Goal: Task Accomplishment & Management: Manage account settings

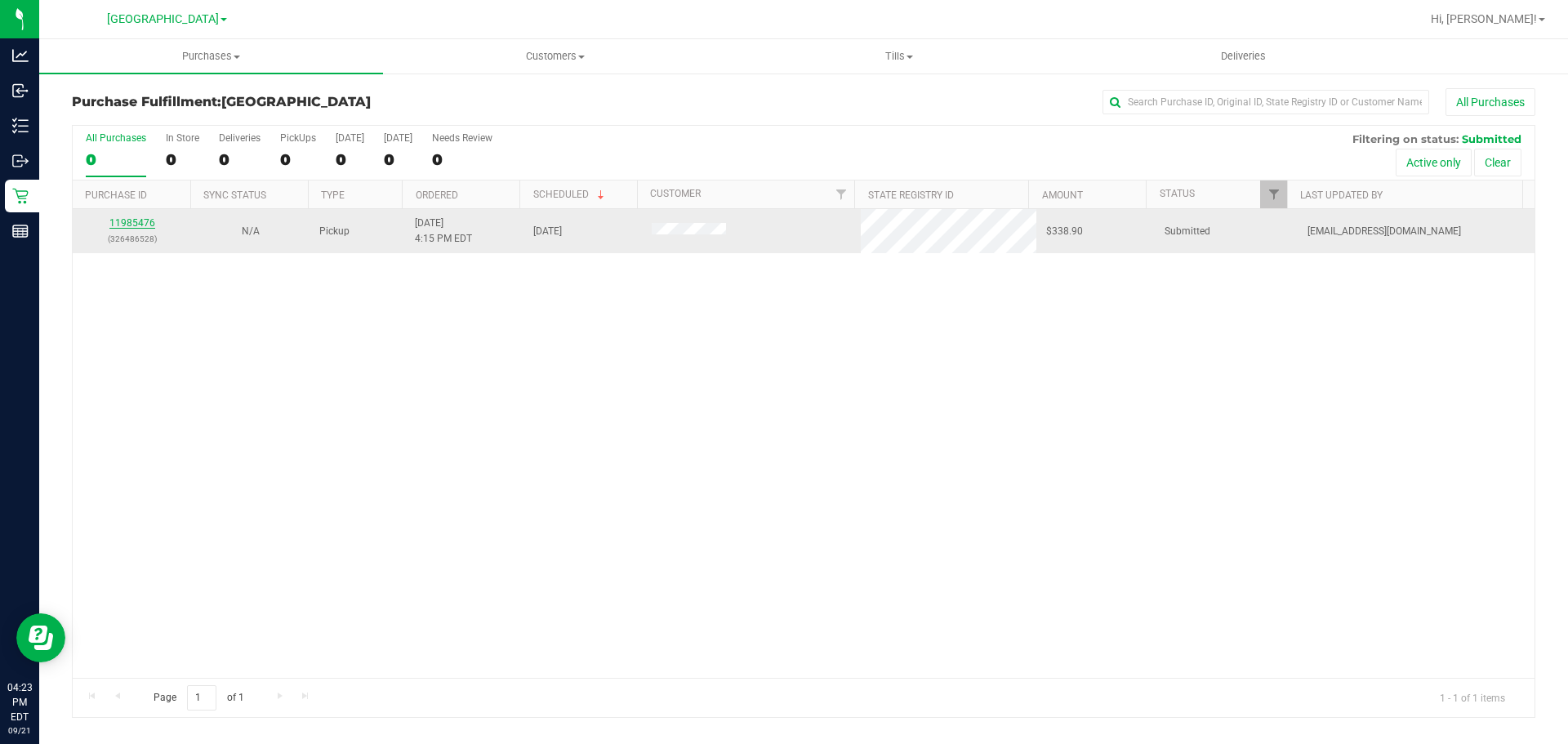
click at [125, 221] on link "11985476" at bounding box center [132, 223] width 46 height 11
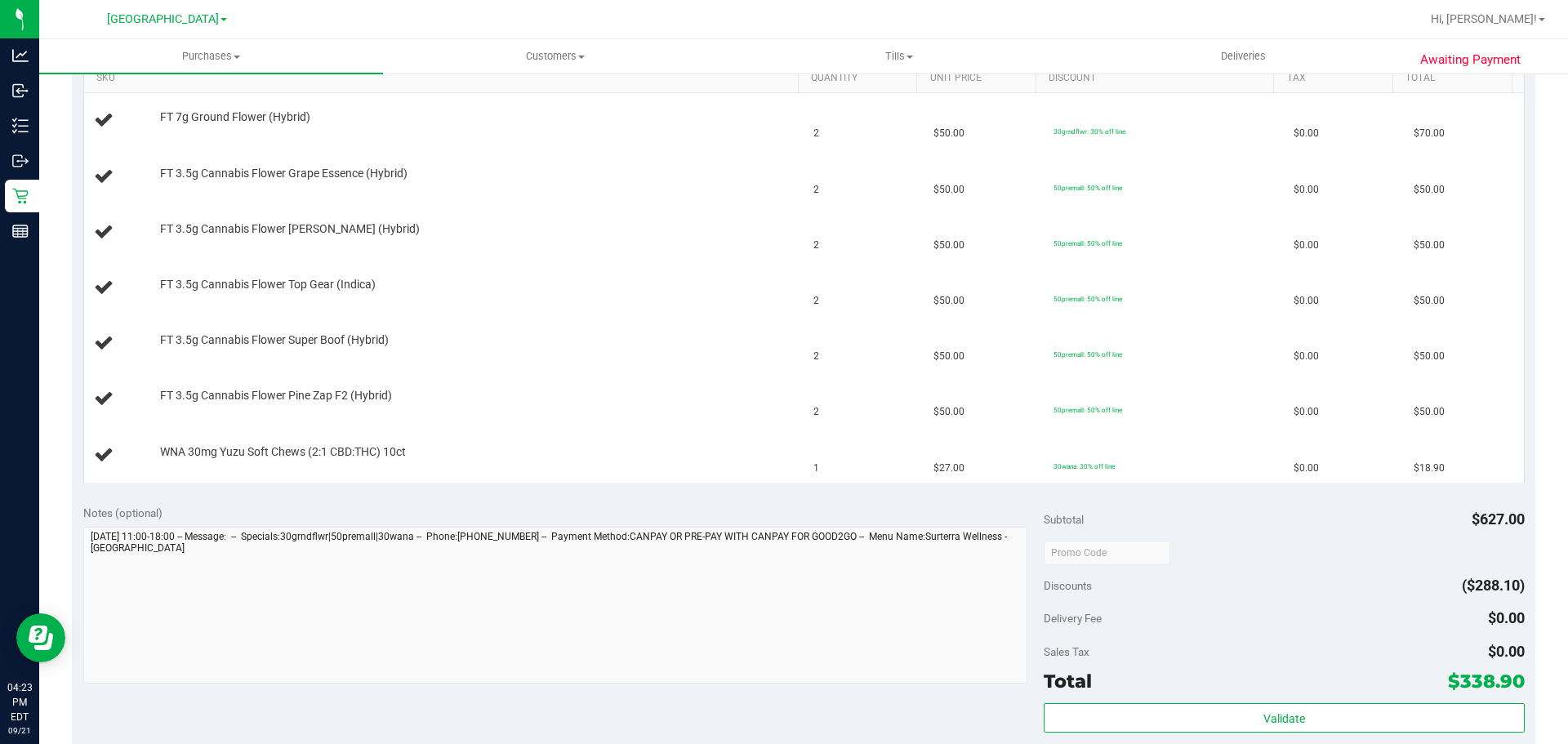
scroll to position [572, 0]
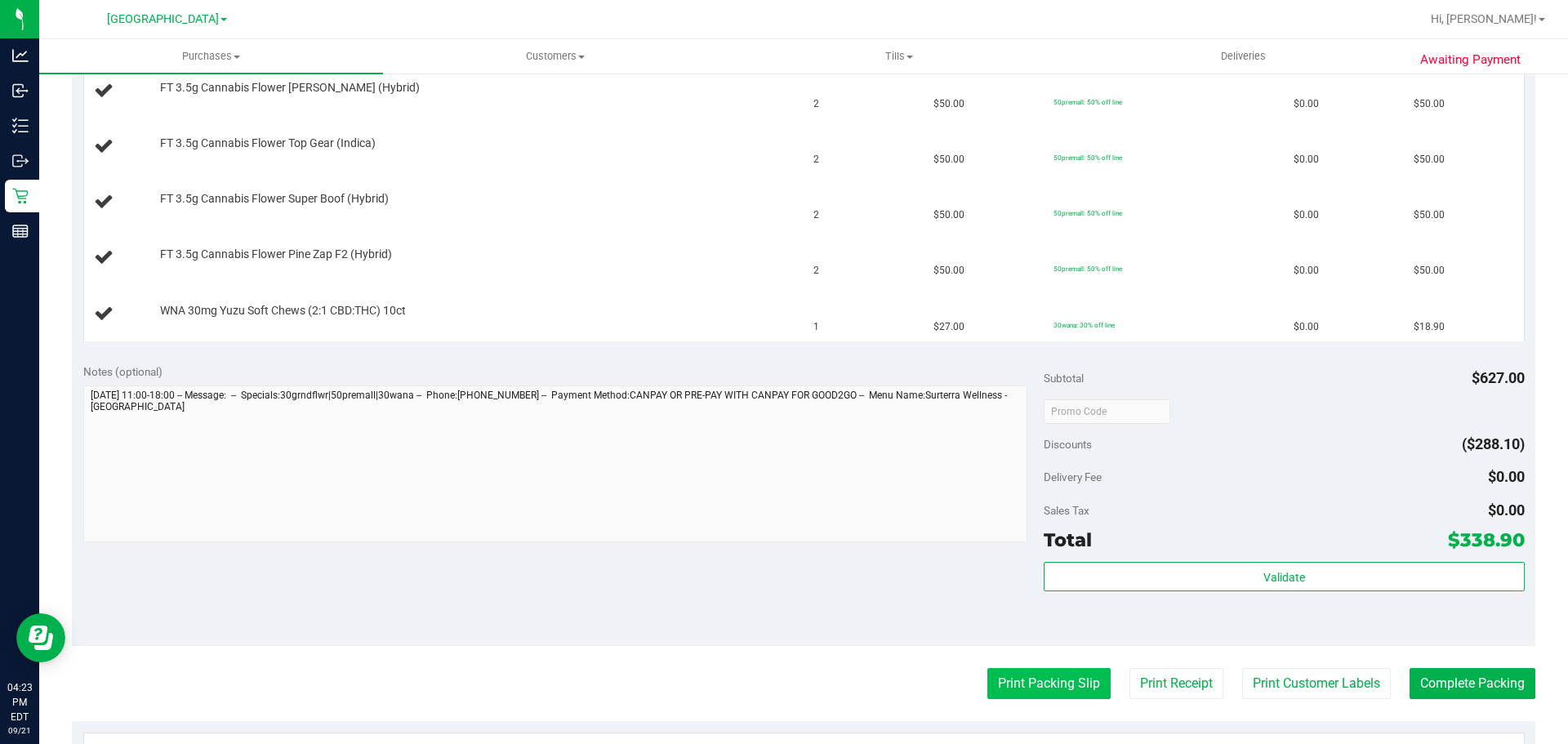
click at [1032, 680] on button "Print Packing Slip" at bounding box center [1049, 683] width 124 height 31
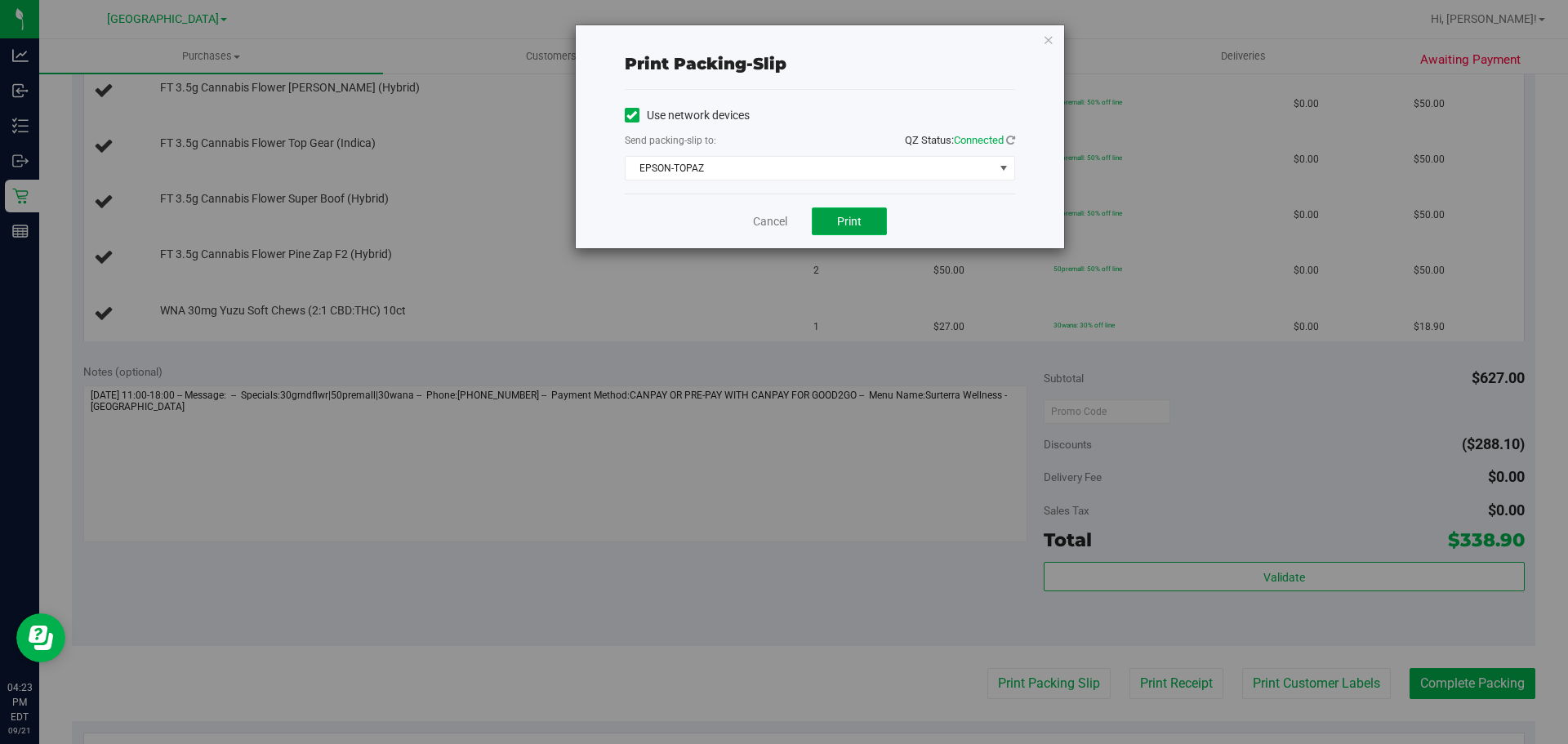
click at [827, 221] on button "Print" at bounding box center [850, 221] width 75 height 28
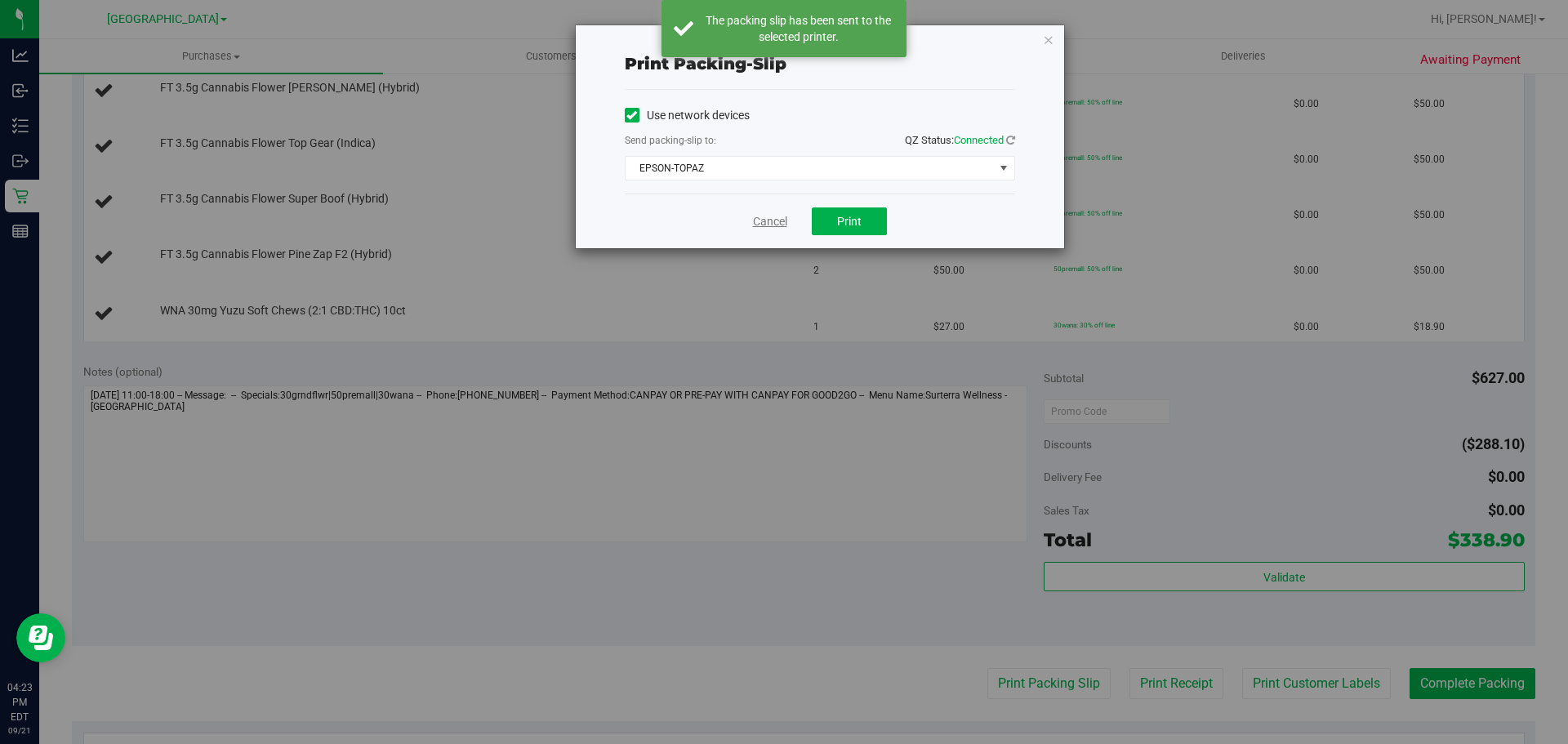
click at [759, 228] on link "Cancel" at bounding box center [770, 222] width 34 height 17
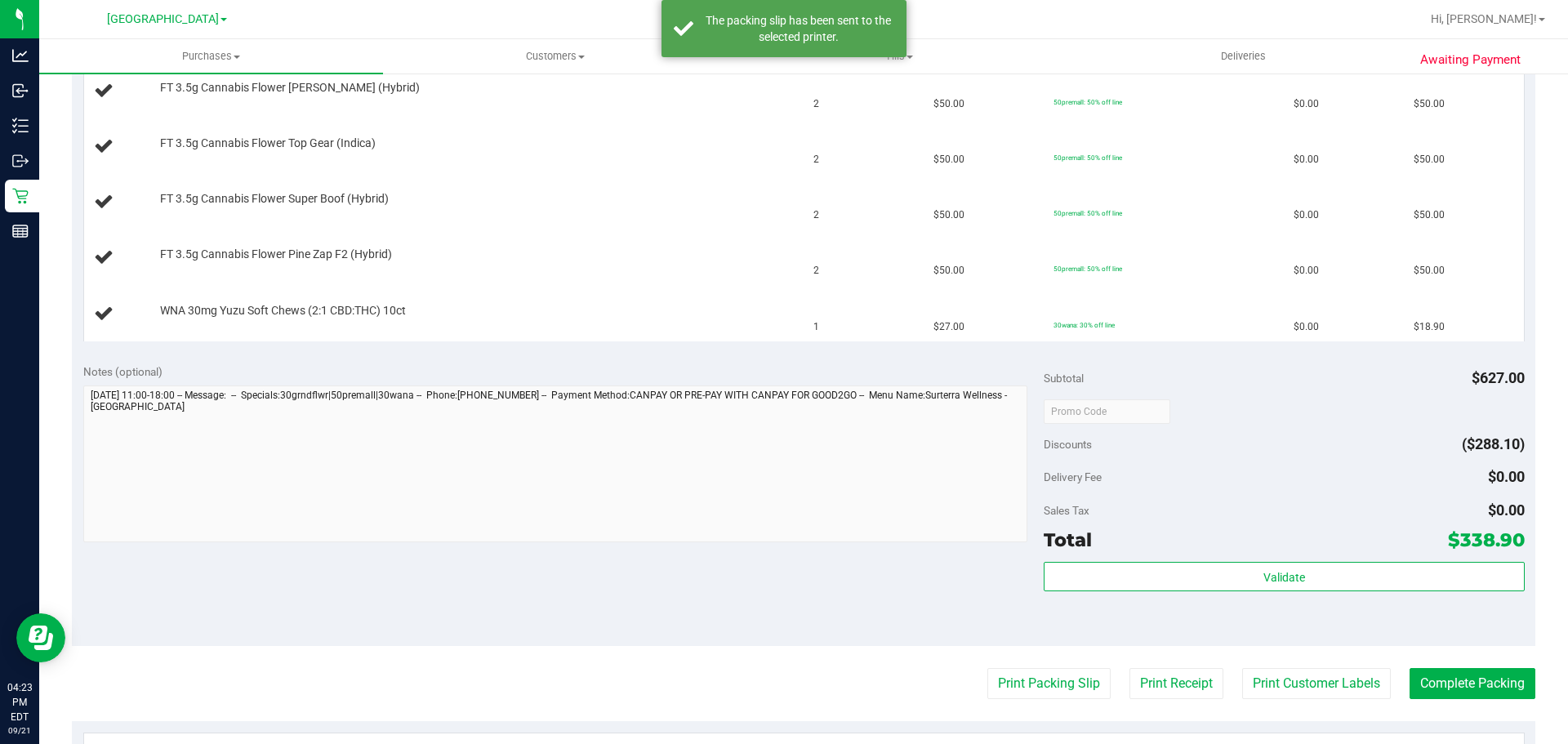
scroll to position [164, 0]
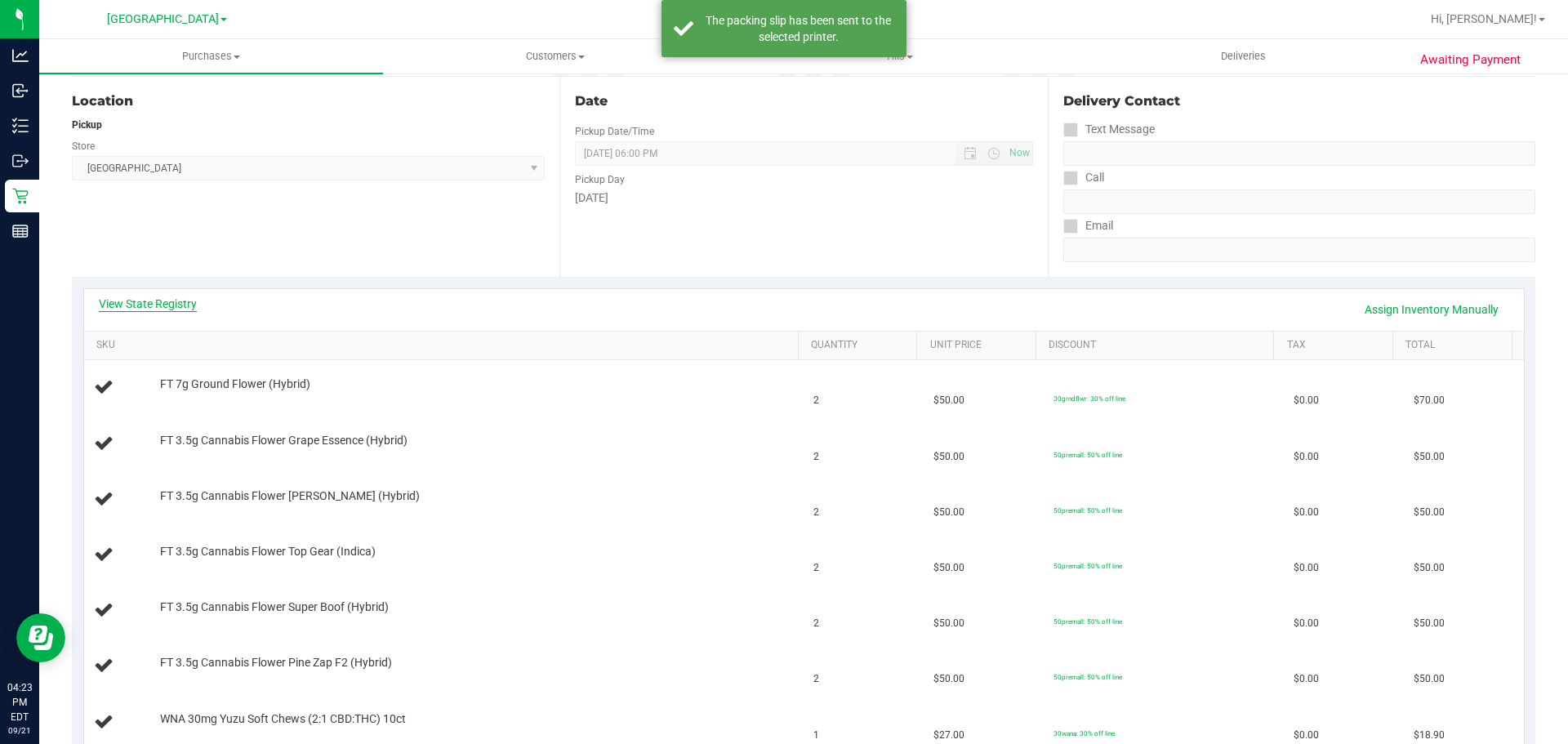
click at [170, 302] on link "View State Registry" at bounding box center [148, 304] width 98 height 17
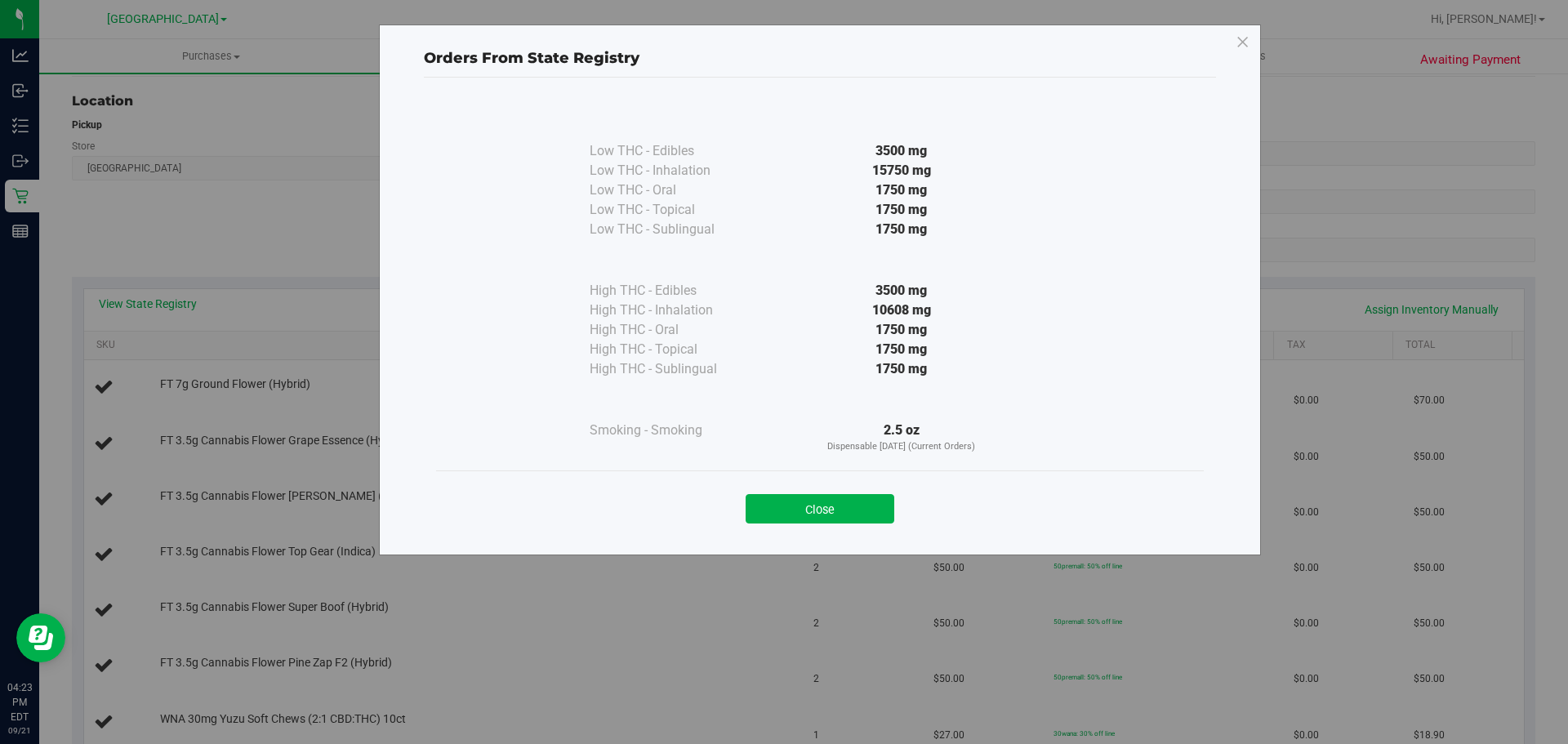
click at [793, 526] on div "Close" at bounding box center [820, 503] width 768 height 66
click at [793, 515] on button "Close" at bounding box center [820, 509] width 149 height 30
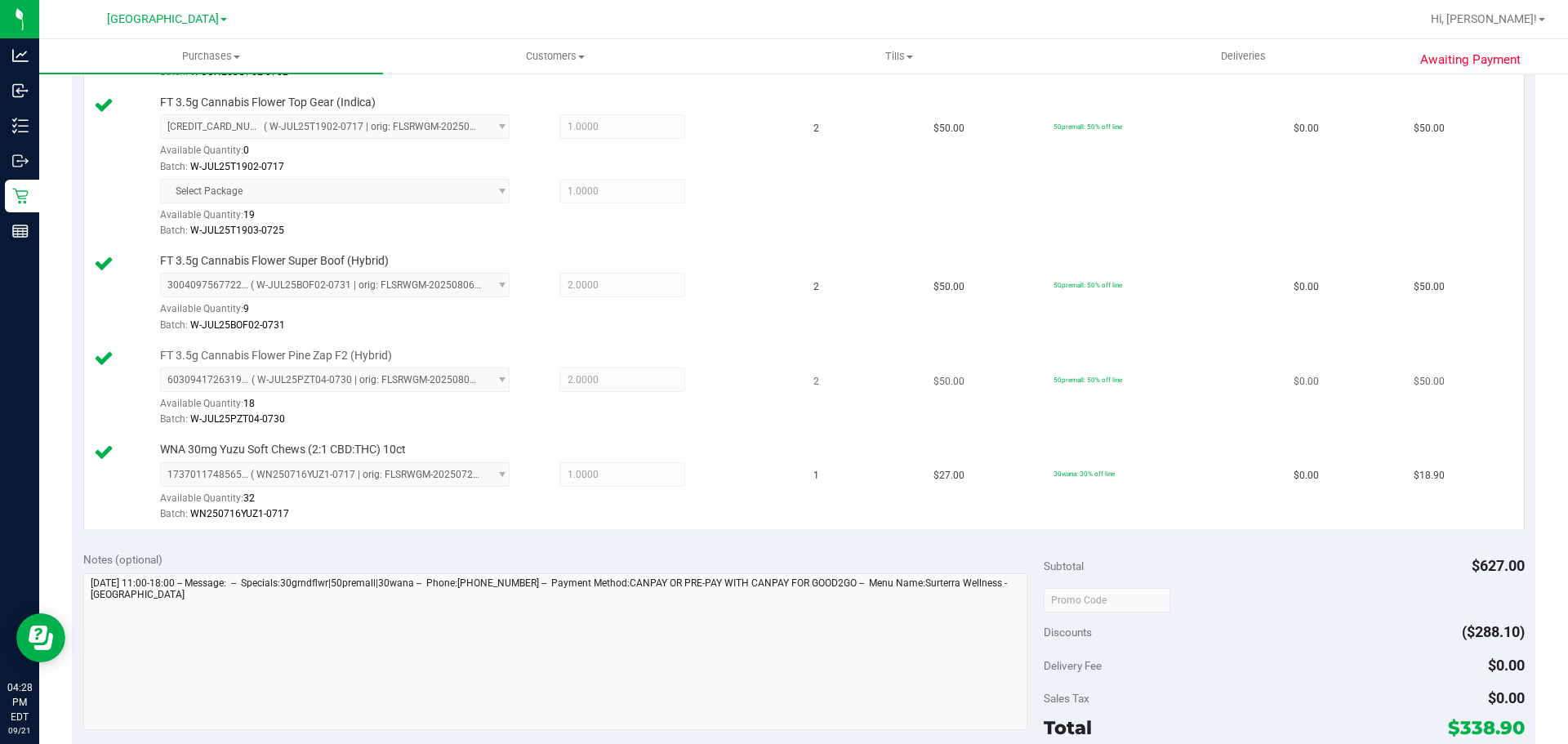
scroll to position [898, 0]
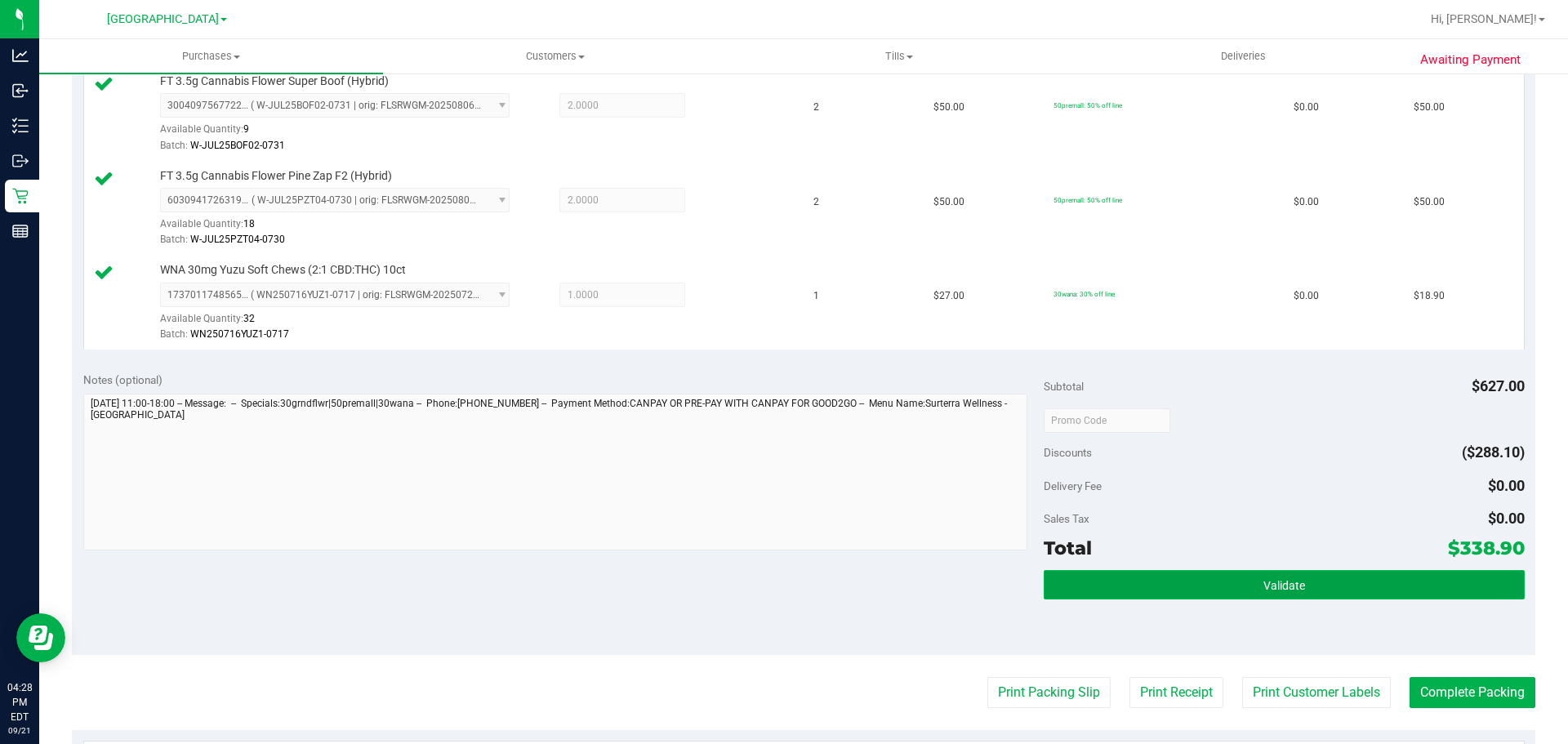
click at [1181, 590] on button "Validate" at bounding box center [1284, 585] width 481 height 30
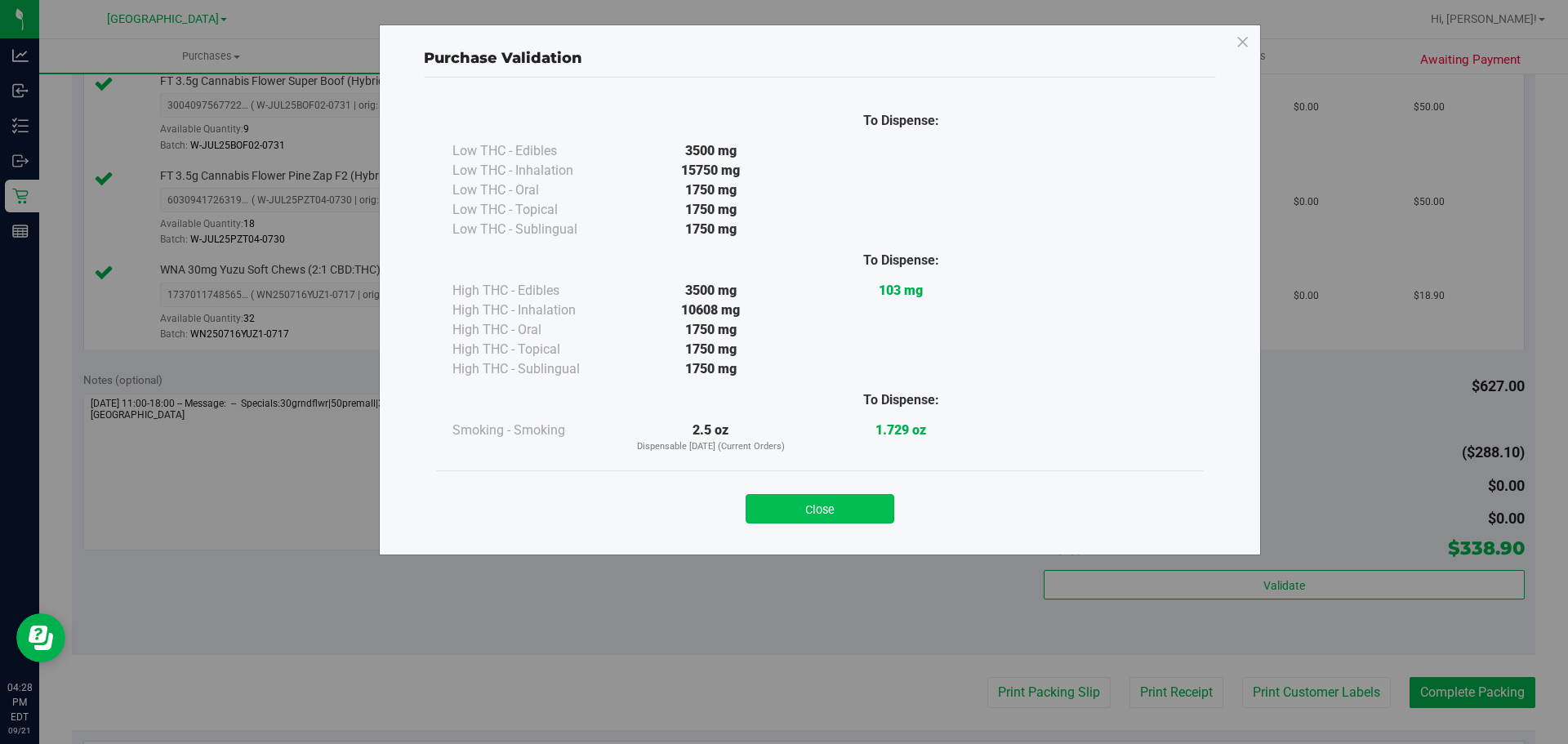
click at [851, 495] on button "Close" at bounding box center [820, 509] width 149 height 30
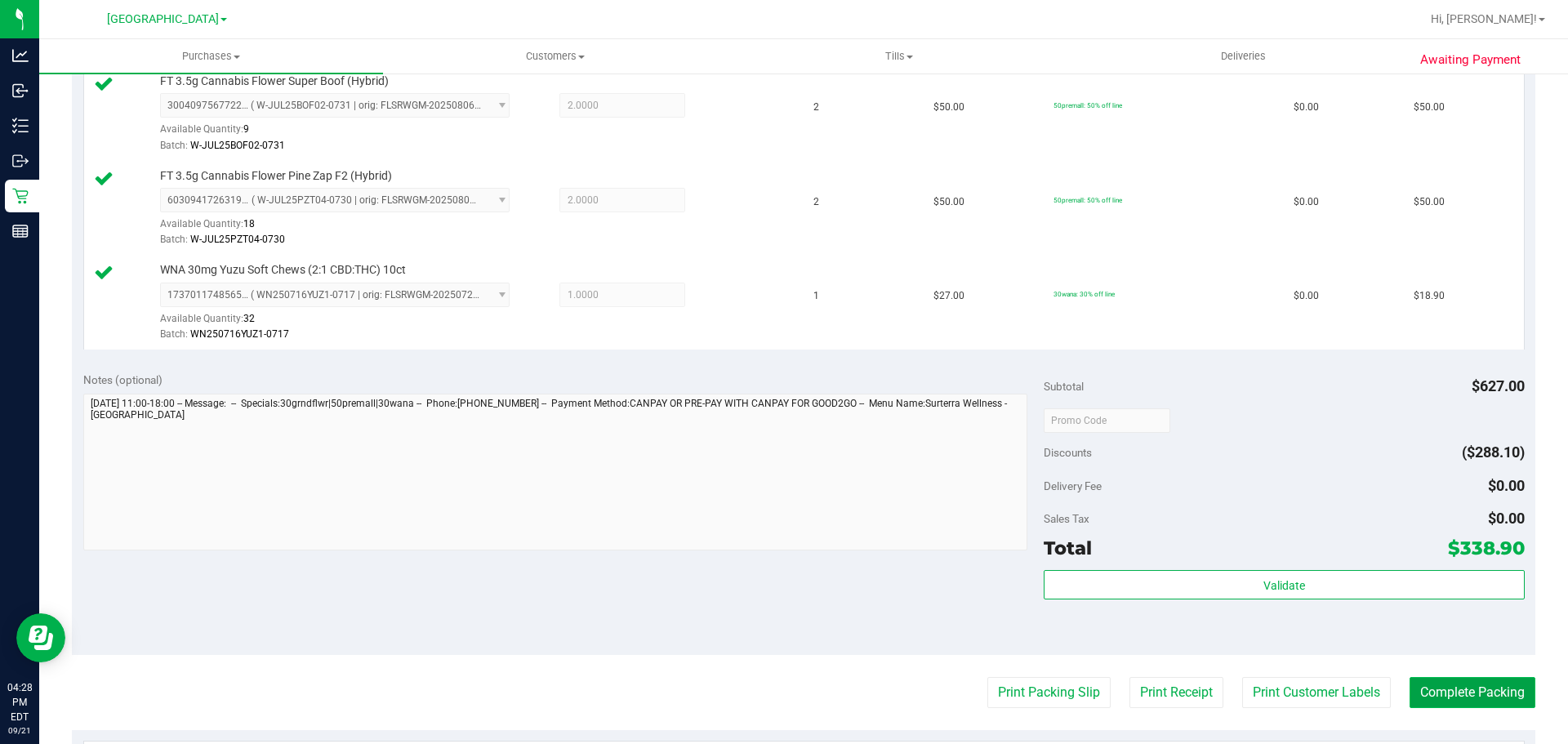
click at [1449, 695] on button "Complete Packing" at bounding box center [1472, 693] width 125 height 31
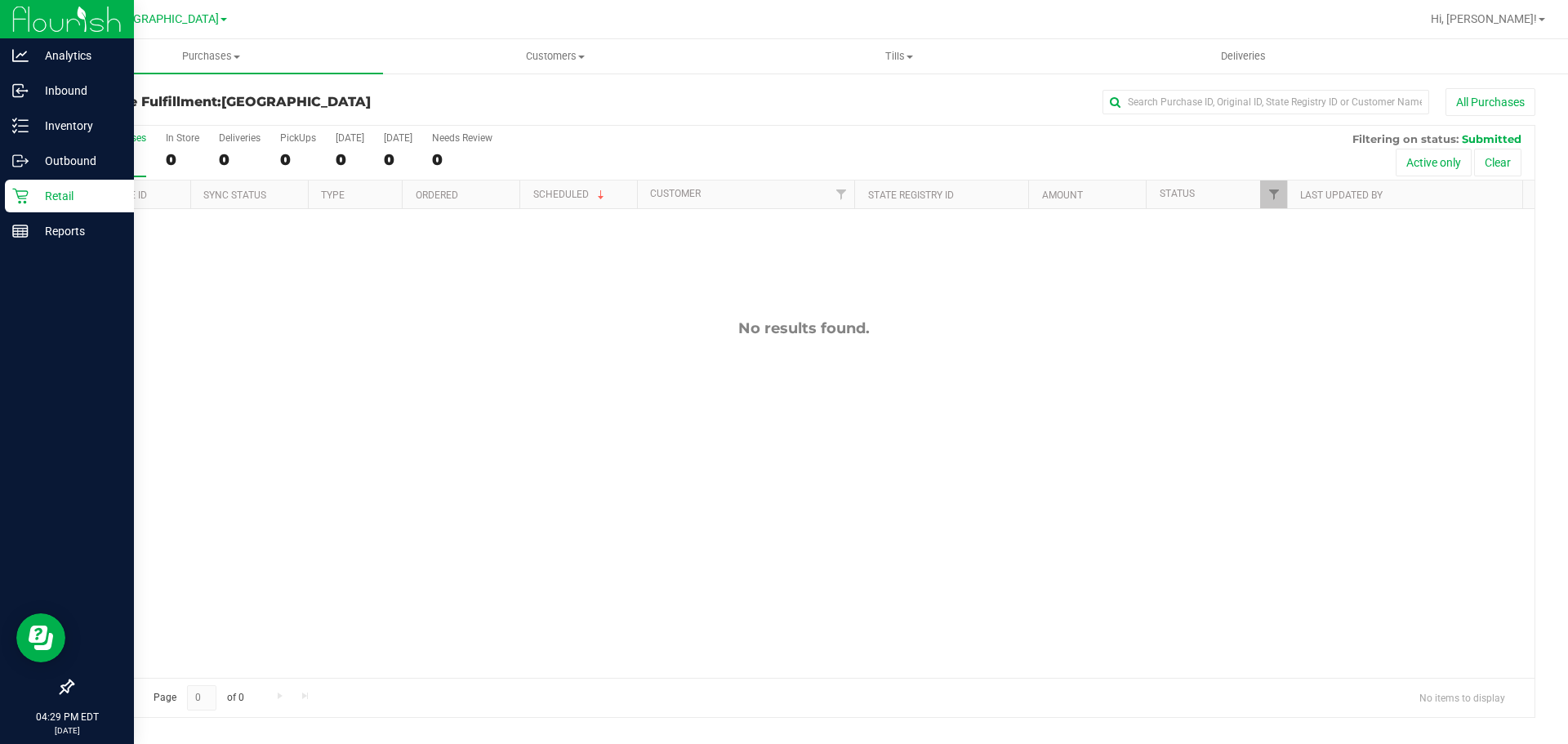
click at [82, 198] on p "Retail" at bounding box center [77, 196] width 98 height 20
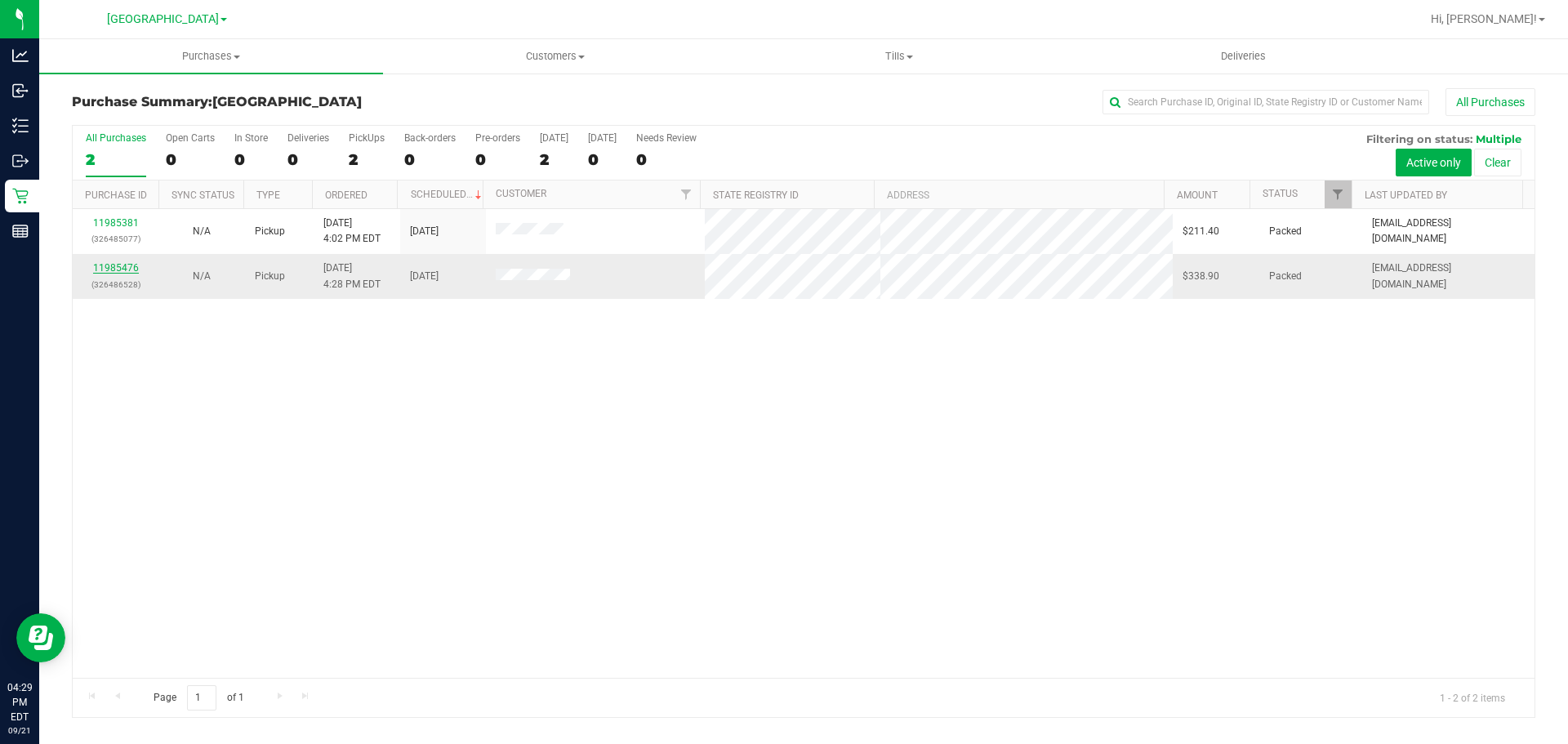
click at [108, 265] on link "11985476" at bounding box center [116, 267] width 46 height 11
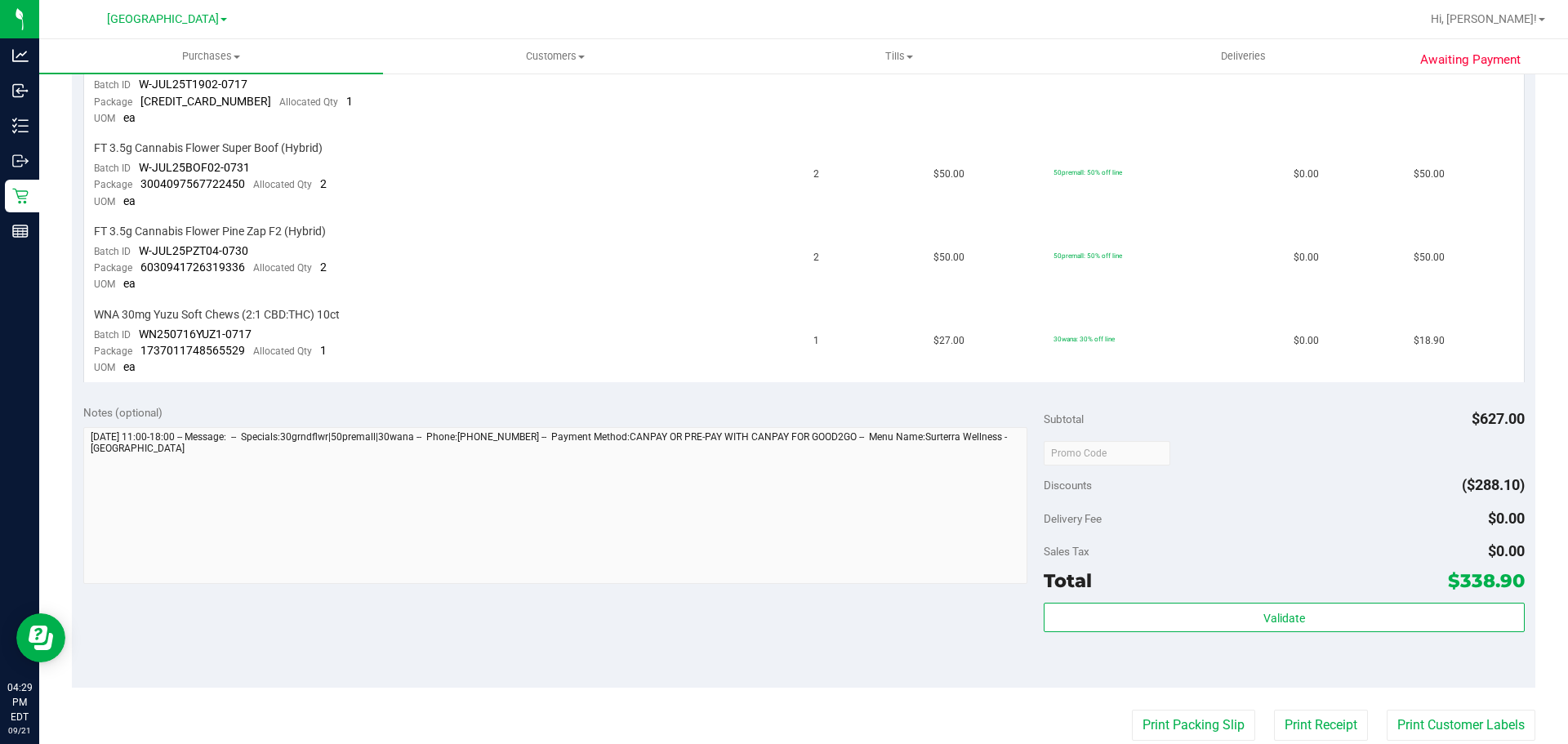
scroll to position [1062, 0]
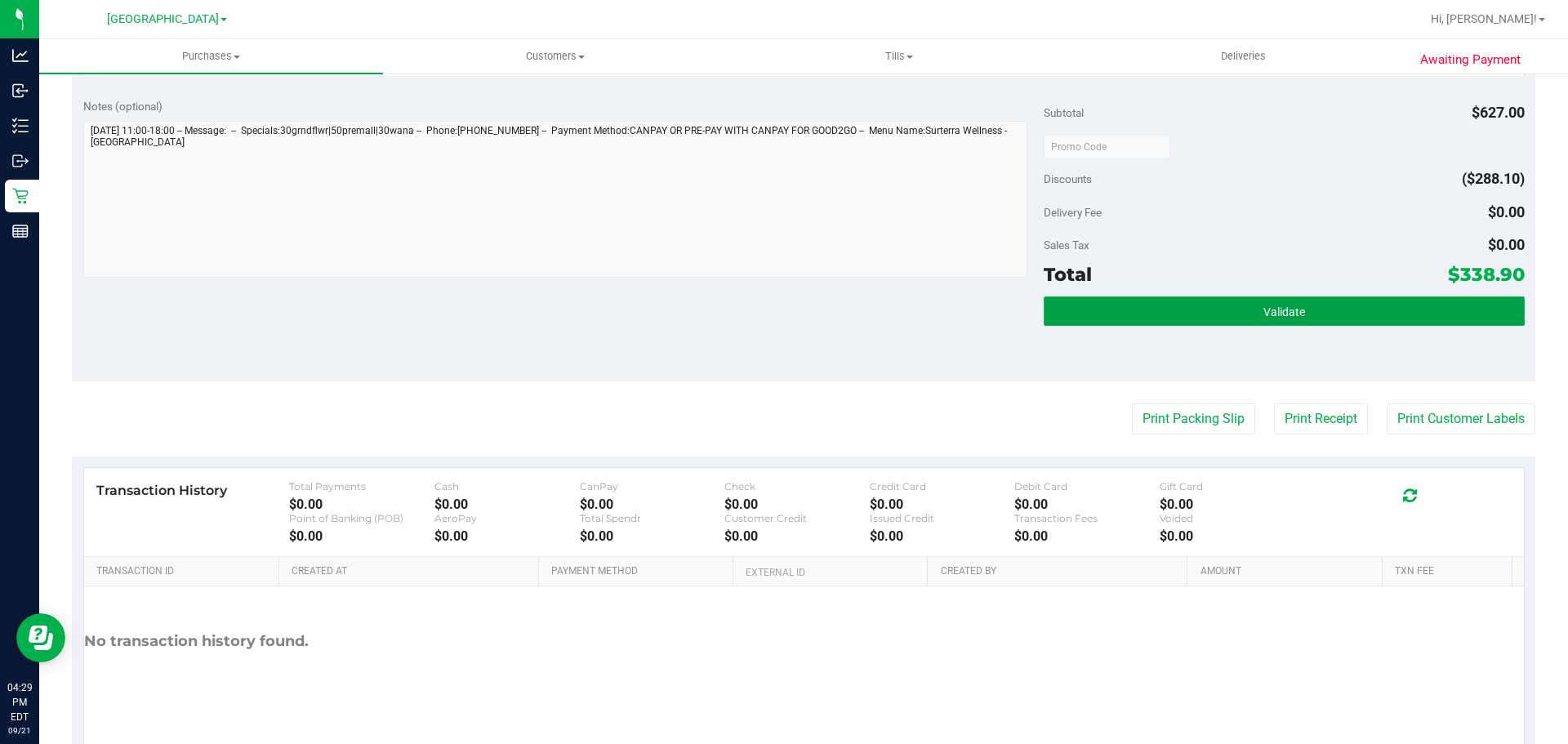
click at [1073, 307] on button "Validate" at bounding box center [1284, 312] width 481 height 30
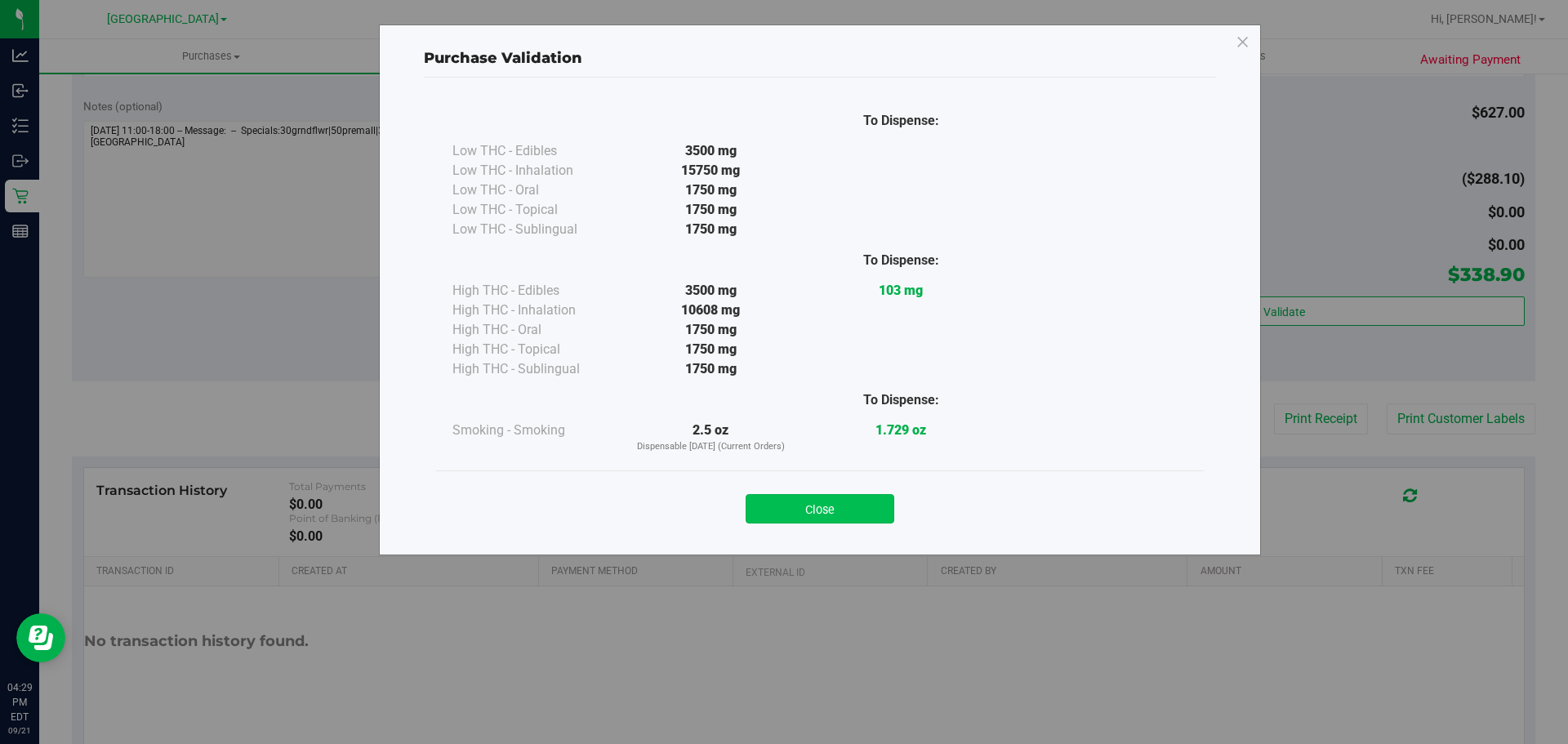
click at [777, 517] on button "Close" at bounding box center [820, 509] width 149 height 30
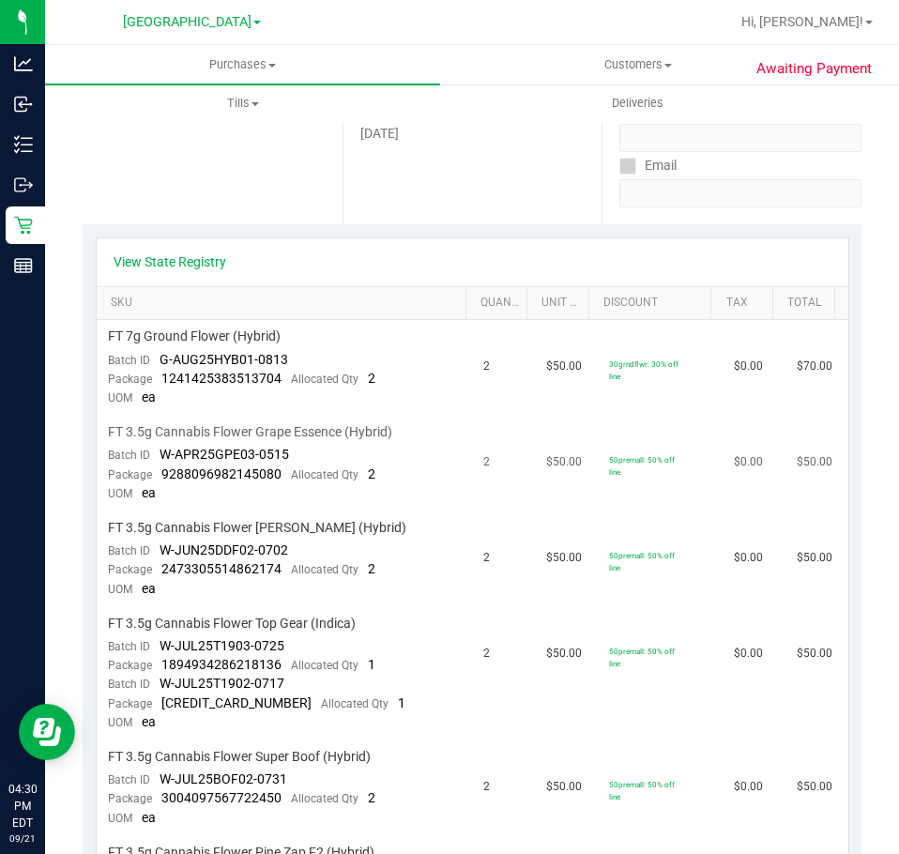
scroll to position [0, 0]
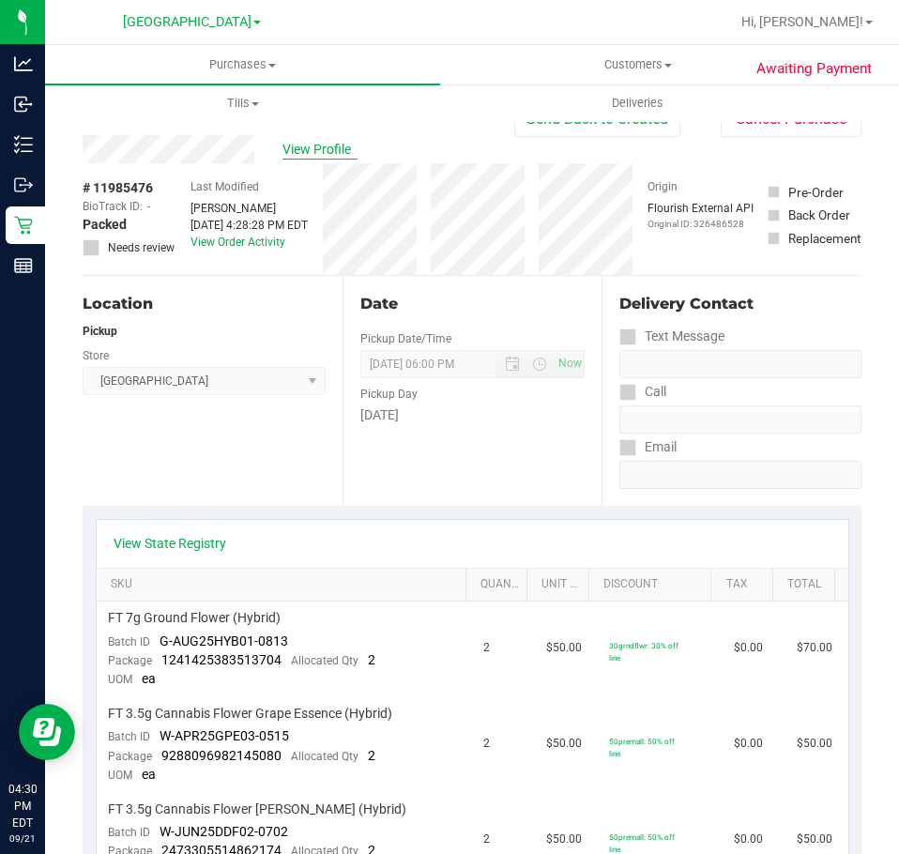
click at [345, 146] on span "View Profile" at bounding box center [319, 150] width 75 height 20
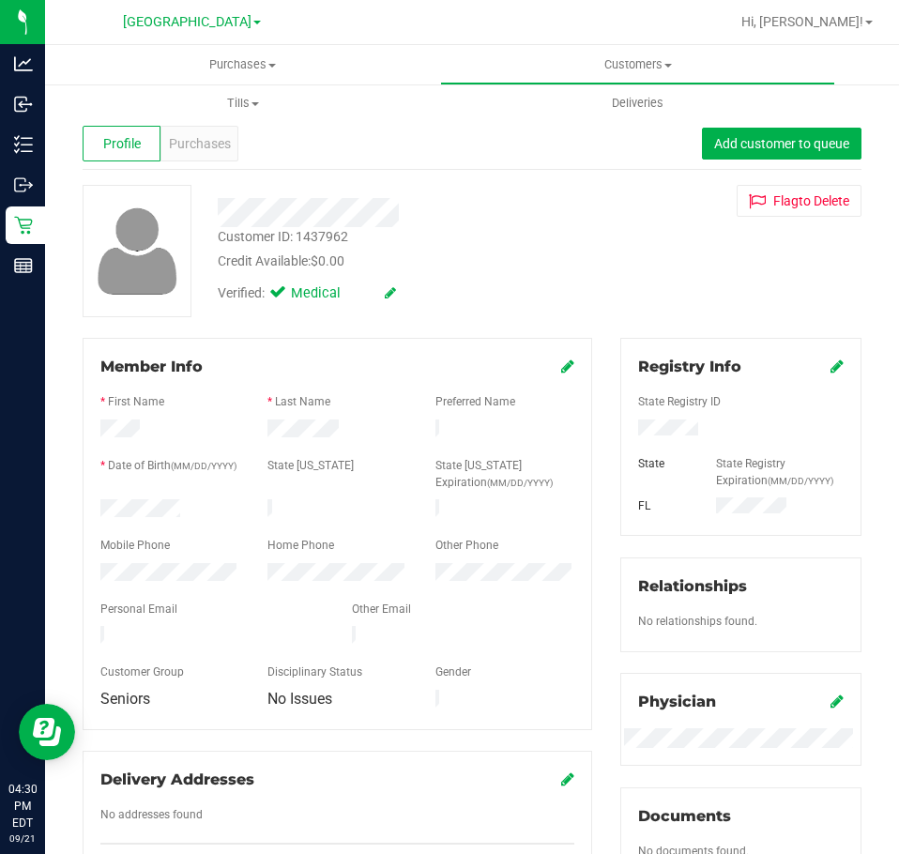
drag, startPoint x: 695, startPoint y: 430, endPoint x: 620, endPoint y: 431, distance: 75.1
click at [624, 431] on div at bounding box center [741, 429] width 234 height 21
drag, startPoint x: 204, startPoint y: 503, endPoint x: 87, endPoint y: 507, distance: 116.4
click at [87, 507] on div at bounding box center [169, 510] width 167 height 23
click at [227, 158] on div "Purchases" at bounding box center [199, 144] width 78 height 36
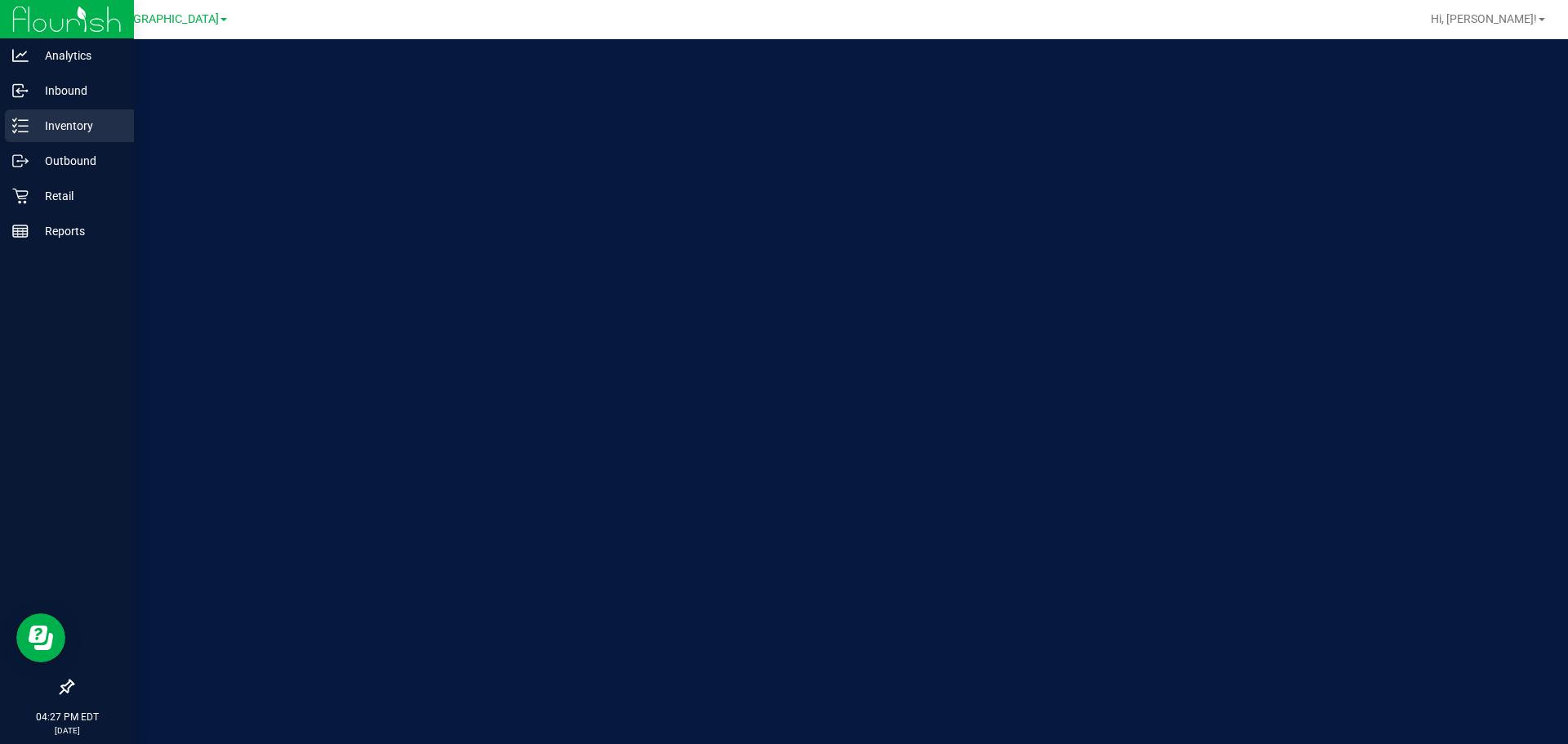
click at [36, 124] on p "Inventory" at bounding box center [77, 125] width 98 height 20
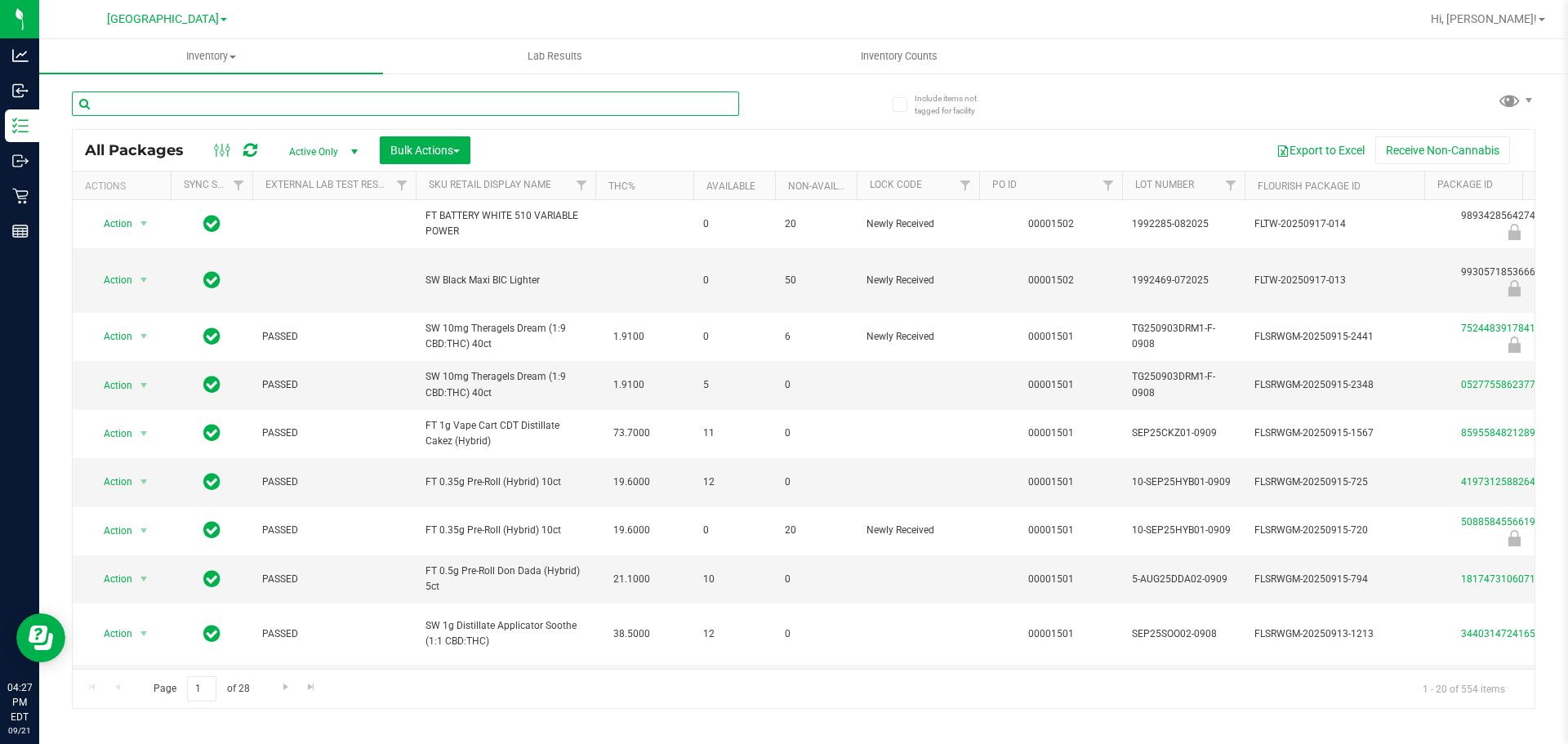
click at [218, 107] on input "text" at bounding box center [406, 104] width 667 height 24
type input "1894934286218136"
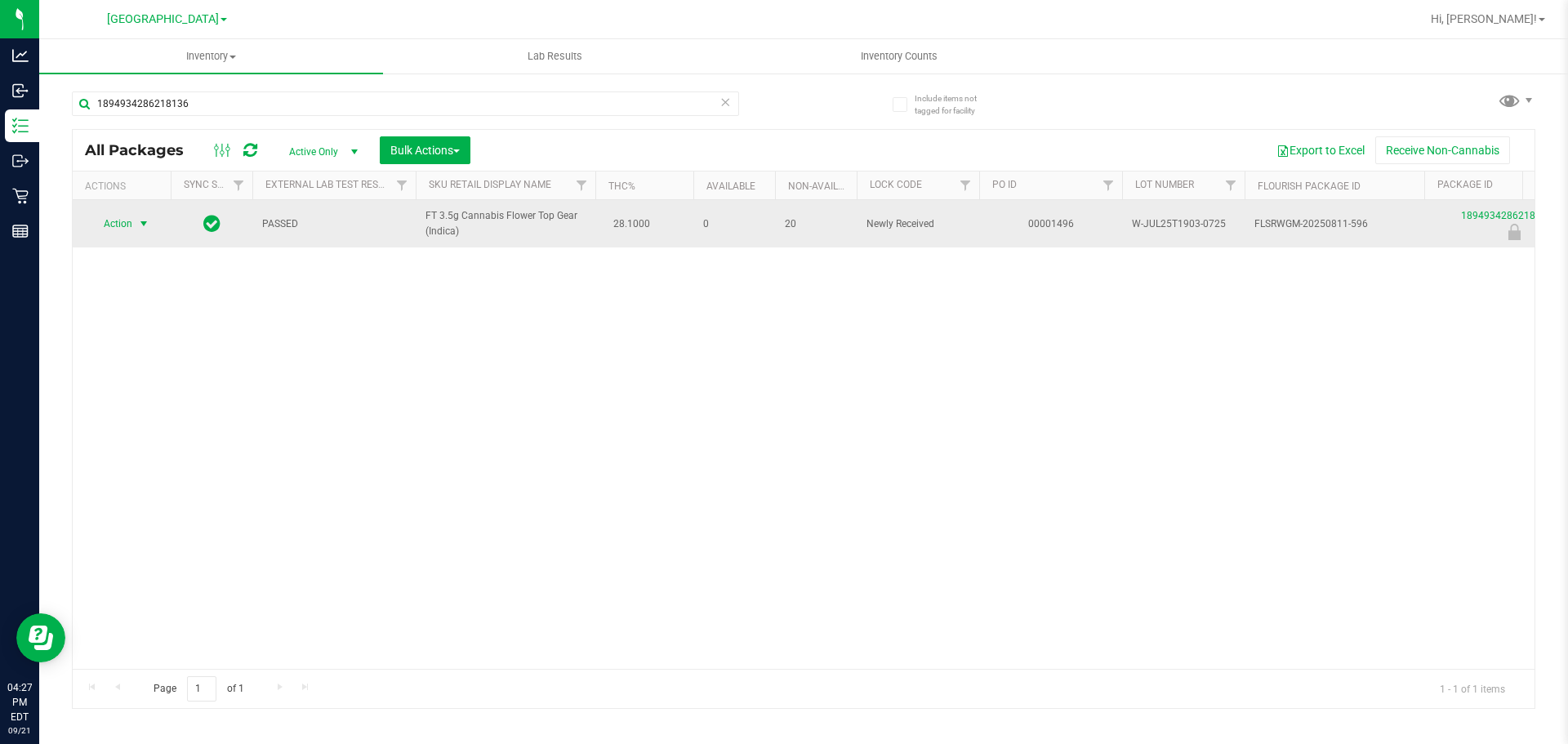
click at [105, 230] on span "Action" at bounding box center [111, 224] width 44 height 23
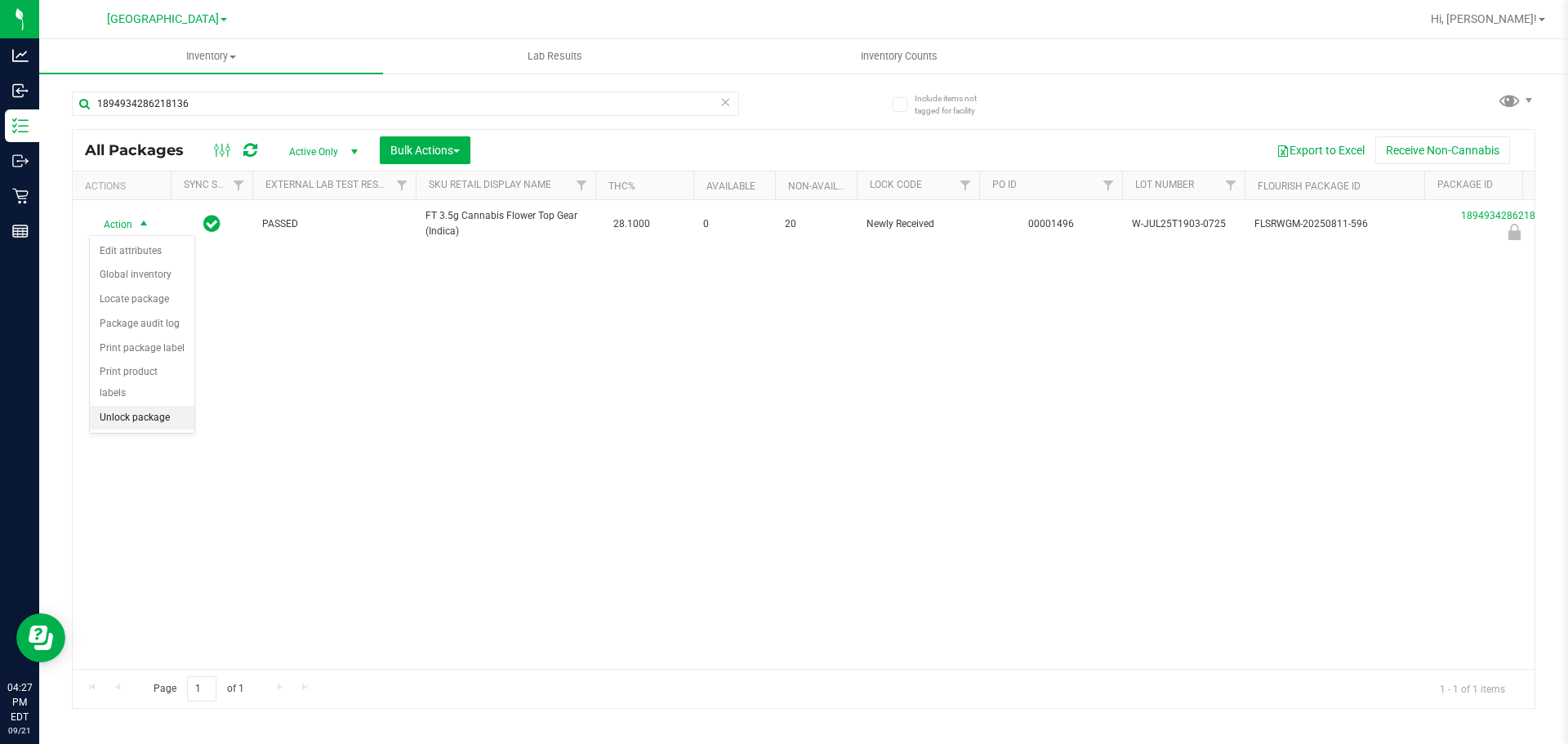
click at [125, 406] on li "Unlock package" at bounding box center [142, 418] width 104 height 24
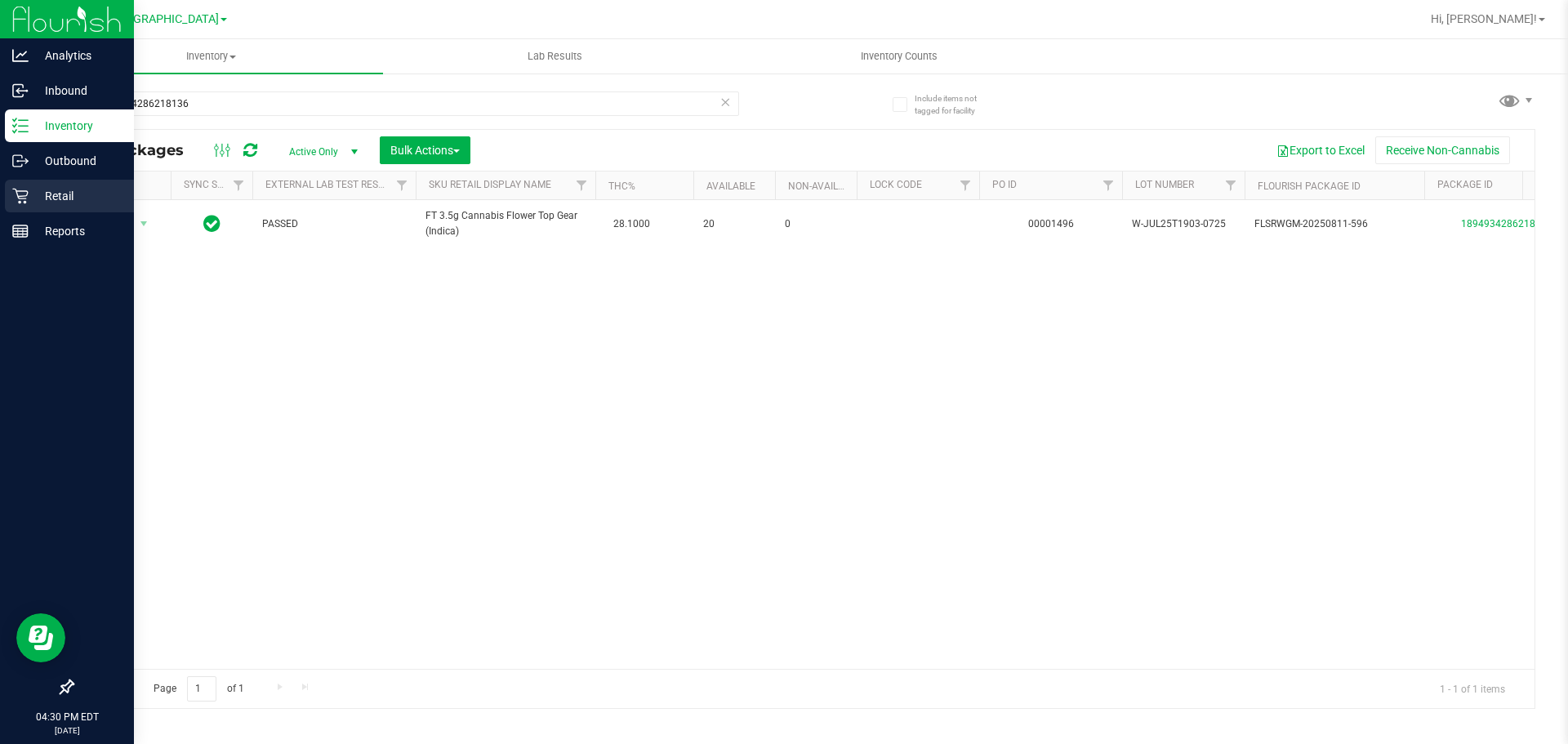
click at [53, 193] on p "Retail" at bounding box center [77, 196] width 98 height 20
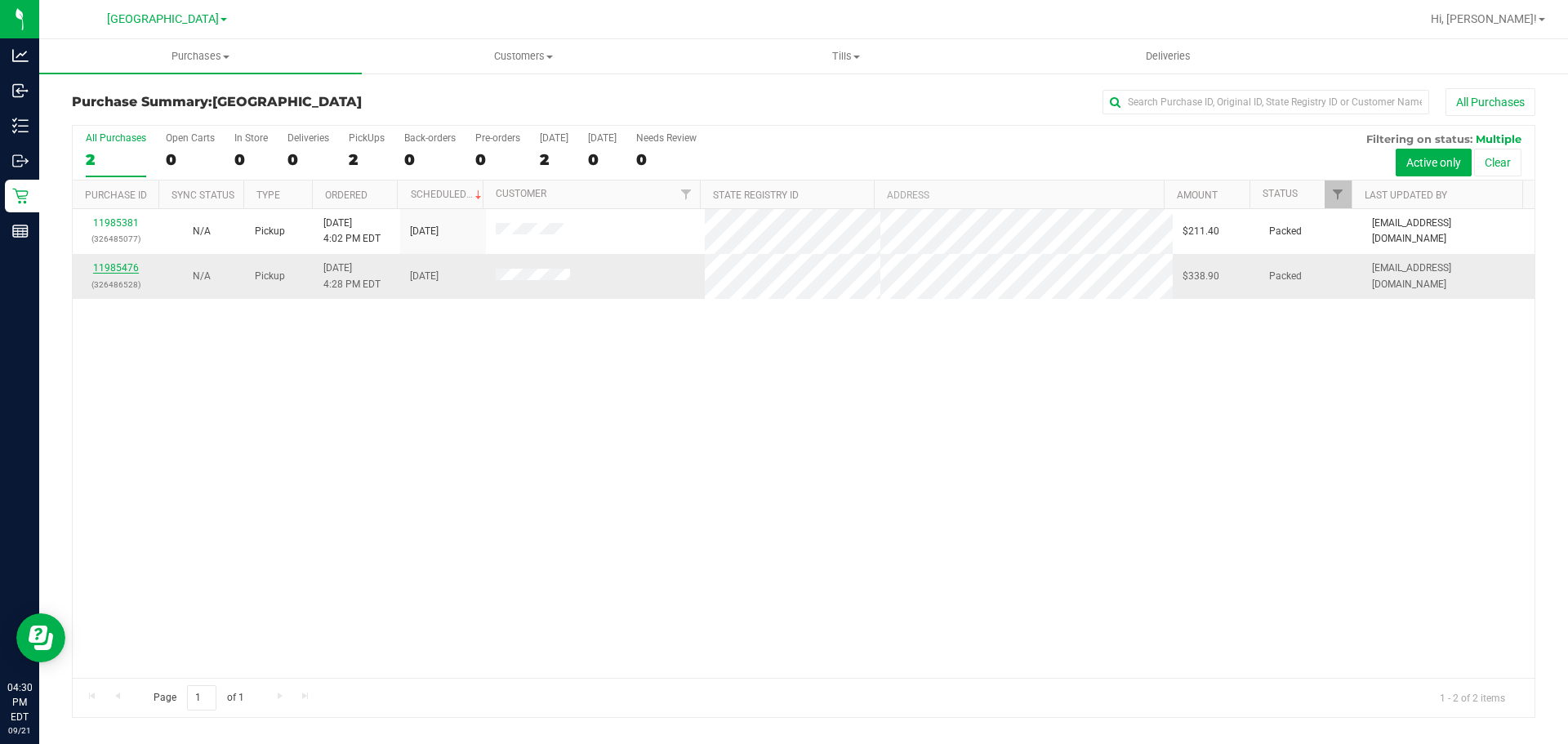
click at [122, 271] on link "11985476" at bounding box center [116, 267] width 46 height 11
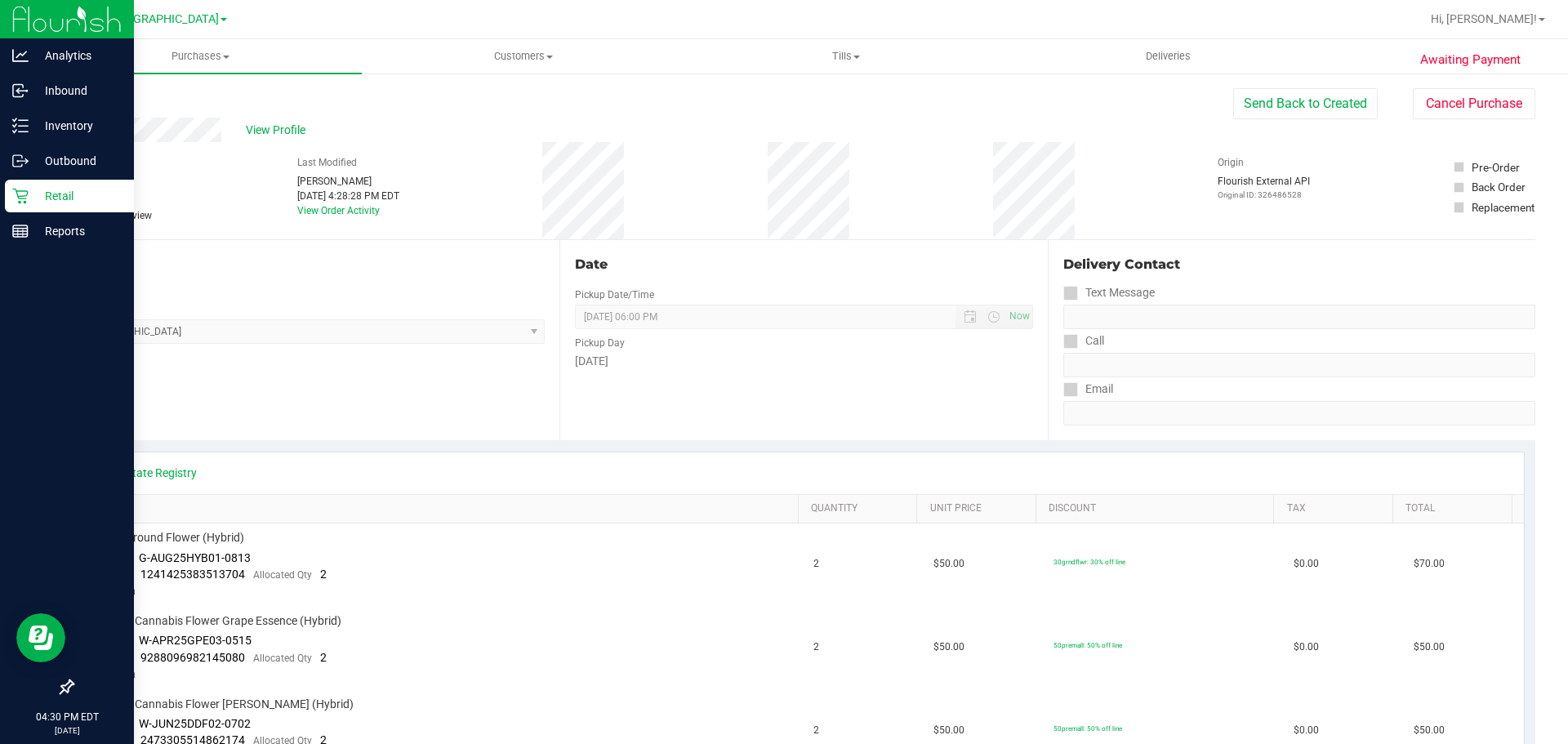
click at [23, 201] on icon at bounding box center [20, 196] width 17 height 17
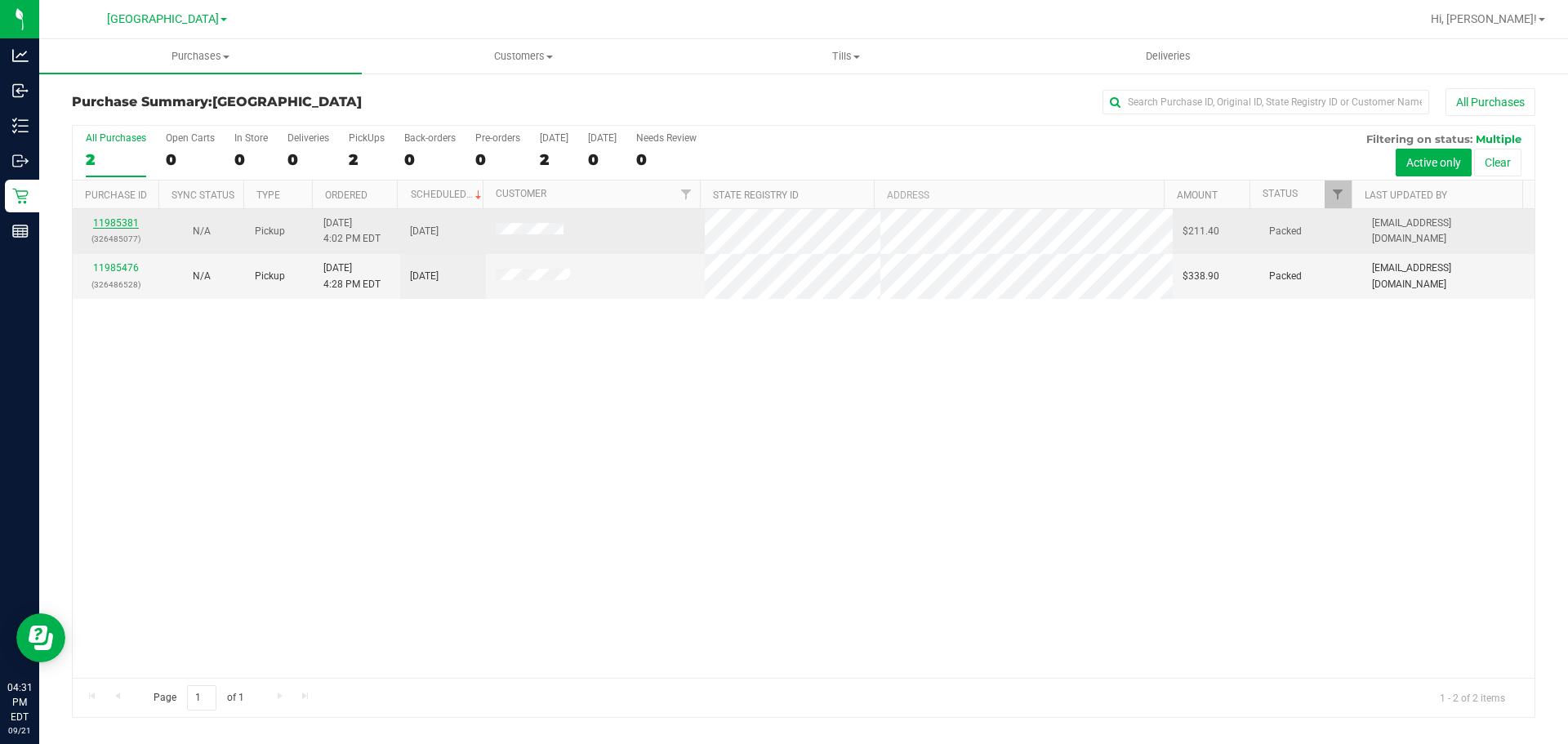
click at [118, 218] on link "11985381" at bounding box center [116, 223] width 46 height 11
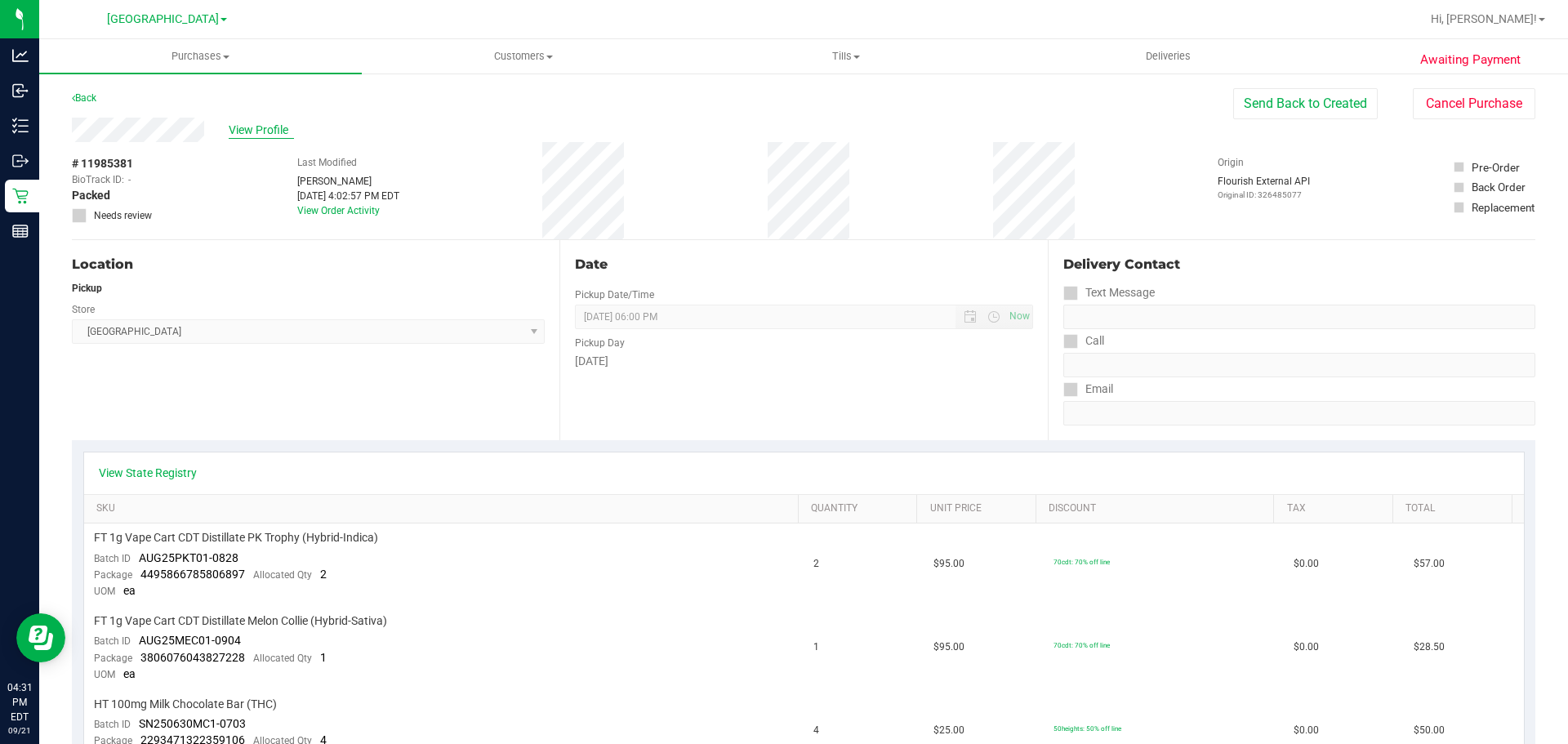
click at [267, 137] on span "View Profile" at bounding box center [261, 131] width 65 height 17
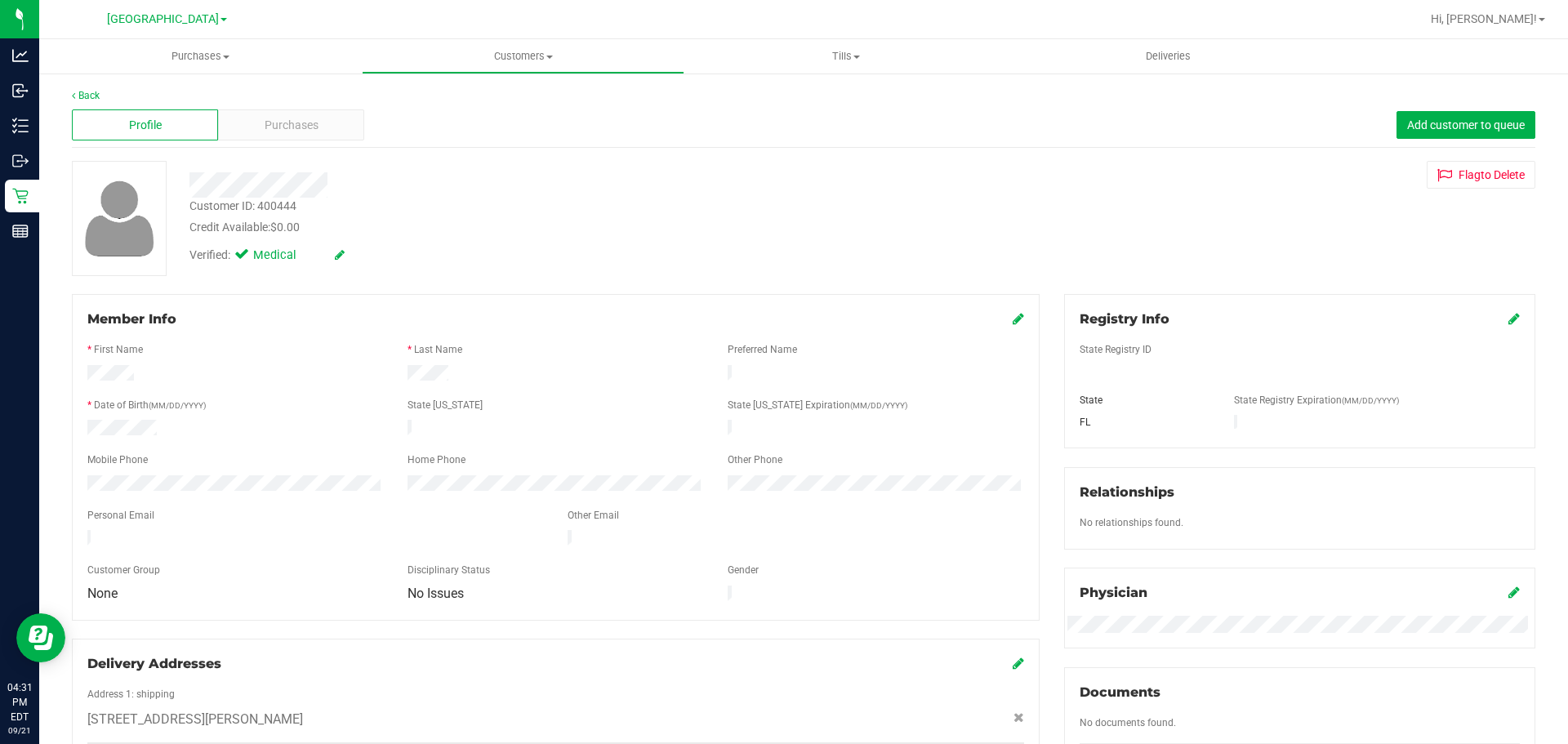
click at [251, 144] on div "Profile Purchases Add customer to queue" at bounding box center [804, 125] width 1464 height 45
click at [257, 125] on div "Purchases" at bounding box center [291, 125] width 146 height 31
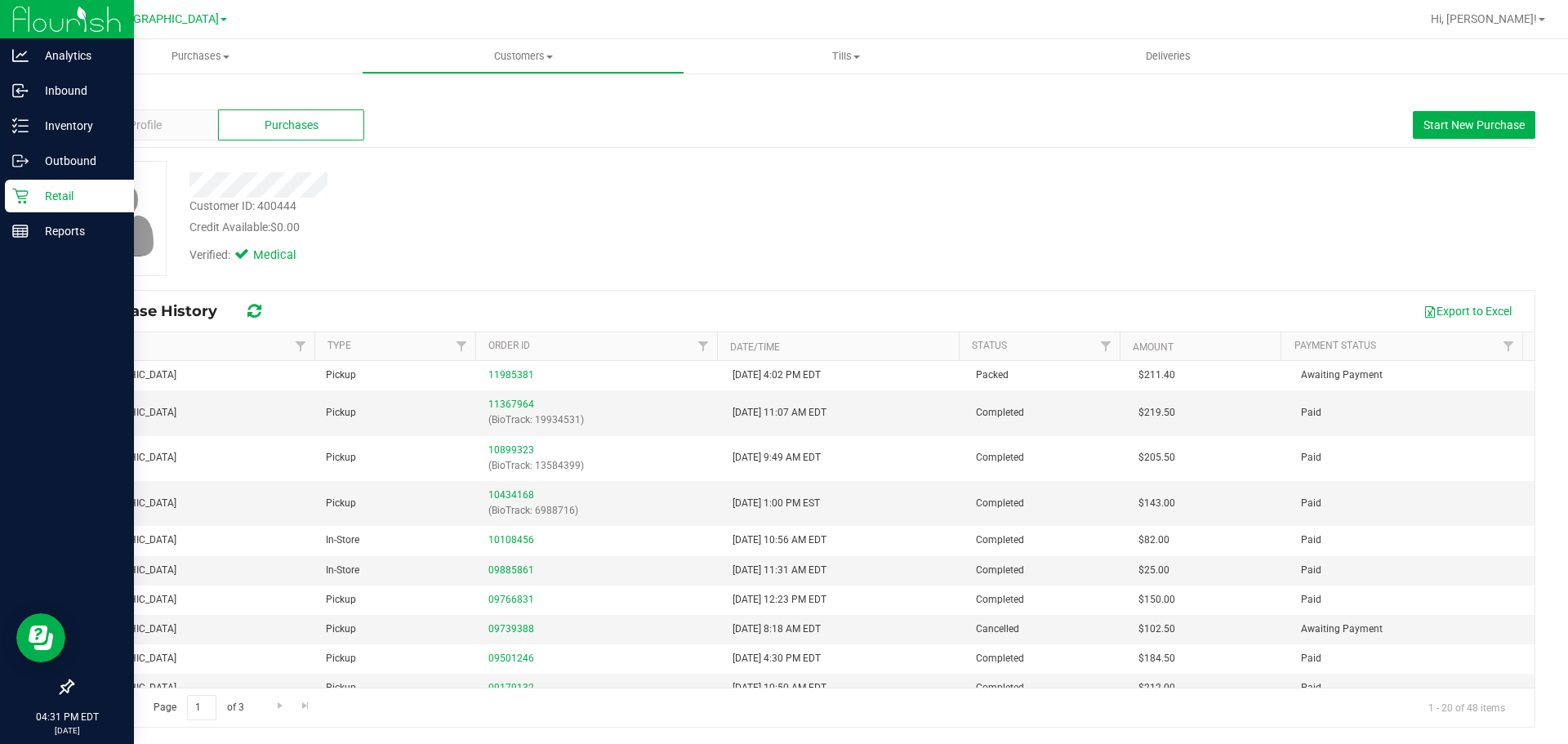
click at [29, 184] on div "Retail" at bounding box center [70, 196] width 129 height 33
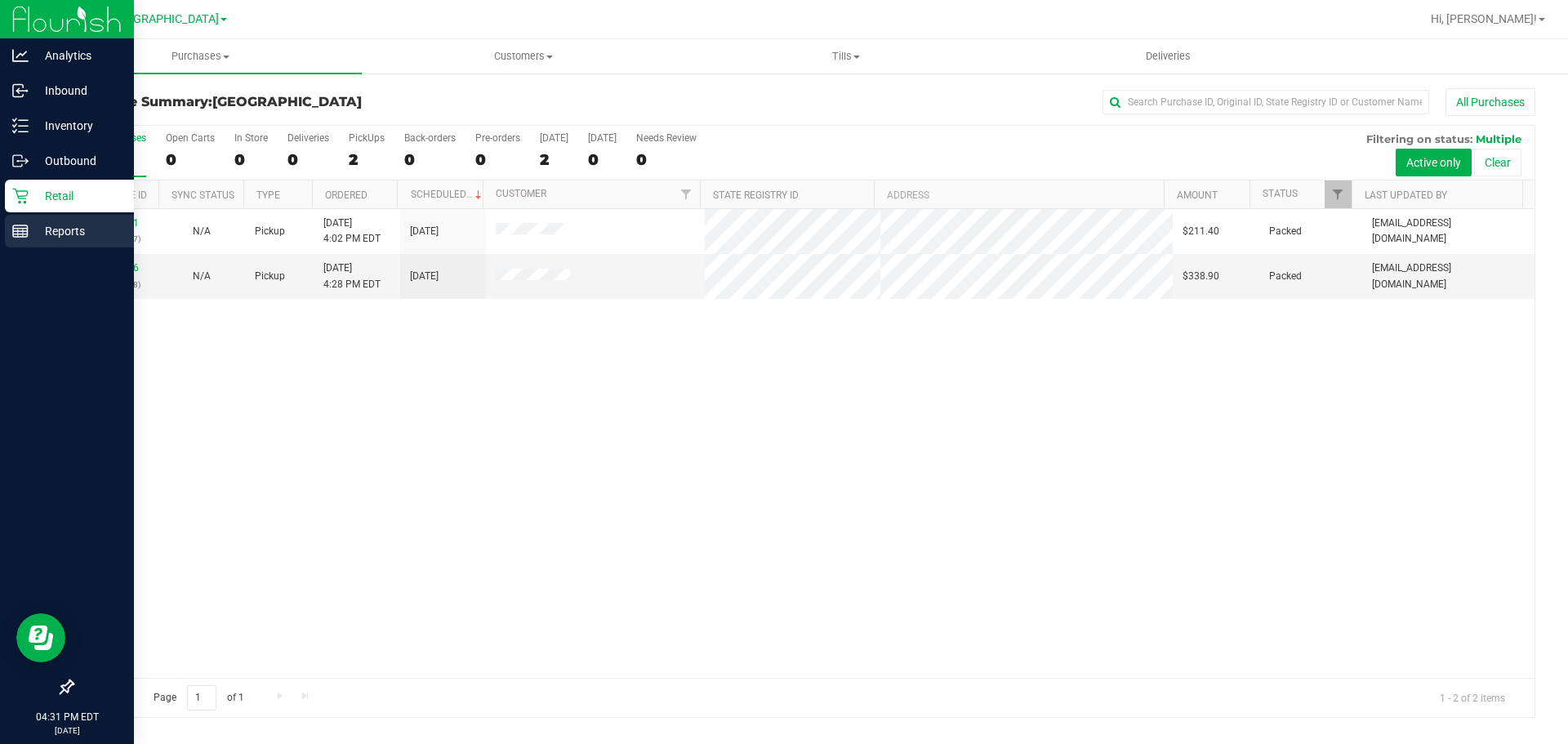
click at [0, 219] on link "Reports" at bounding box center [67, 232] width 134 height 35
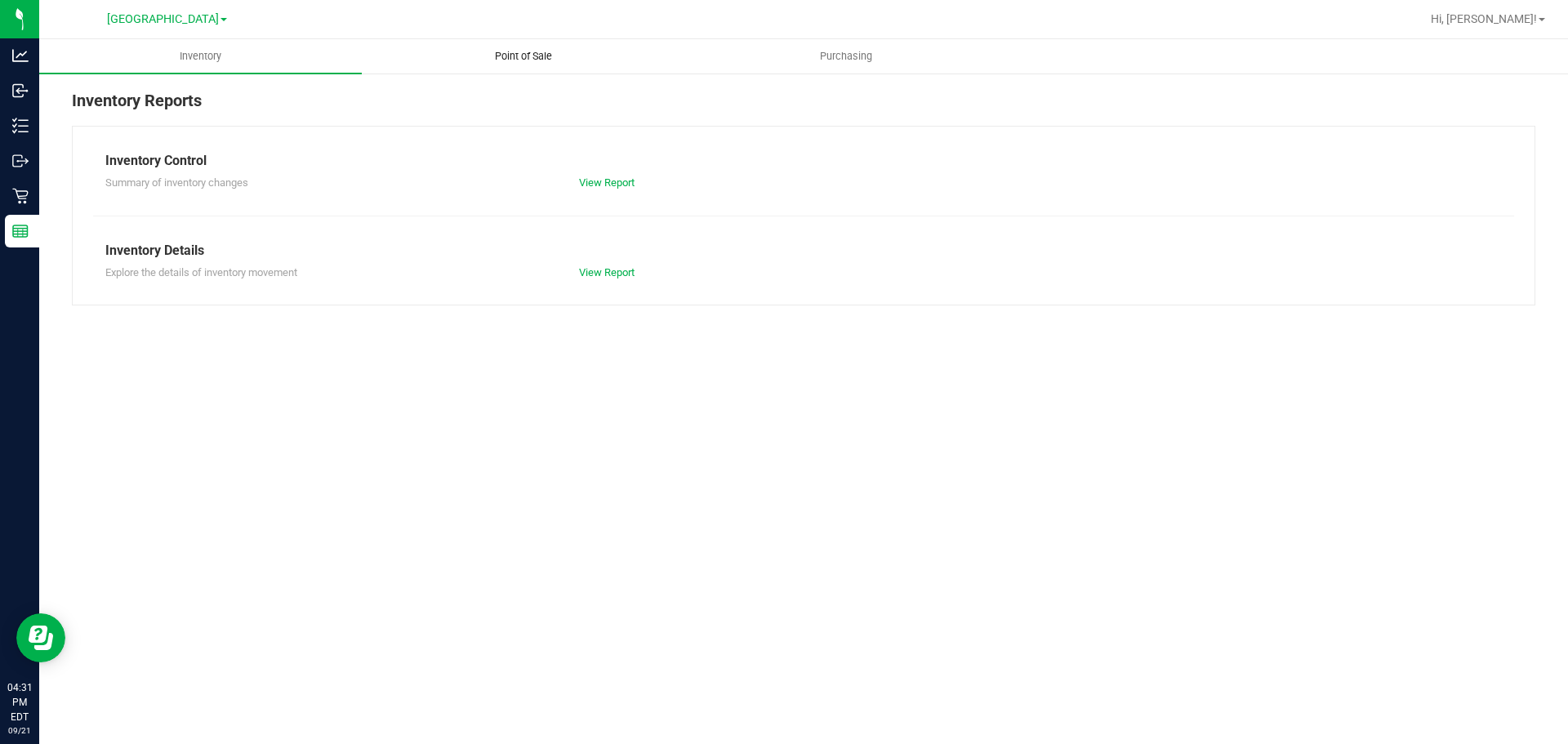
click at [587, 42] on div "[GEOGRAPHIC_DATA] Hi, [PERSON_NAME]! Inventory Point of Sale Purchasing Invento…" at bounding box center [804, 372] width 1529 height 744
click at [543, 63] on span "Point of Sale" at bounding box center [523, 56] width 101 height 15
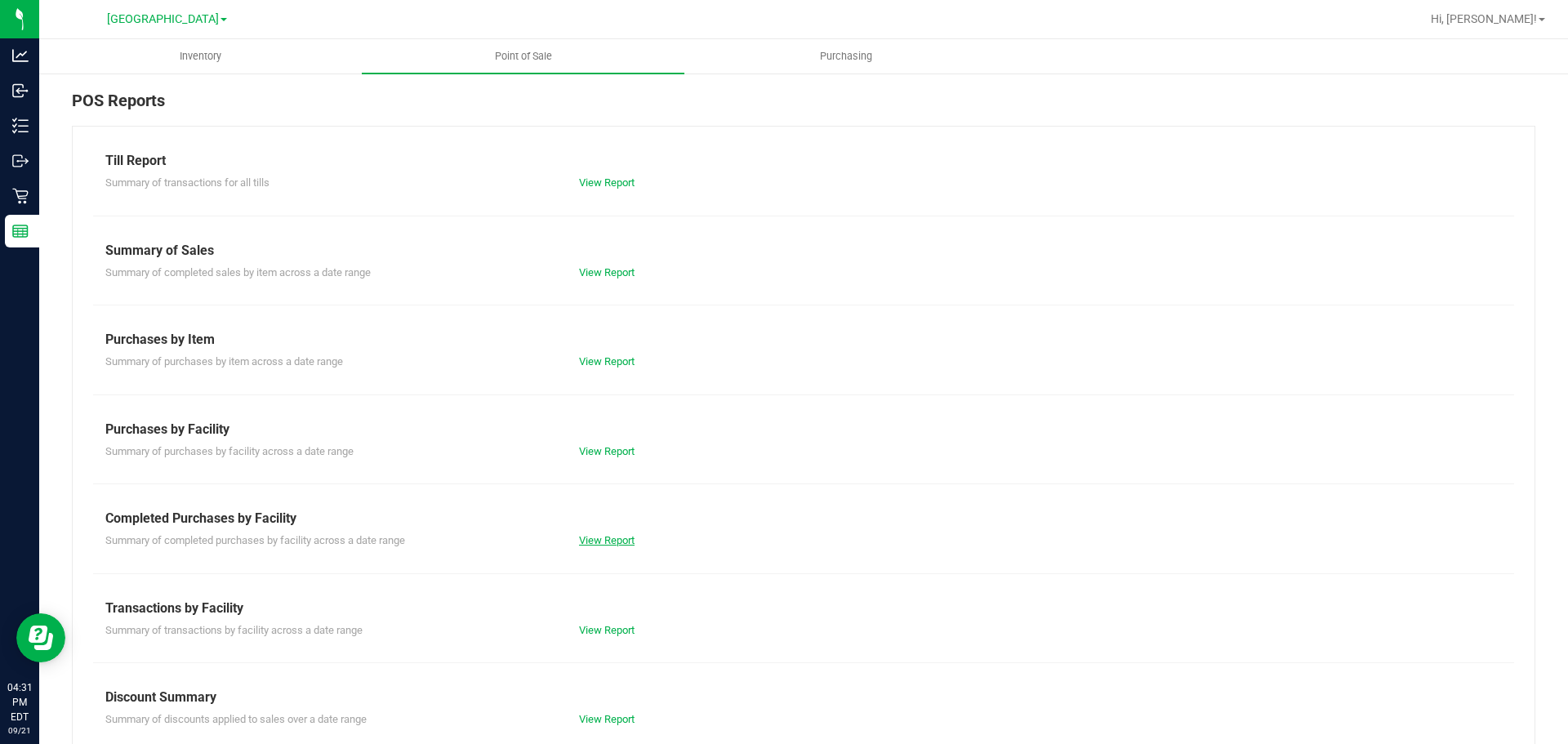
click at [593, 534] on link "View Report" at bounding box center [607, 540] width 56 height 12
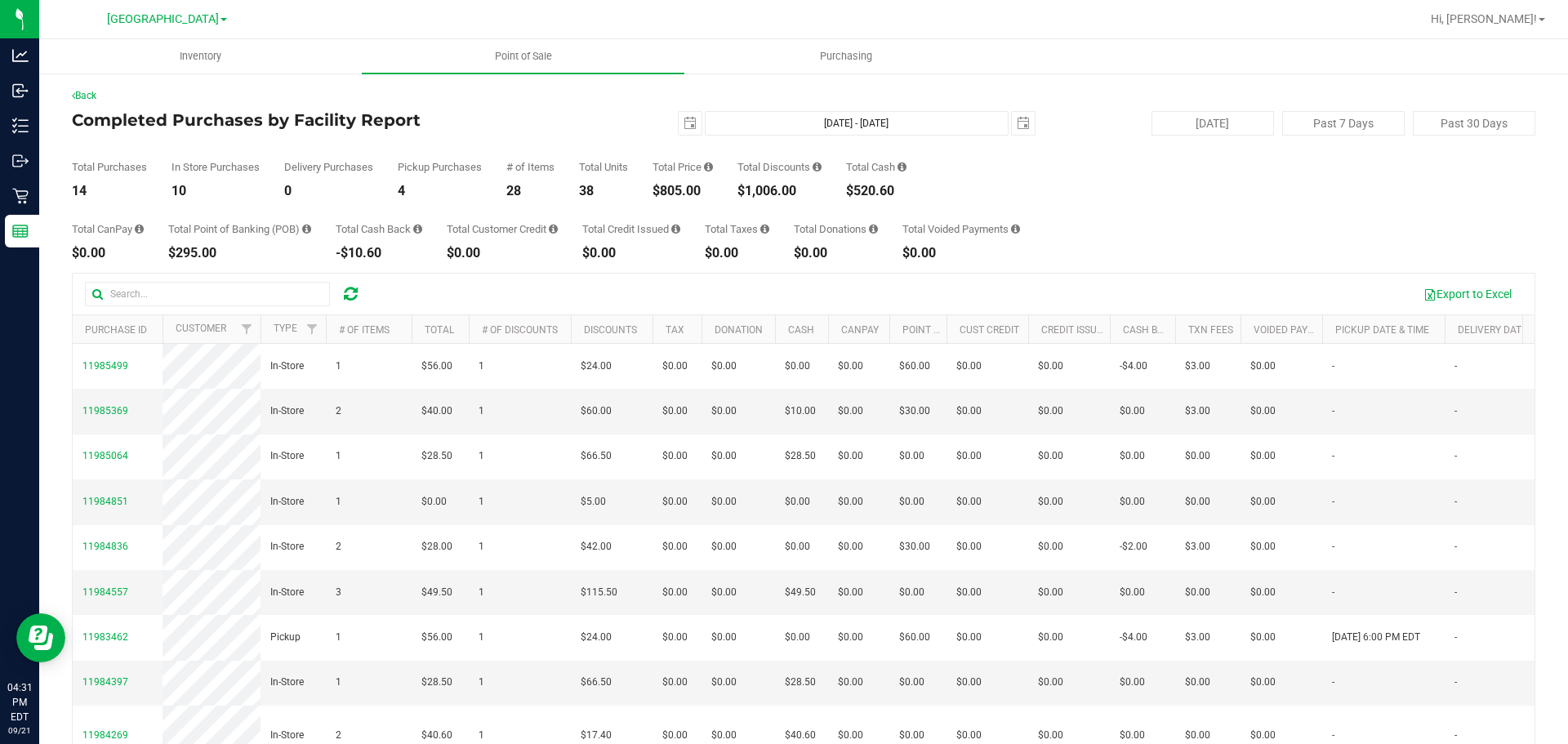
click at [1141, 215] on div "Total CanPay $0.00 Total Point of Banking (POB) $295.00 Total Cash Back -$10.60…" at bounding box center [804, 228] width 1464 height 62
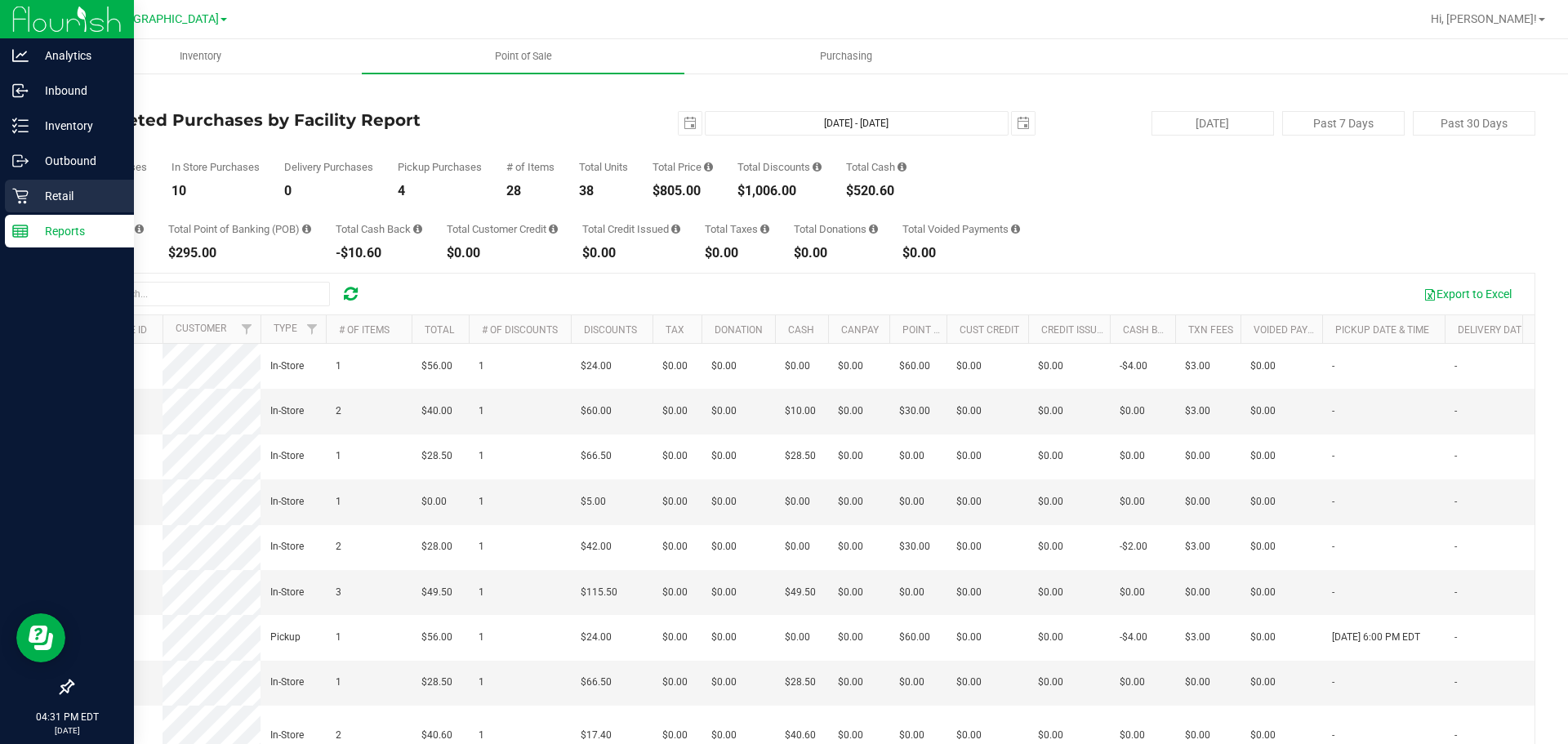
click at [38, 184] on div "Retail" at bounding box center [70, 196] width 129 height 33
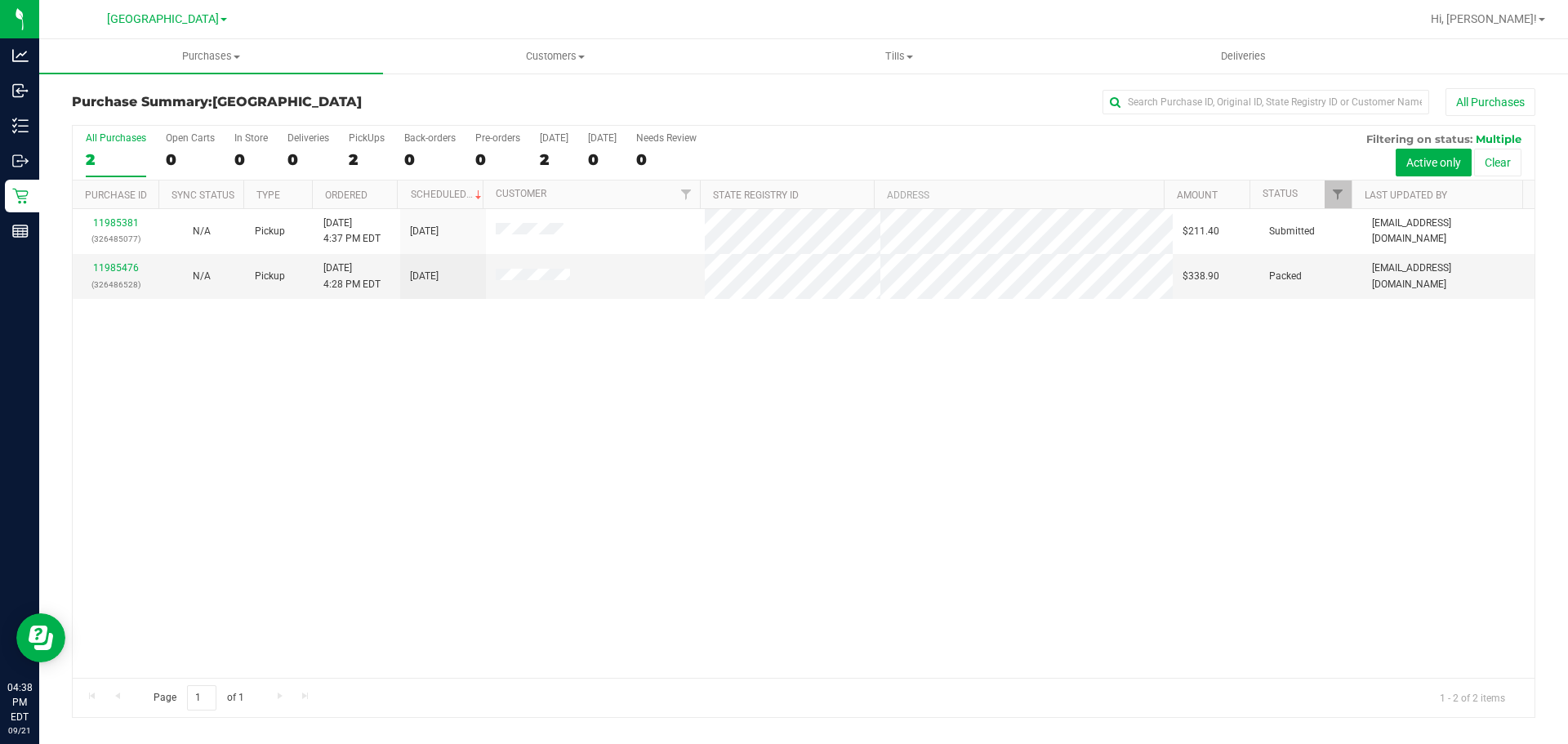
click at [246, 435] on div "11985381 (326485077) N/A Pickup [DATE] 4:37 PM EDT 9/22/2025 $211.40 Submitted …" at bounding box center [803, 443] width 1462 height 468
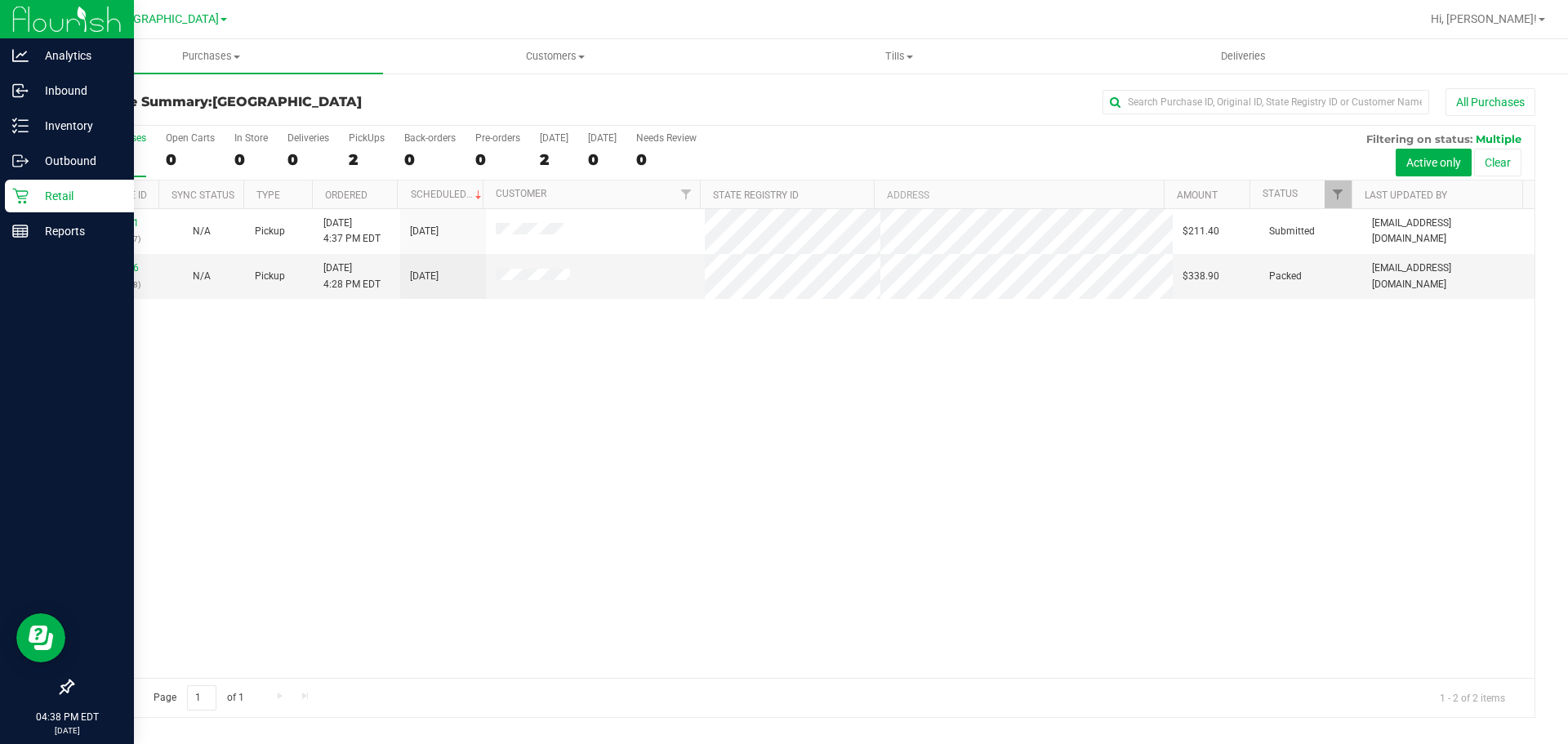
click at [20, 204] on icon at bounding box center [20, 197] width 16 height 16
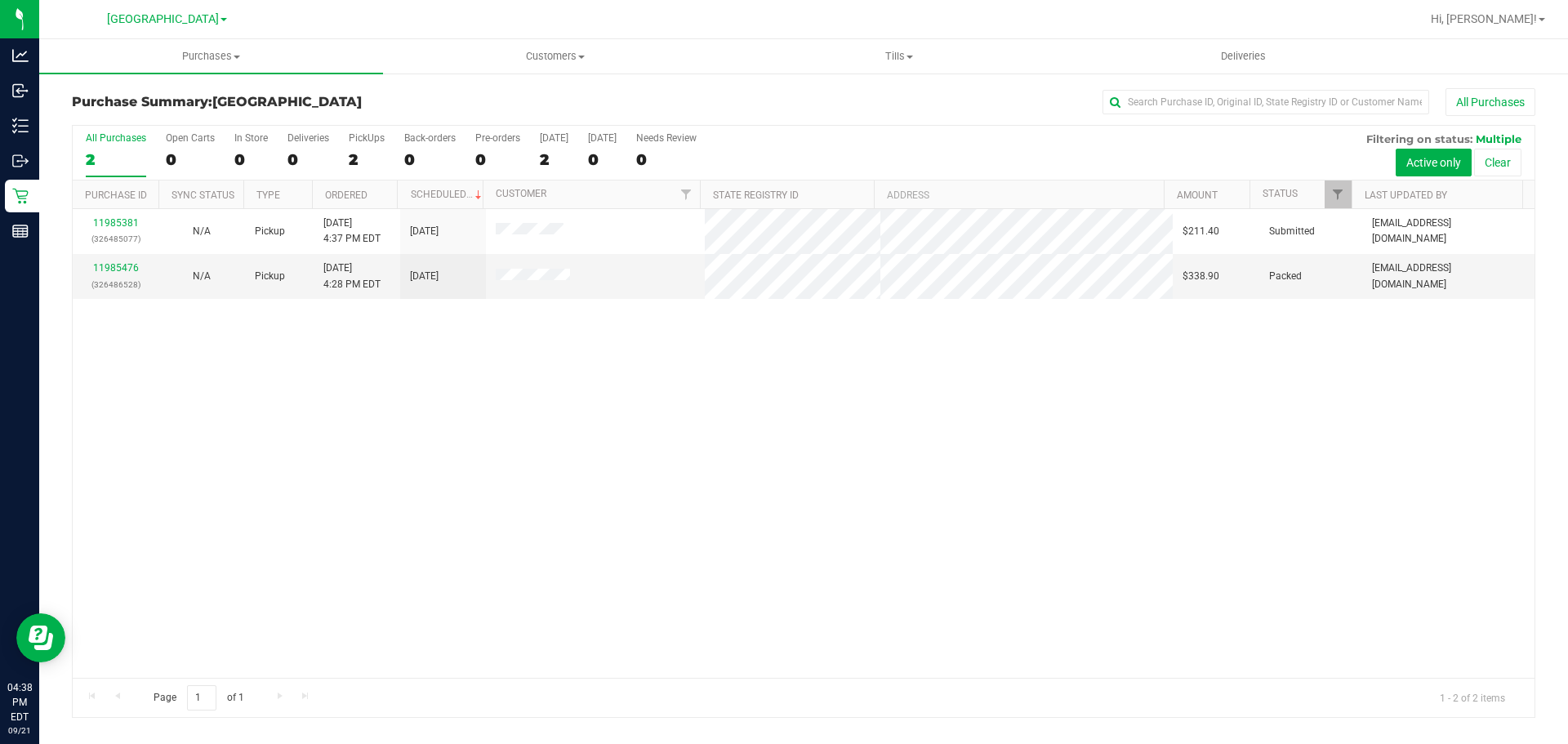
click at [137, 477] on div "11985381 (326485077) N/A Pickup [DATE] 4:37 PM EDT 9/22/2025 $211.40 Submitted …" at bounding box center [803, 443] width 1462 height 468
click at [161, 484] on div "11985381 (326485077) N/A Pickup [DATE] 4:37 PM EDT 9/22/2025 $211.40 Submitted …" at bounding box center [803, 443] width 1462 height 468
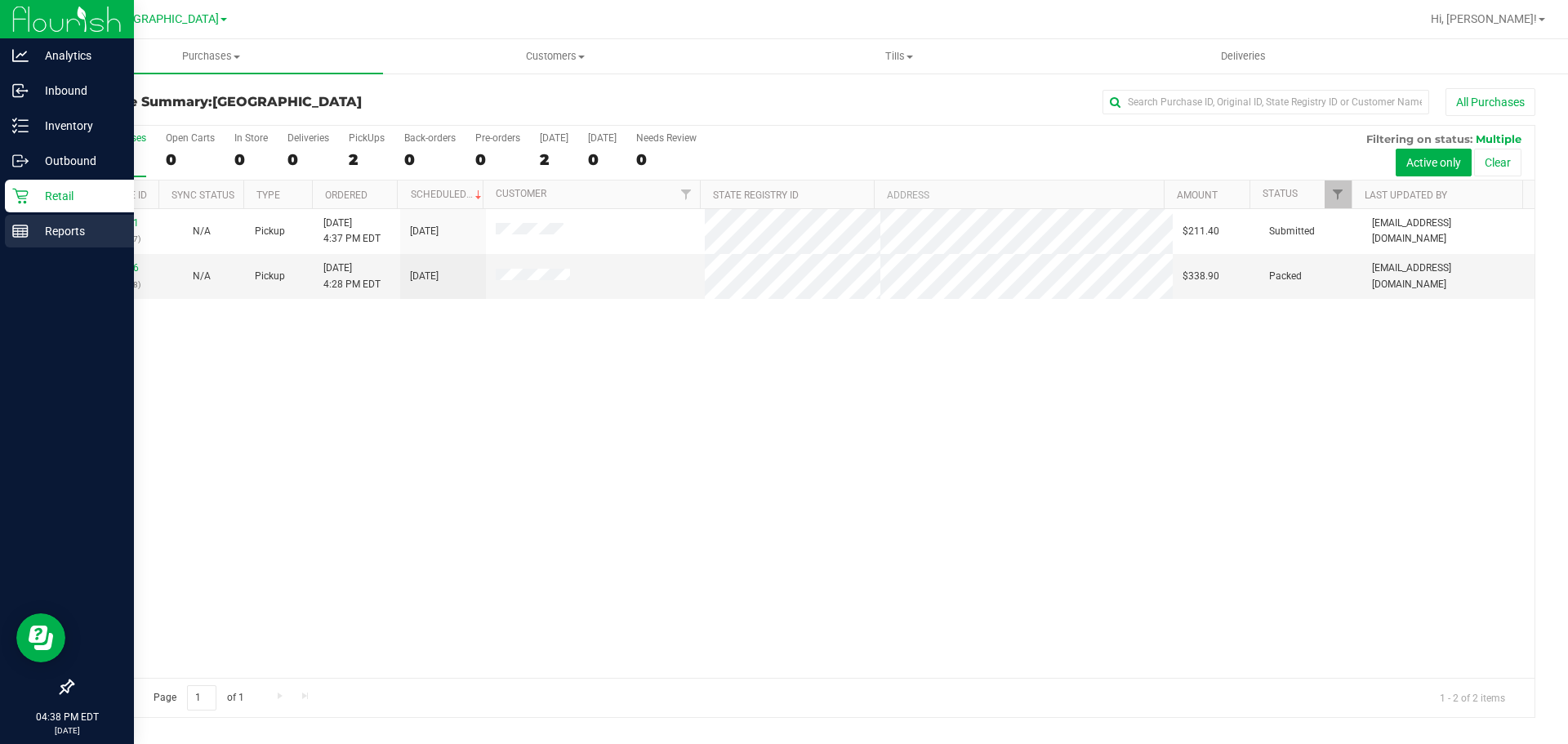
click at [99, 225] on p "Reports" at bounding box center [77, 231] width 98 height 20
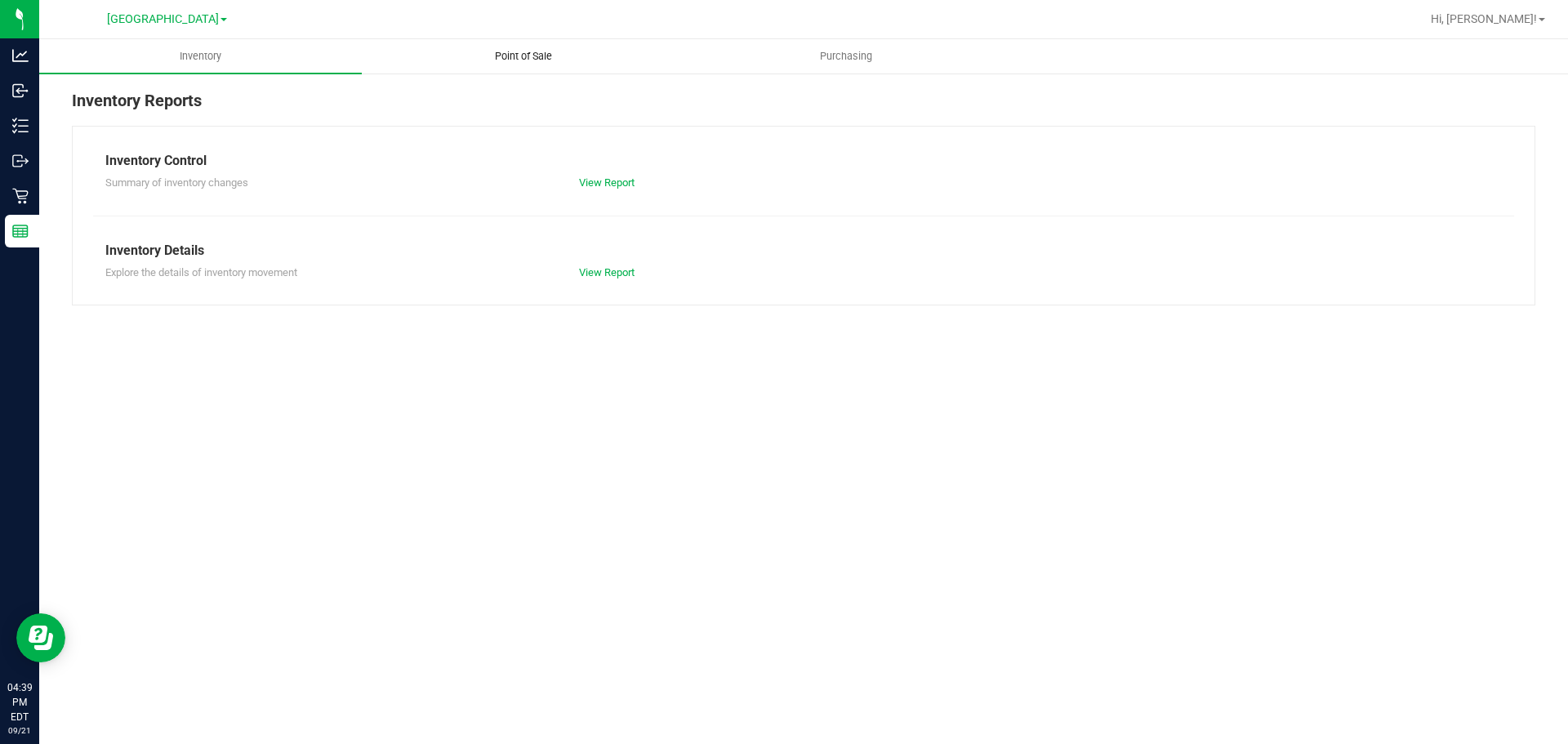
click at [539, 45] on uib-tab-heading "Point of Sale" at bounding box center [523, 57] width 321 height 33
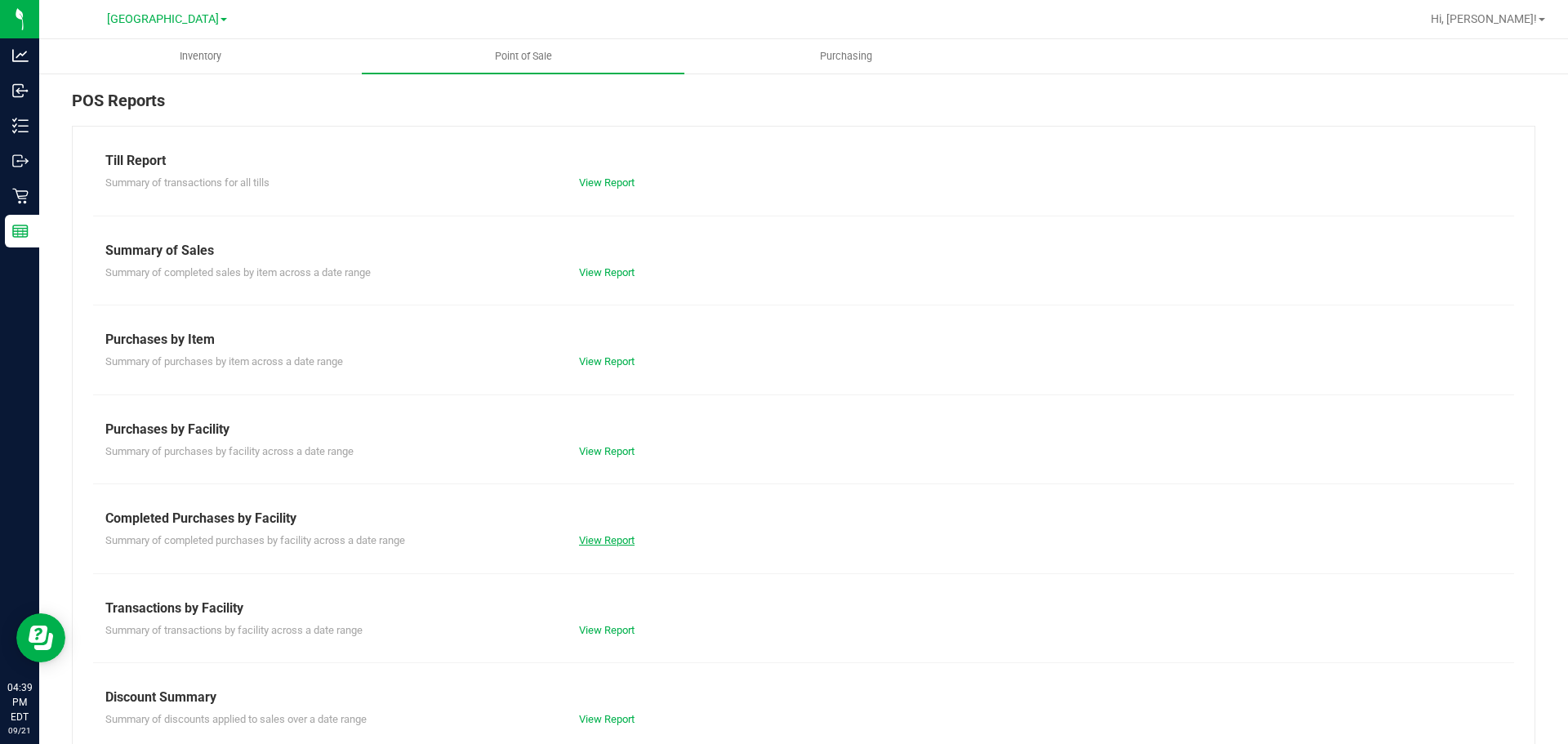
click at [629, 534] on link "View Report" at bounding box center [607, 540] width 56 height 12
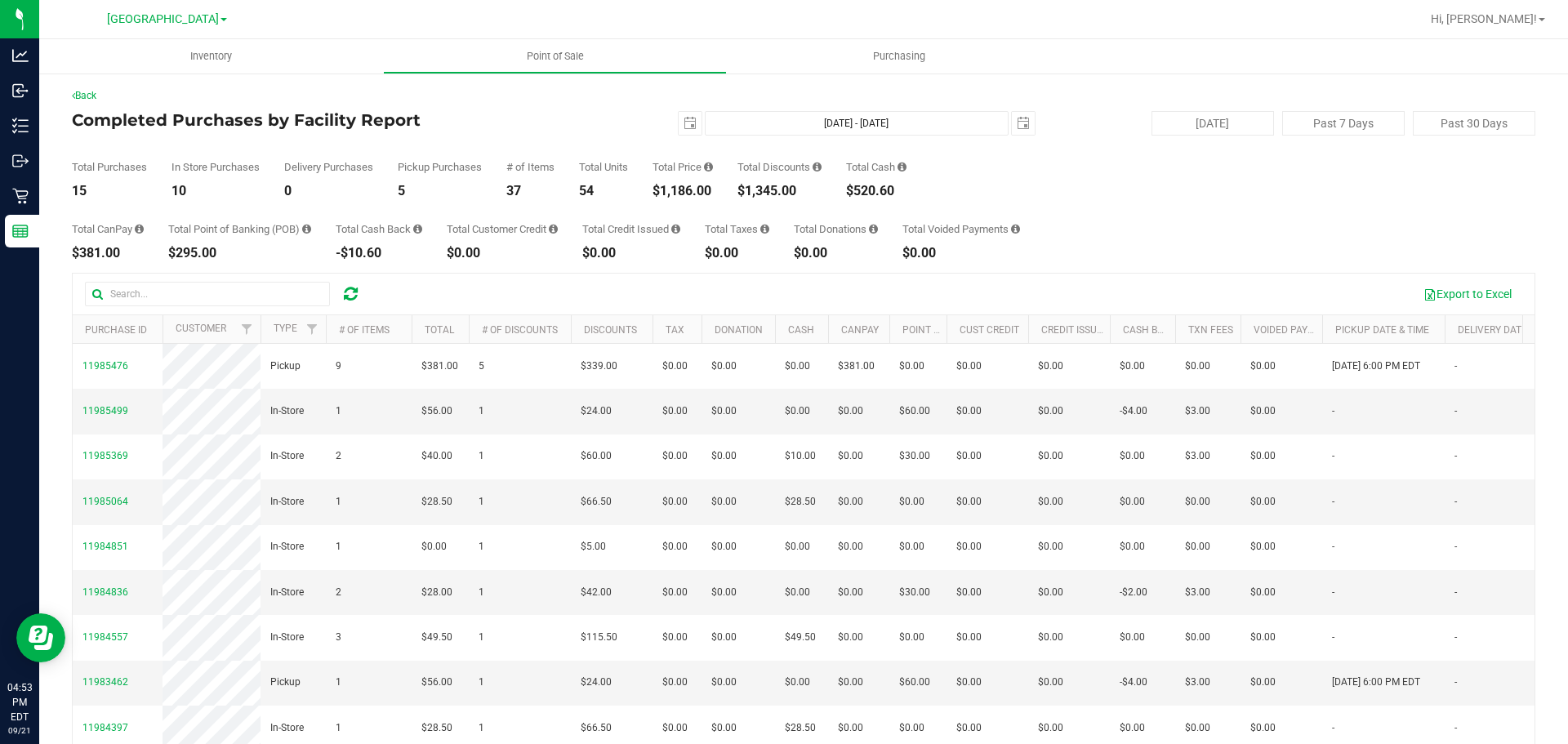
drag, startPoint x: 0, startPoint y: 0, endPoint x: 1054, endPoint y: 234, distance: 1079.7
click at [1054, 234] on div "Total CanPay $381.00 Total Point of Banking (POB) $295.00 Total Cash Back -$10.…" at bounding box center [804, 228] width 1464 height 62
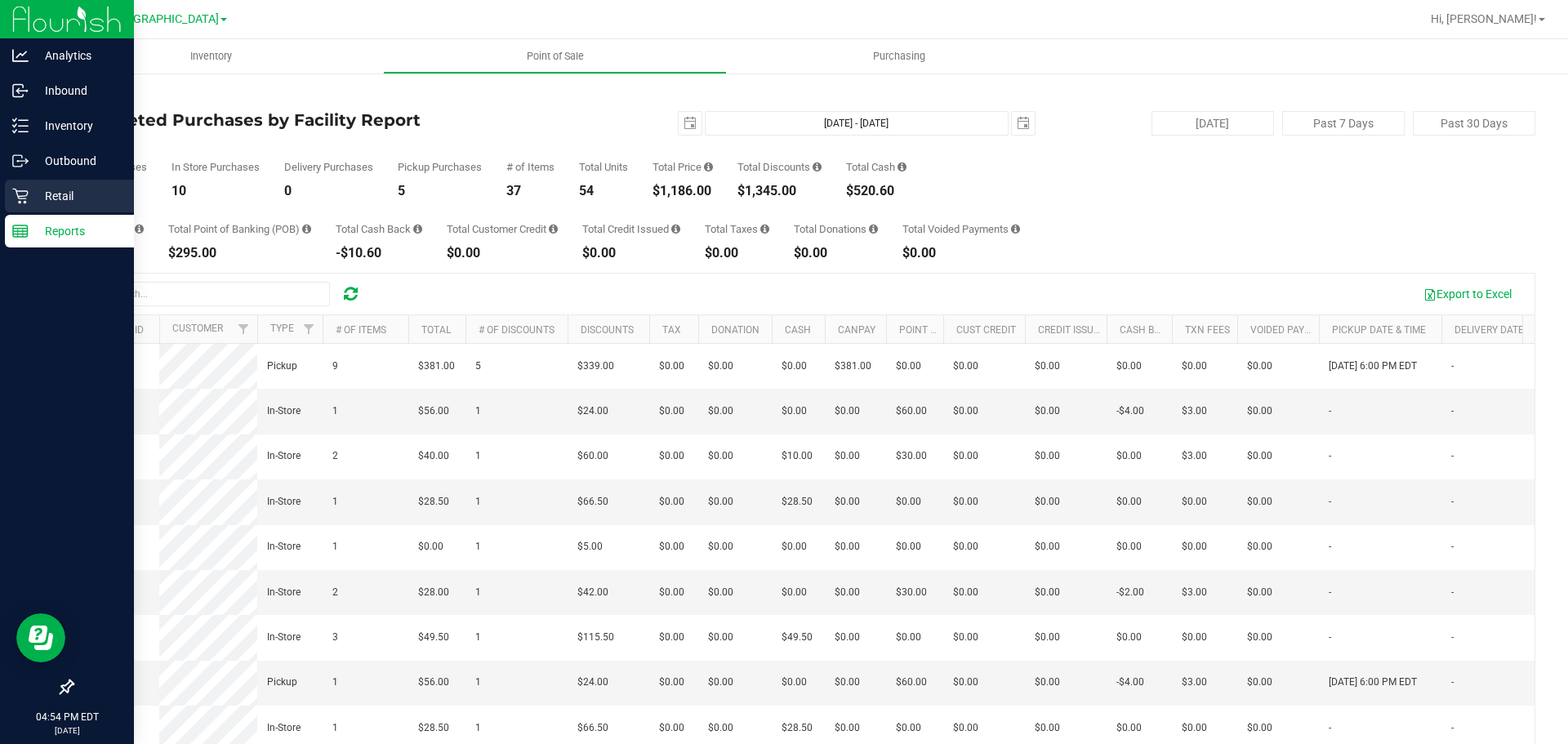
click at [28, 204] on div "Retail" at bounding box center [70, 196] width 129 height 33
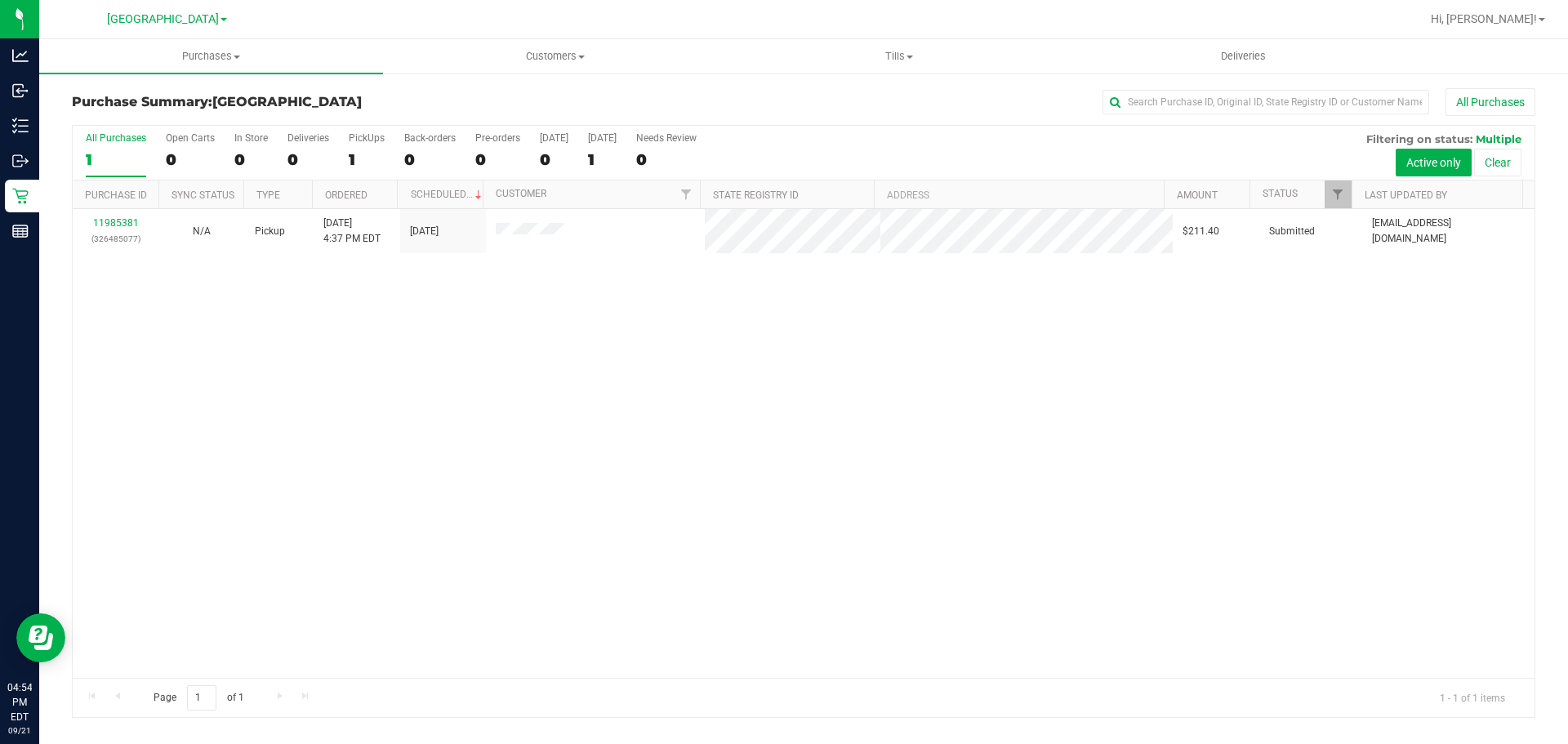
drag, startPoint x: 420, startPoint y: 288, endPoint x: 431, endPoint y: 288, distance: 11.0
click at [427, 288] on div "11985381 (326485077) N/A Pickup 9/21/2025 4:37 PM EDT 9/22/2025 $211.40 Submitt…" at bounding box center [803, 443] width 1462 height 468
click at [545, 383] on div "11985381 (326485077) N/A Pickup 9/21/2025 4:37 PM EDT 9/22/2025 $211.40 Submitt…" at bounding box center [803, 443] width 1462 height 468
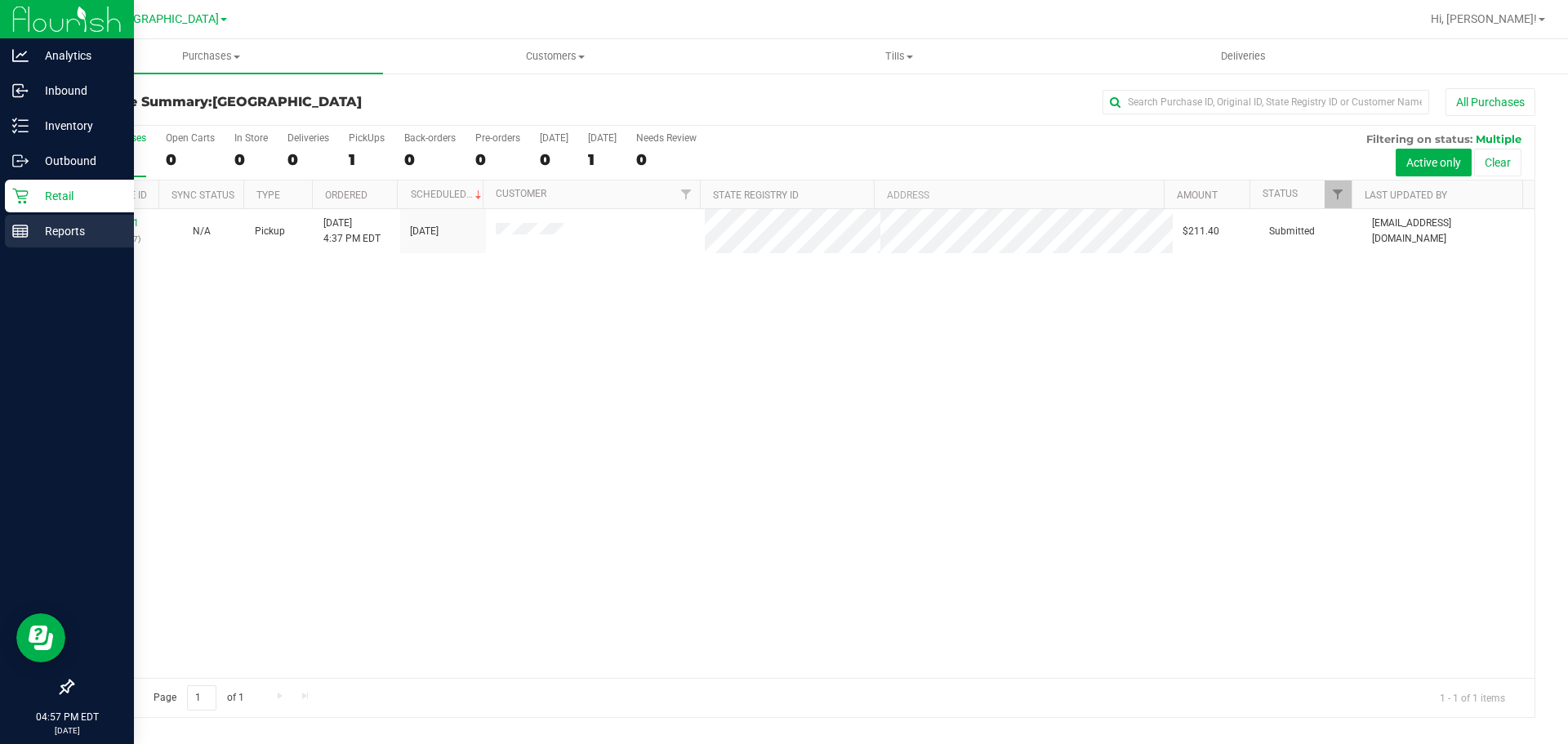
click at [16, 245] on div "Reports" at bounding box center [70, 231] width 129 height 33
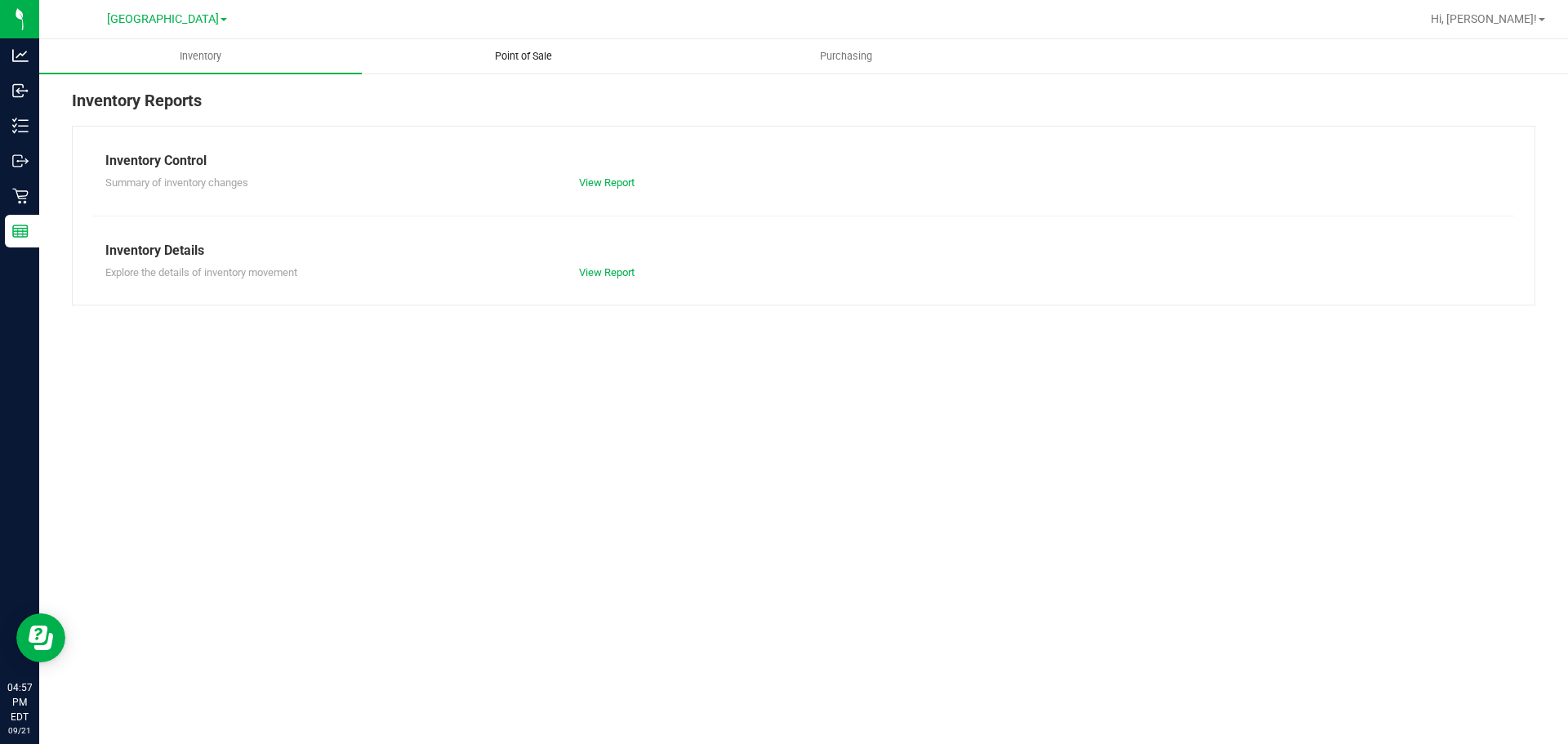
click at [512, 66] on uib-tab-heading "Point of Sale" at bounding box center [523, 57] width 321 height 33
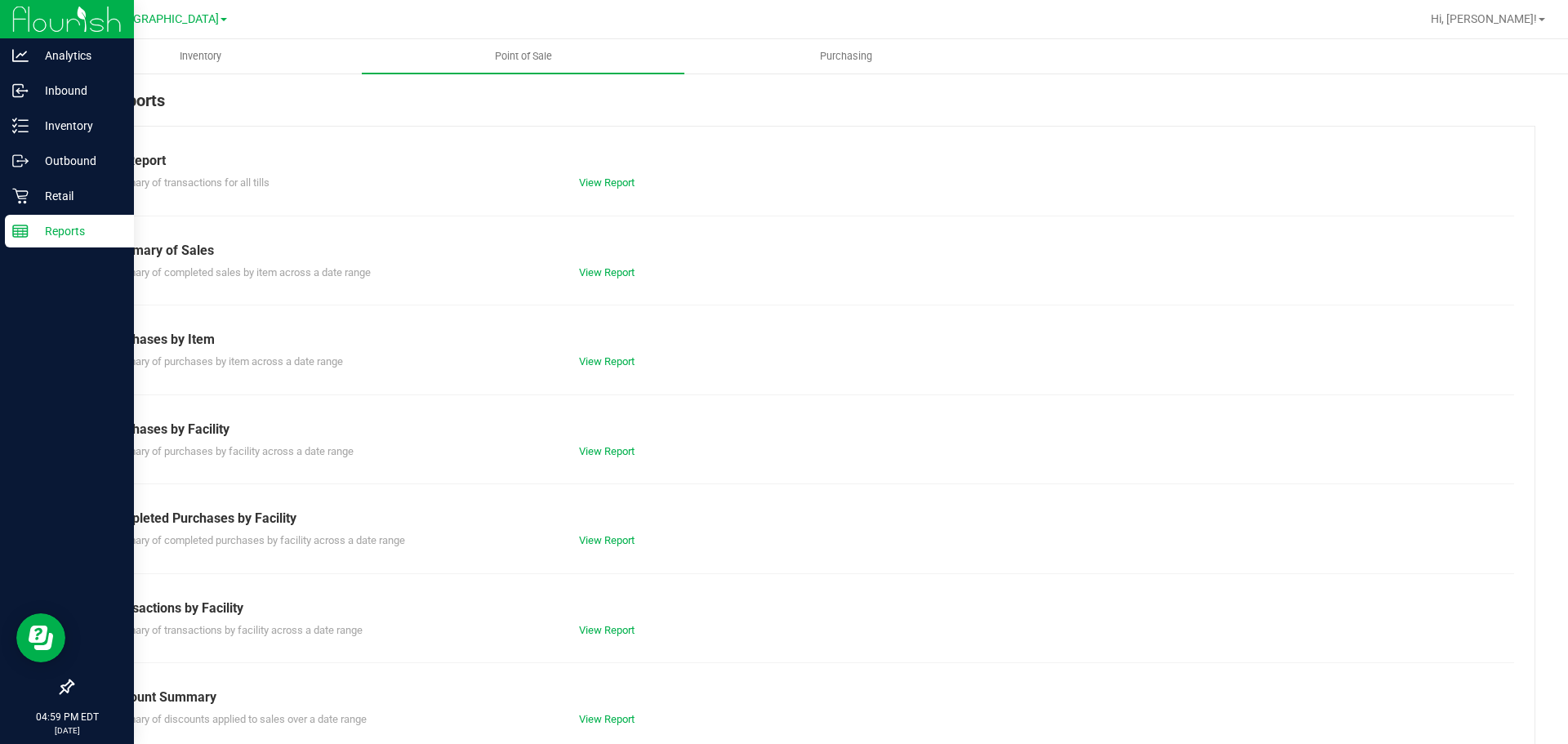
click at [24, 253] on div at bounding box center [67, 460] width 134 height 421
click at [30, 234] on p "Reports" at bounding box center [77, 231] width 98 height 20
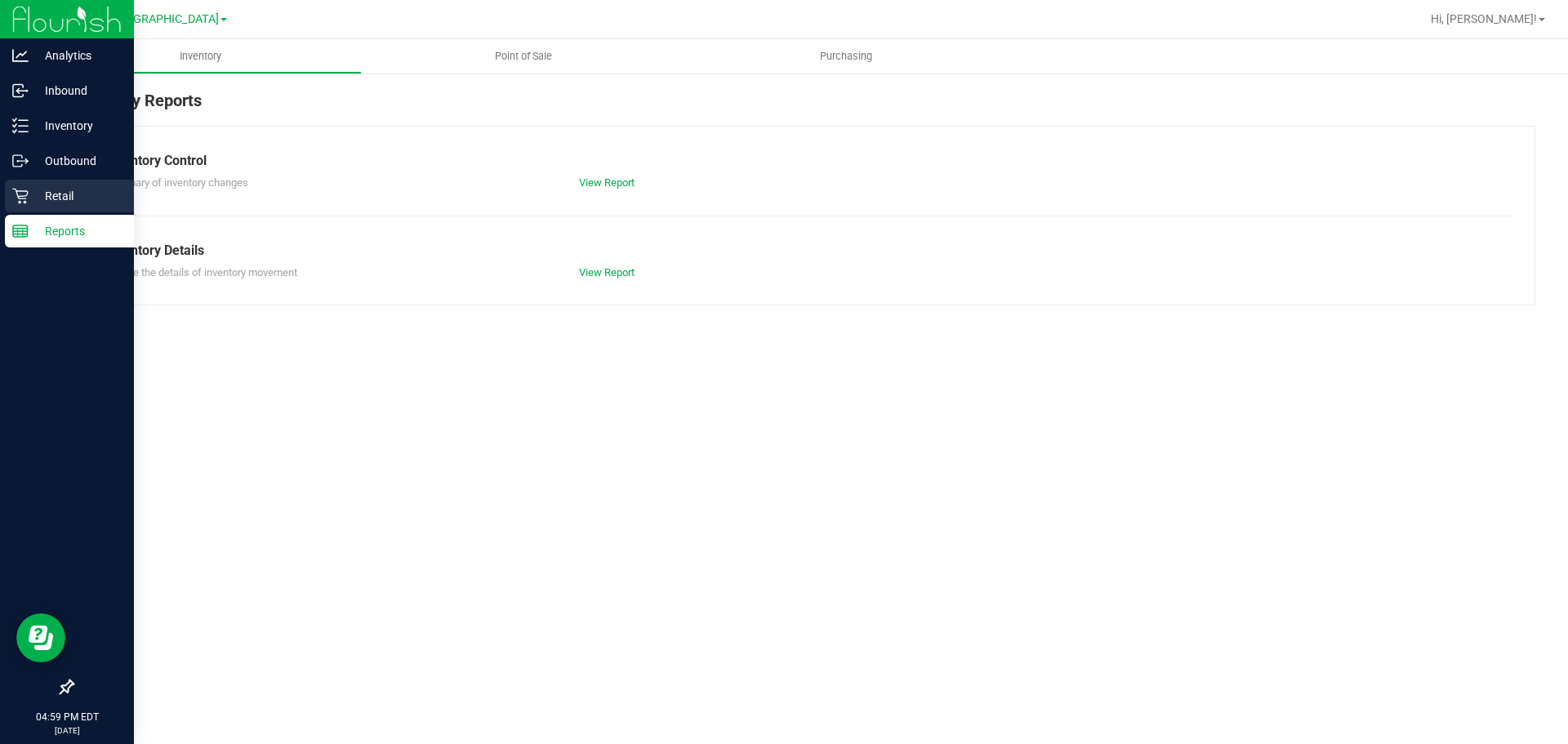
click at [37, 192] on p "Retail" at bounding box center [77, 196] width 98 height 20
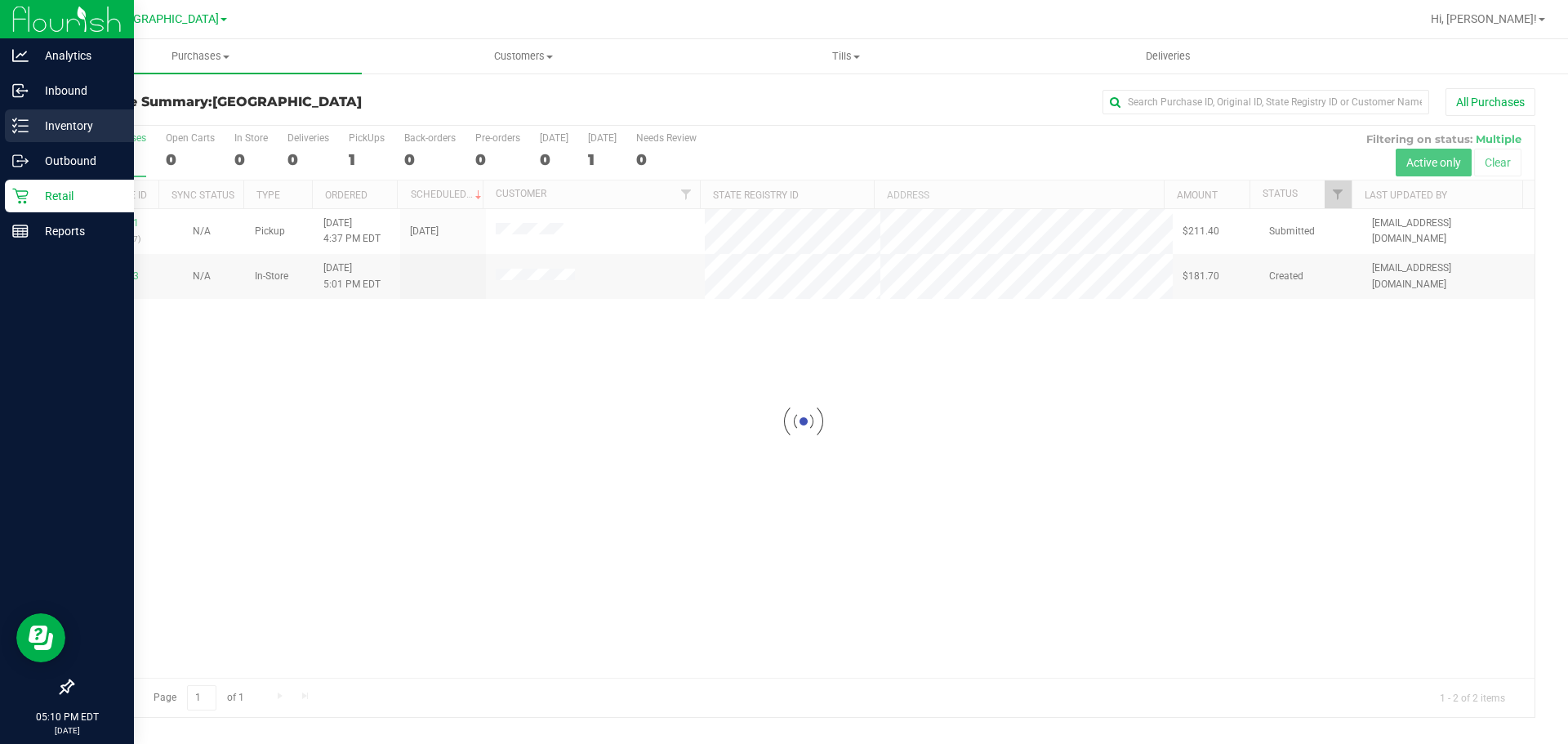
click at [13, 126] on icon at bounding box center [20, 125] width 17 height 17
click at [12, 110] on div "Inventory" at bounding box center [70, 126] width 129 height 33
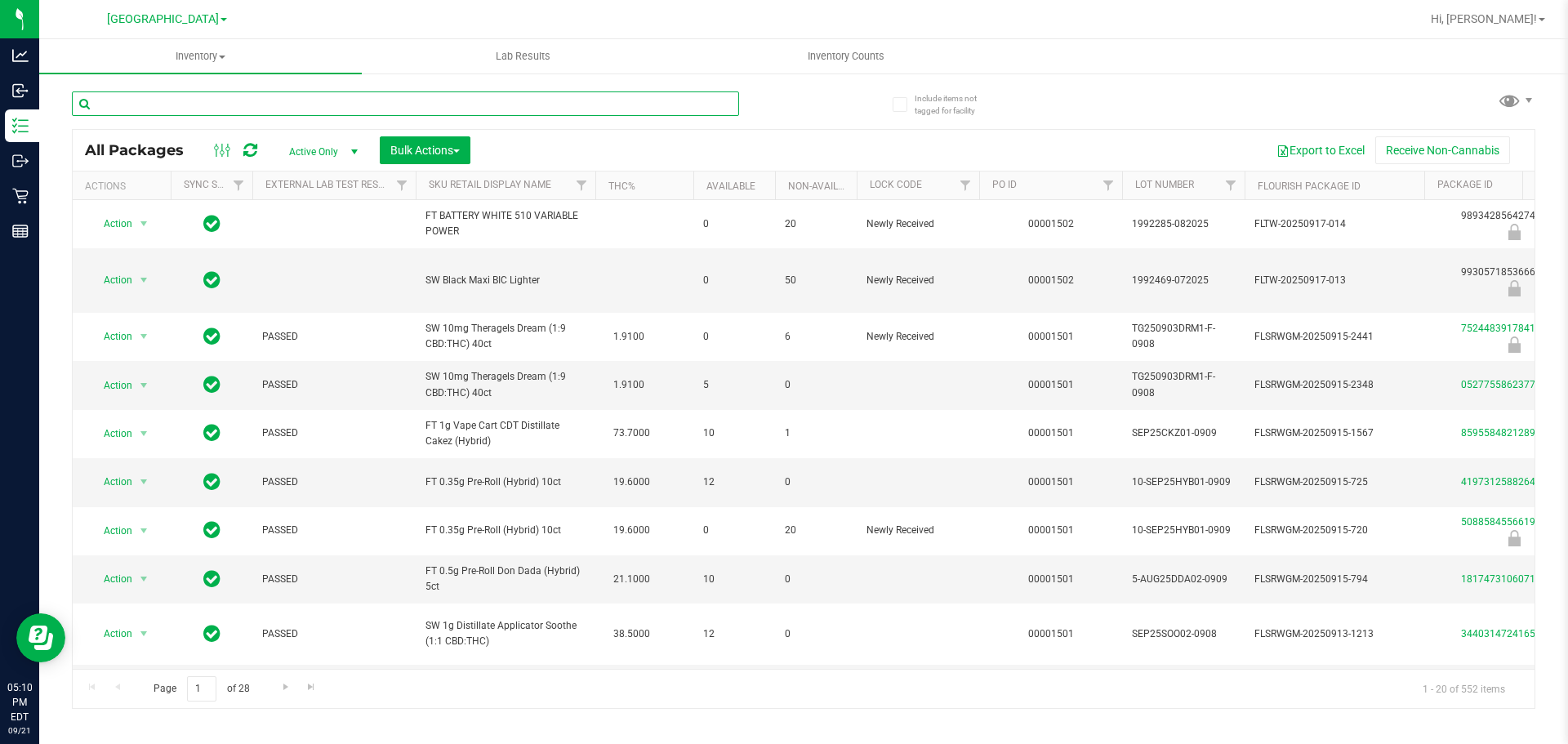
click at [173, 95] on input "text" at bounding box center [406, 104] width 667 height 24
type input "blue"
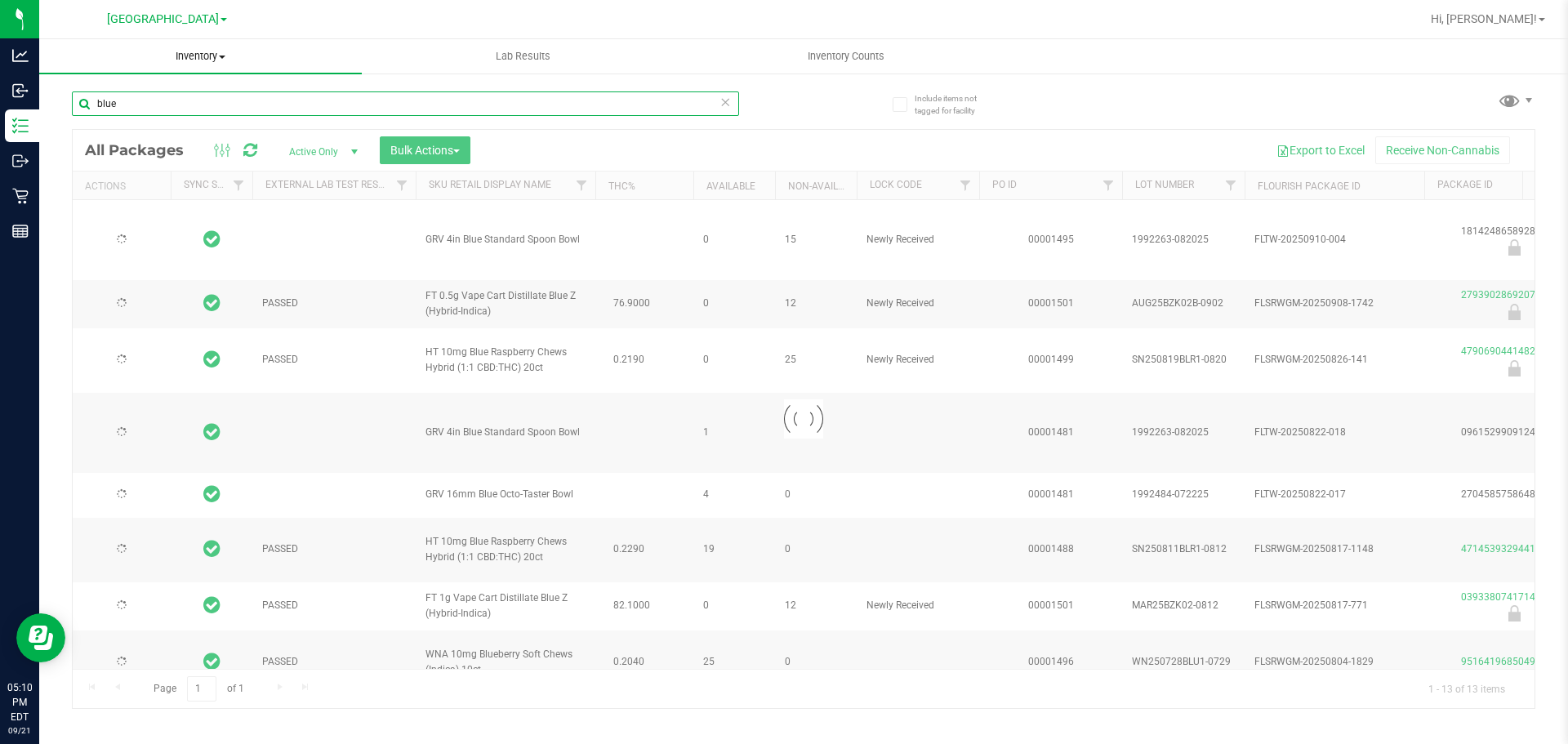
type input "2026-03-01"
type input "2026-02-21"
type input "2026-07-28"
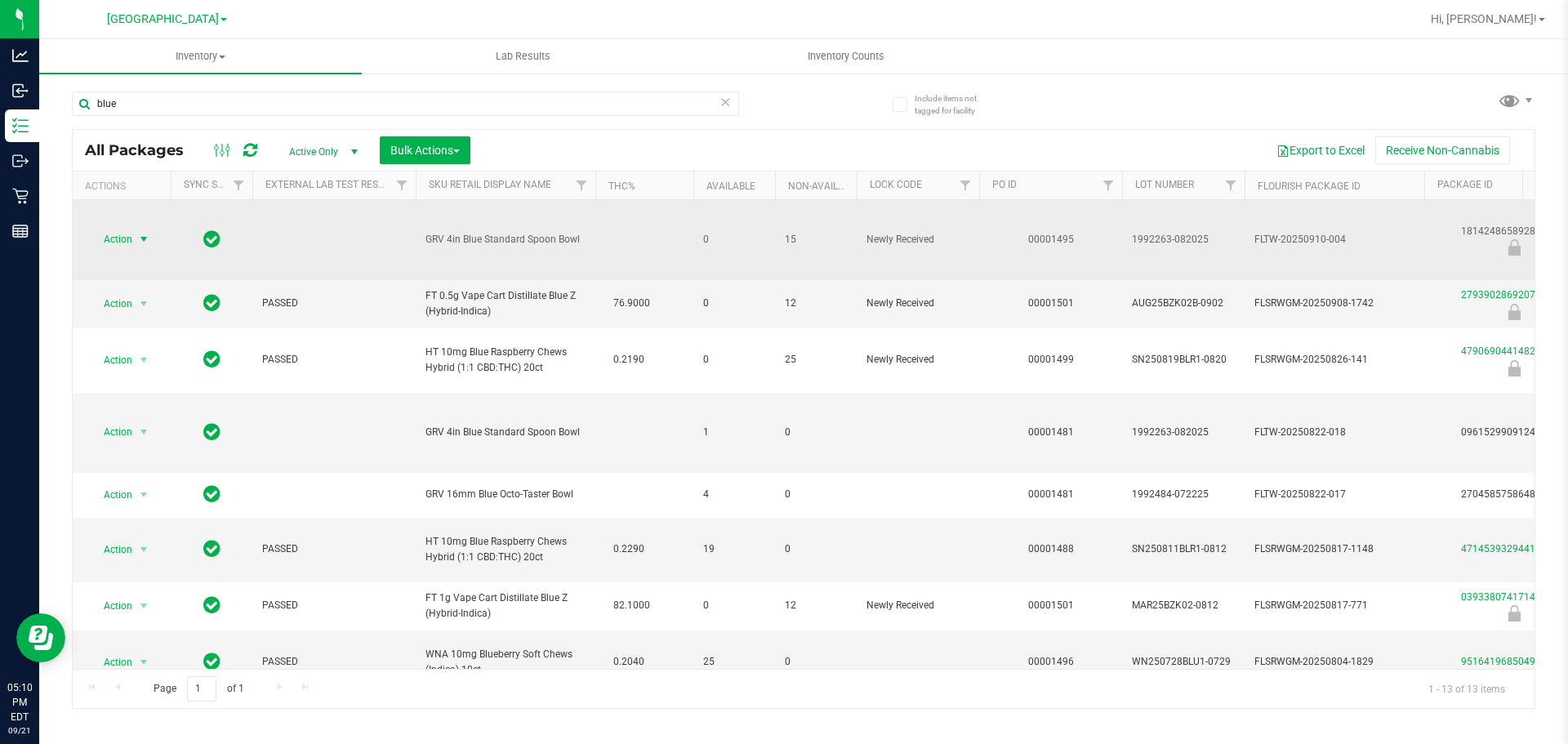
click at [116, 238] on span "Action" at bounding box center [111, 239] width 44 height 23
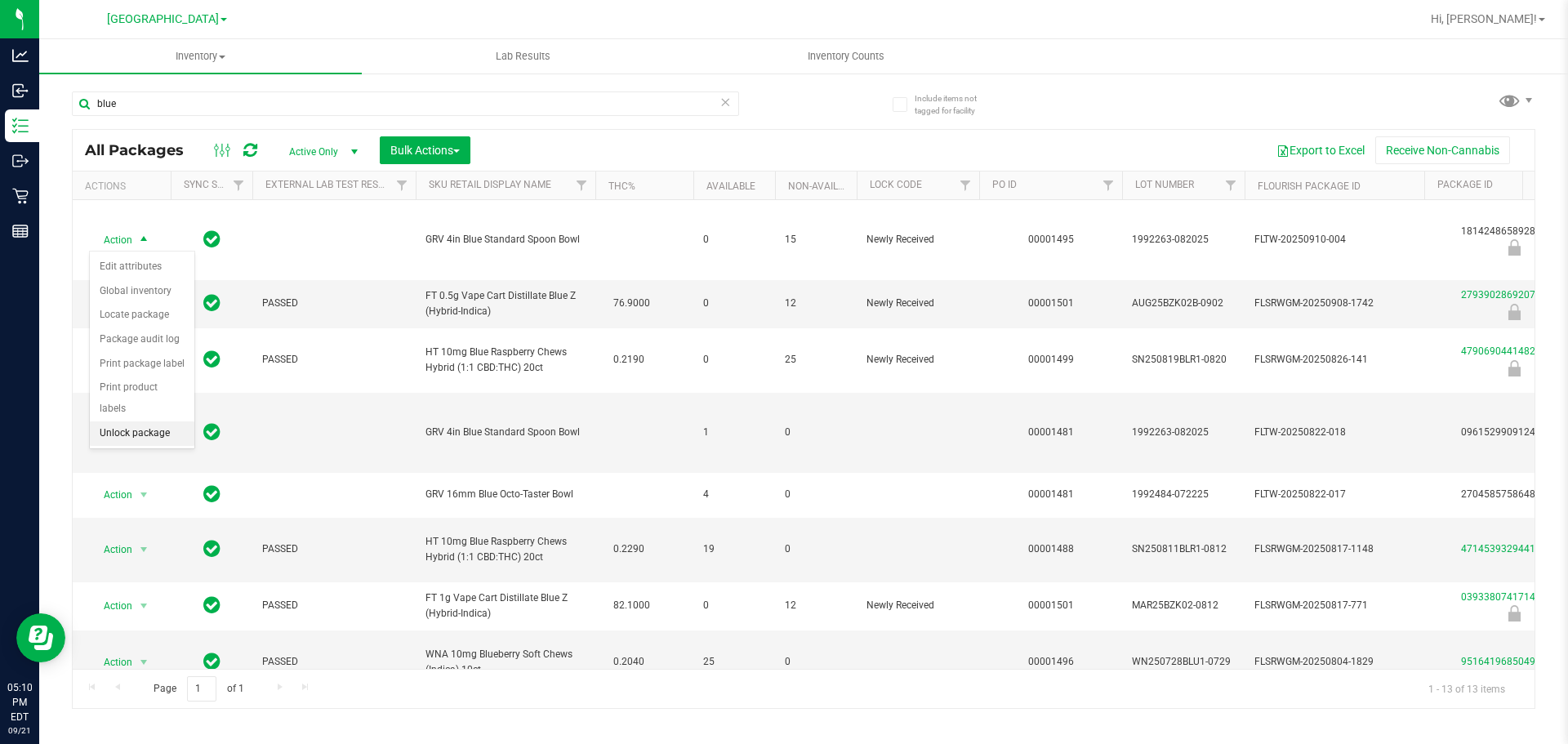
click at [148, 421] on li "Unlock package" at bounding box center [142, 433] width 104 height 24
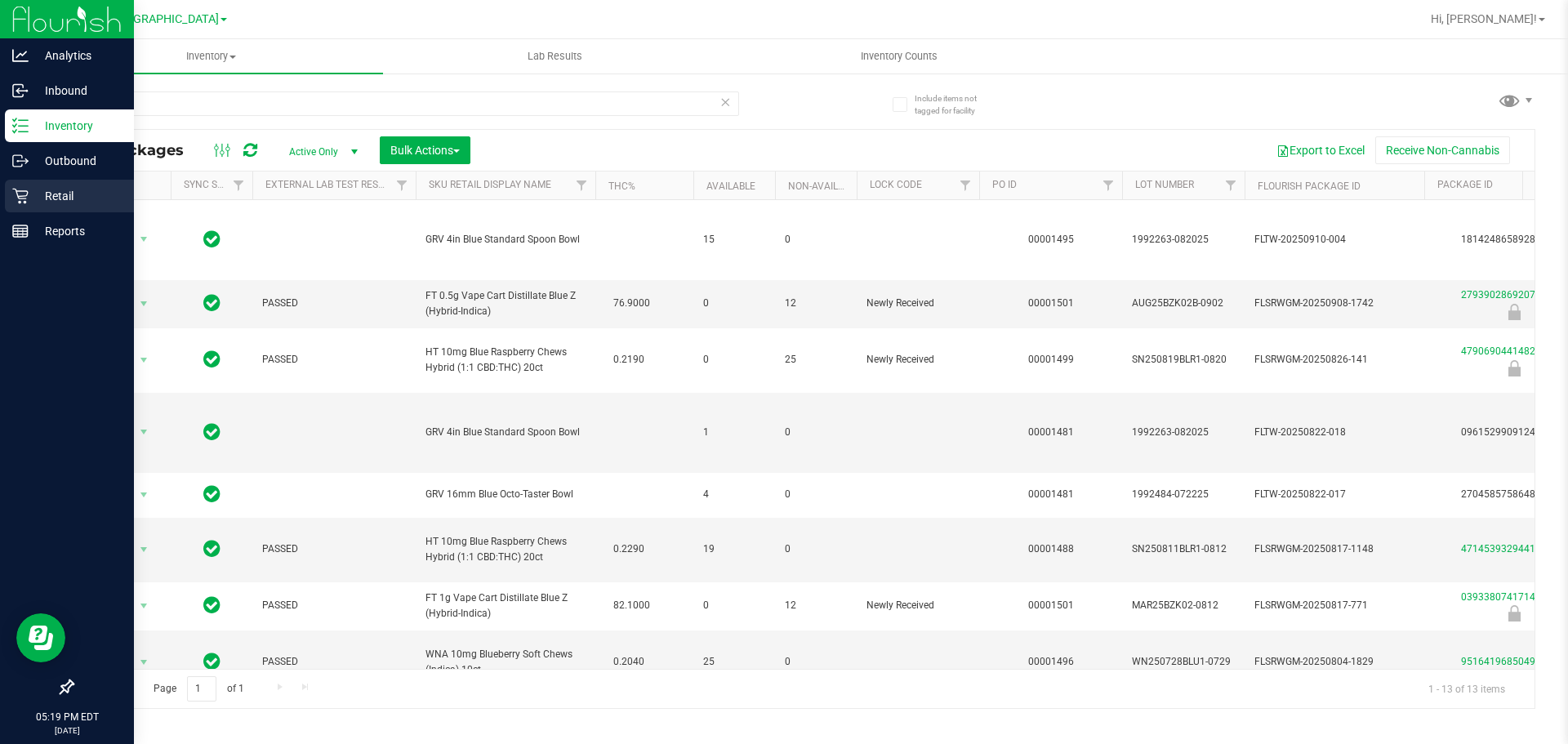
click at [7, 202] on div "Retail" at bounding box center [70, 196] width 129 height 33
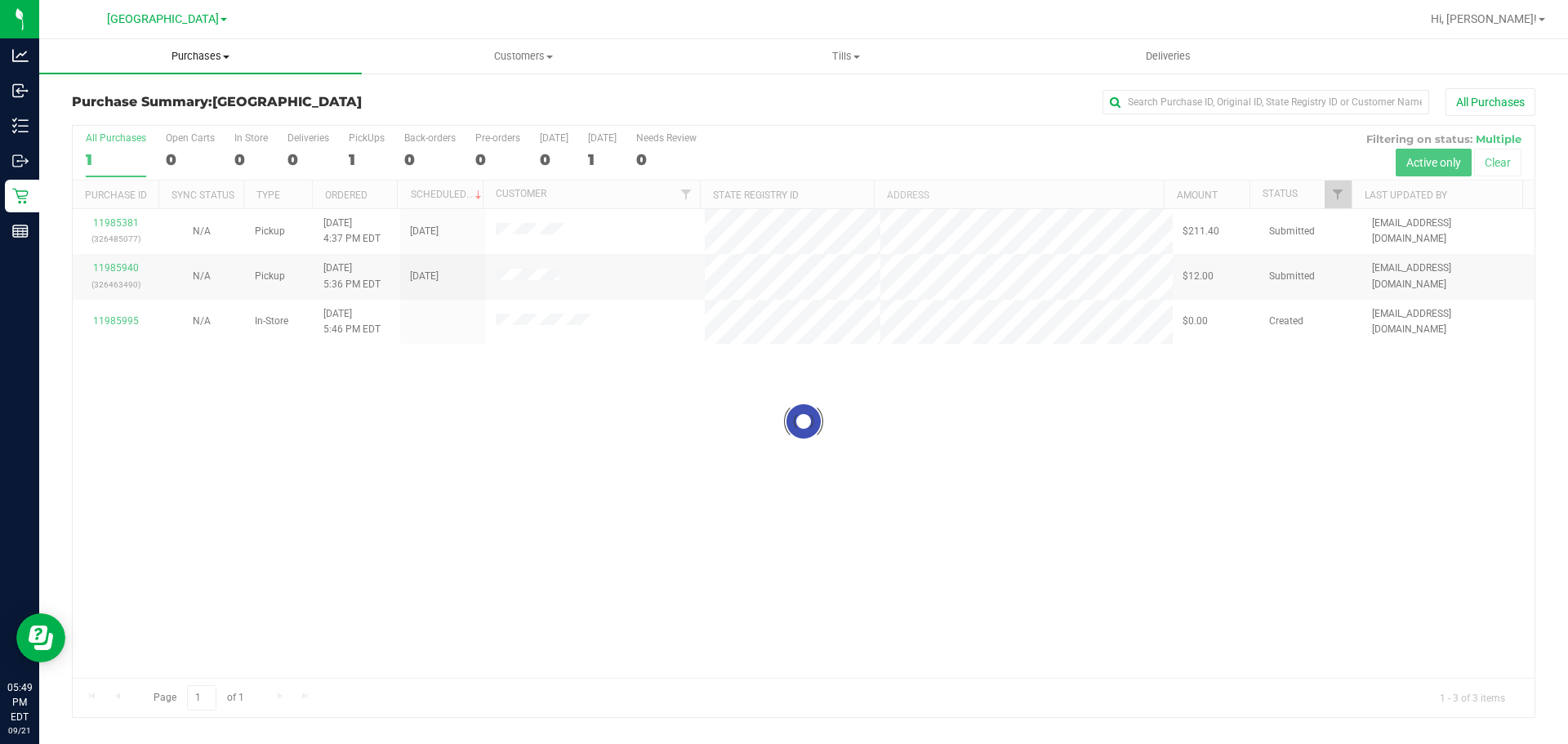
click at [223, 77] on div "Purchase Summary: South Tampa WC All Purchases Loading... All Purchases 1 Open …" at bounding box center [804, 403] width 1529 height 662
click at [210, 59] on span "Purchases" at bounding box center [200, 56] width 323 height 15
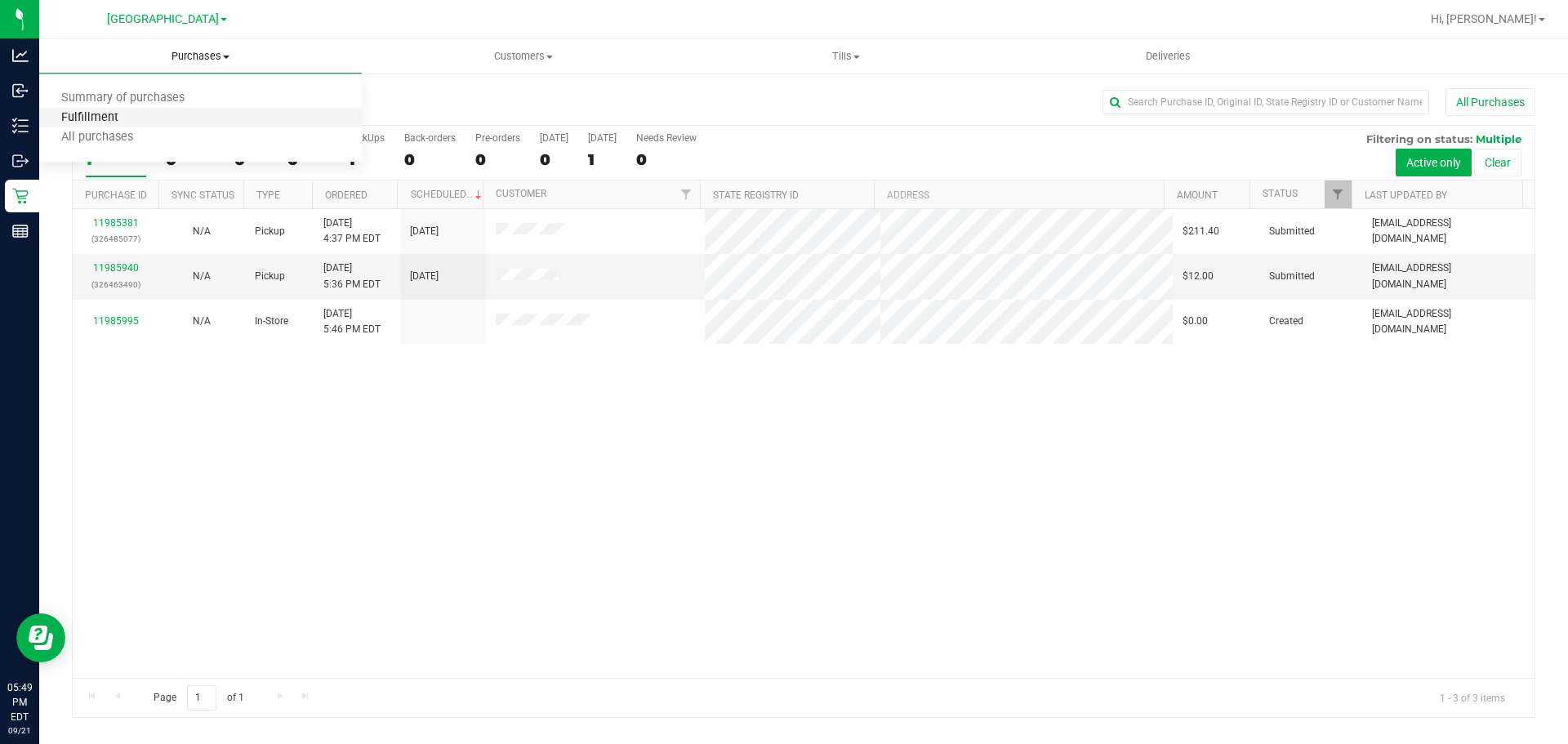
click at [133, 112] on span "Fulfillment" at bounding box center [90, 118] width 101 height 14
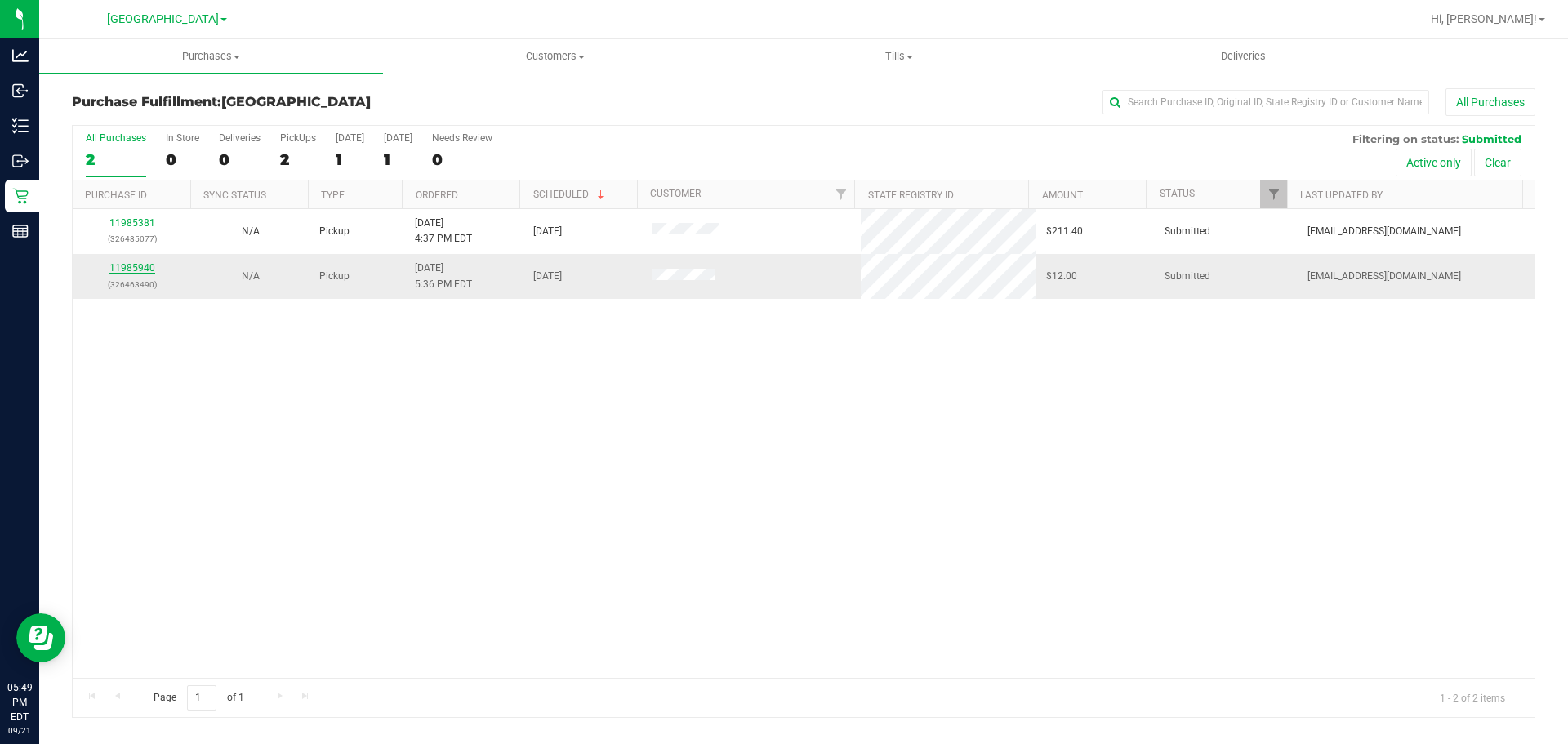
click at [116, 264] on link "11985940" at bounding box center [132, 267] width 46 height 11
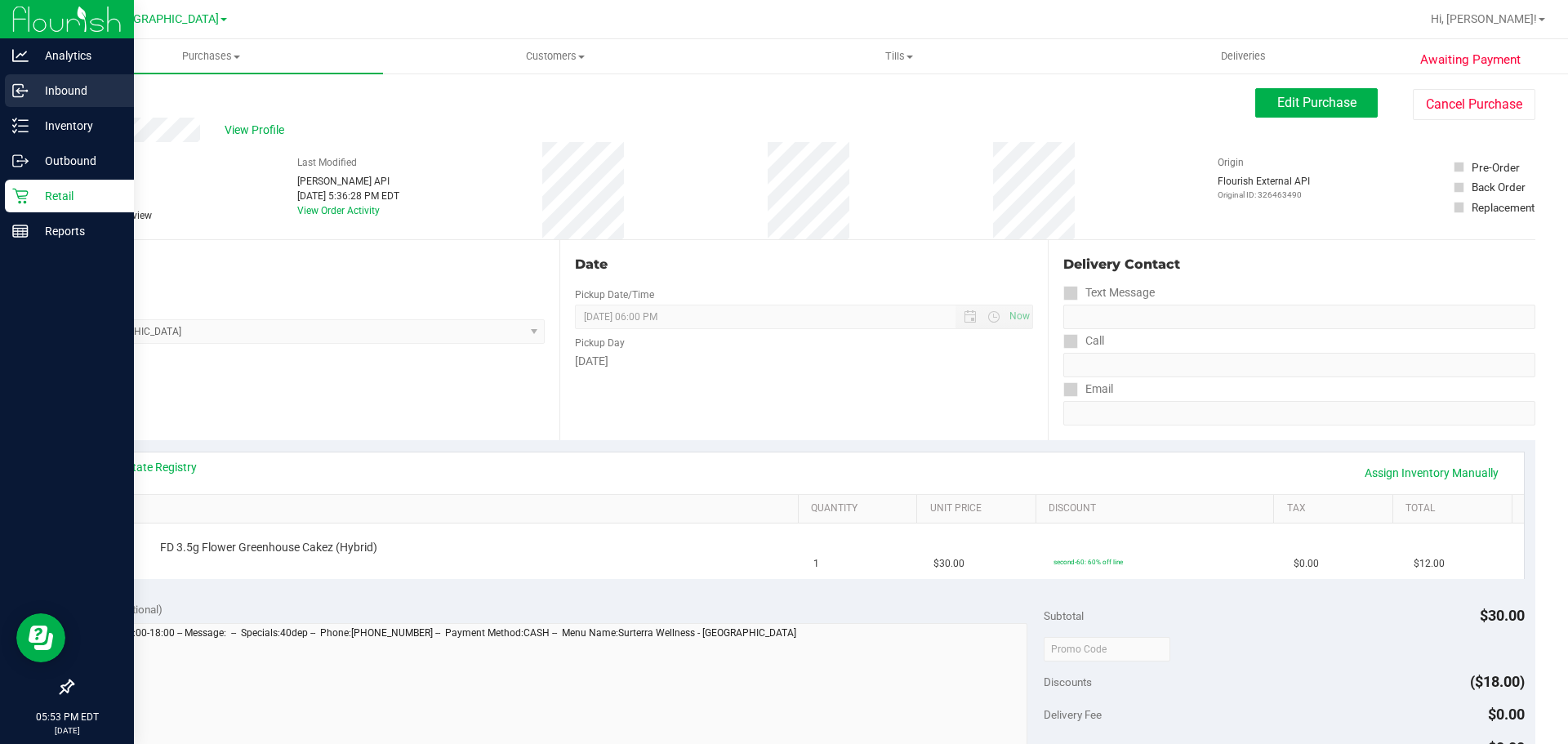
click at [69, 78] on div "Inbound" at bounding box center [70, 90] width 129 height 33
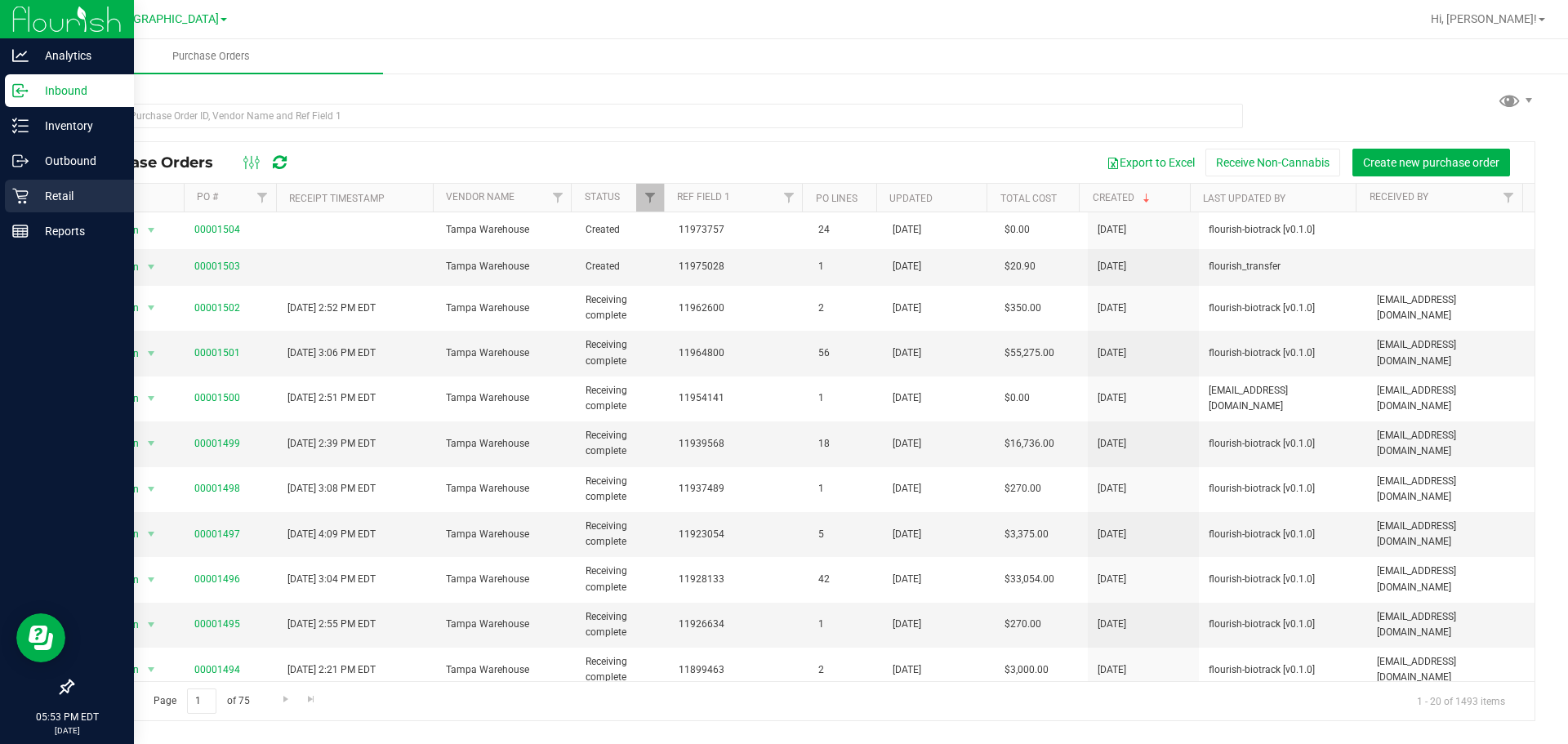
click at [26, 204] on div "Retail" at bounding box center [70, 196] width 129 height 33
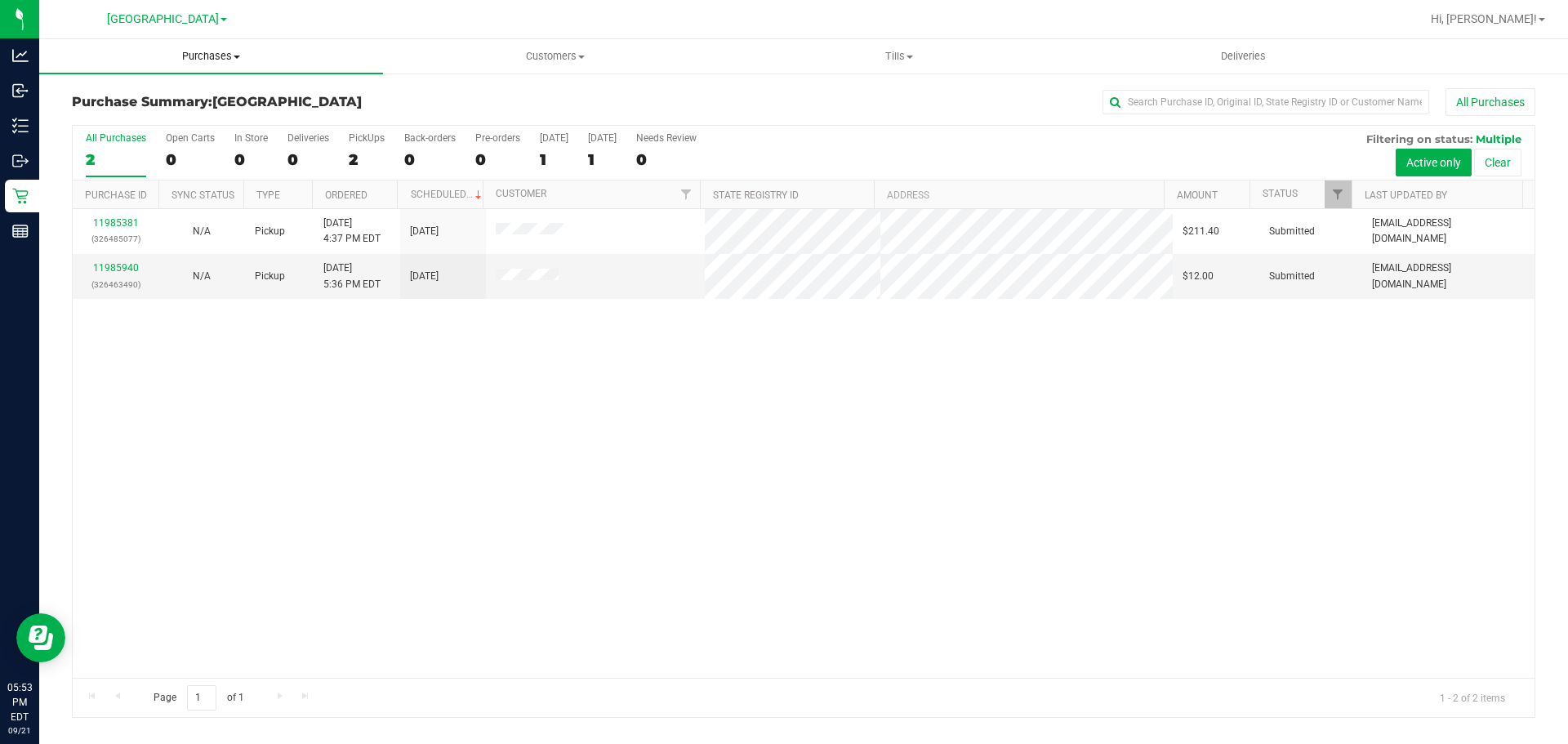
click at [205, 58] on span "Purchases" at bounding box center [211, 56] width 344 height 15
click at [108, 106] on li "Summary of purchases" at bounding box center [211, 98] width 344 height 20
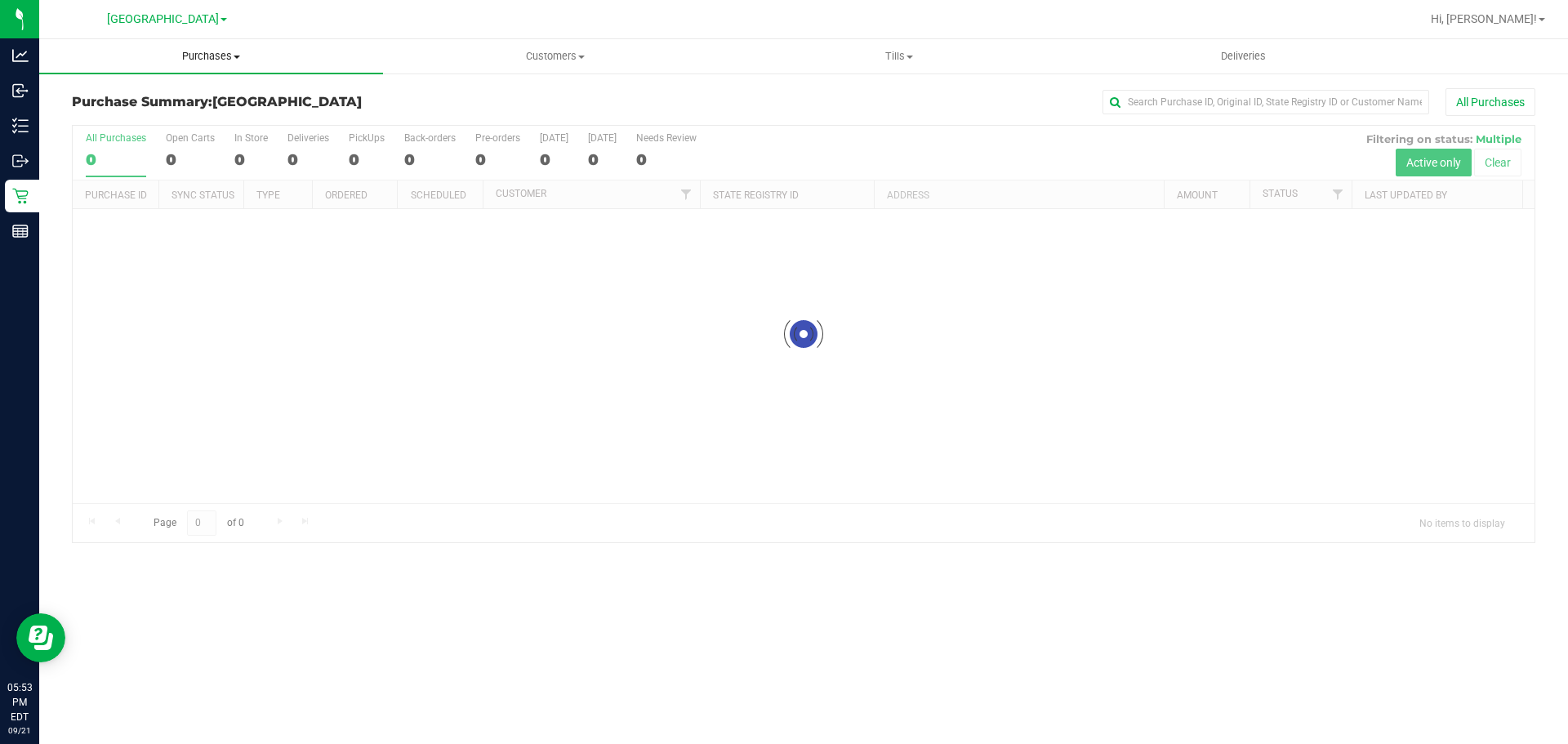
click at [169, 55] on span "Purchases" at bounding box center [211, 56] width 344 height 15
click at [72, 143] on span "All purchases" at bounding box center [97, 137] width 116 height 14
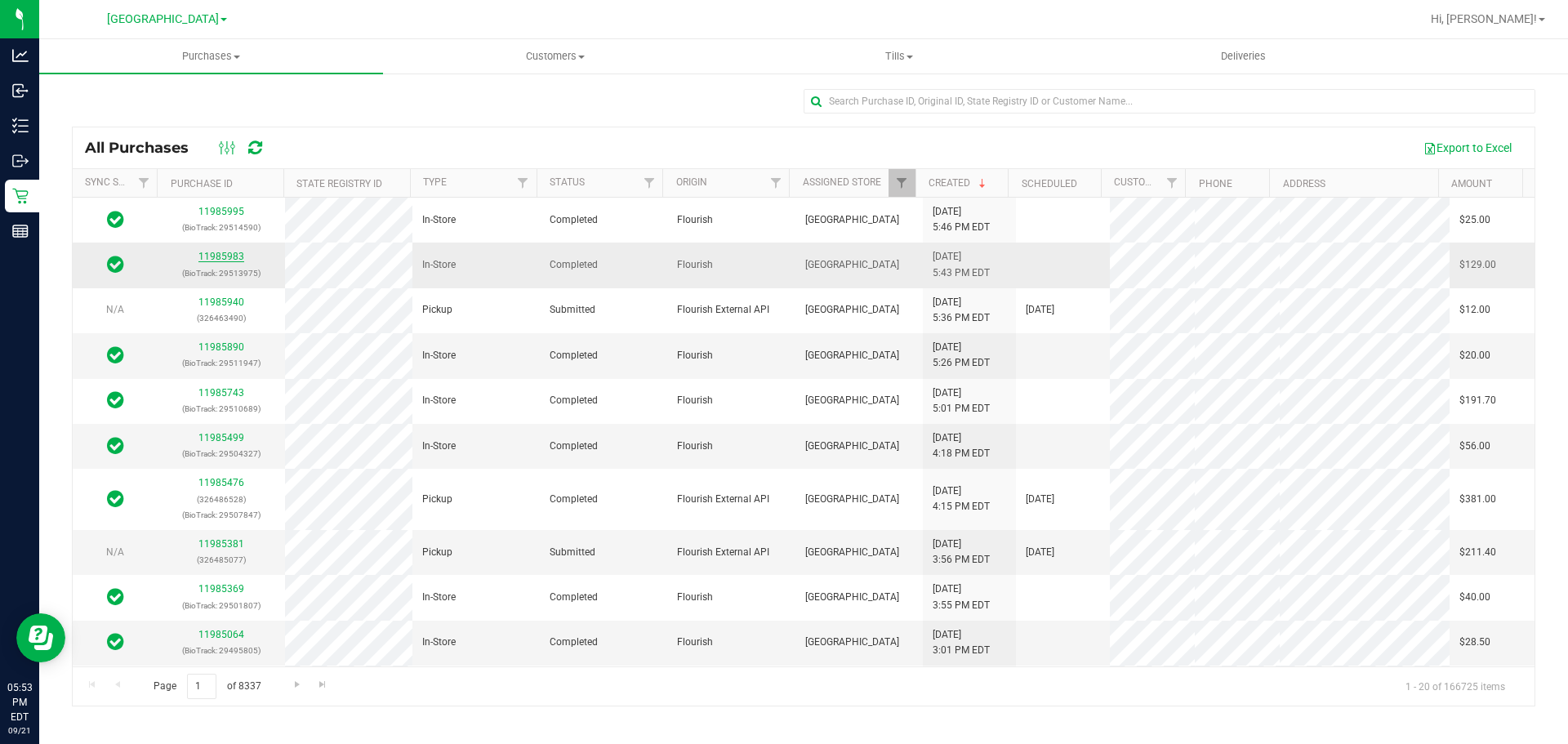
click at [241, 255] on link "11985983" at bounding box center [221, 256] width 46 height 11
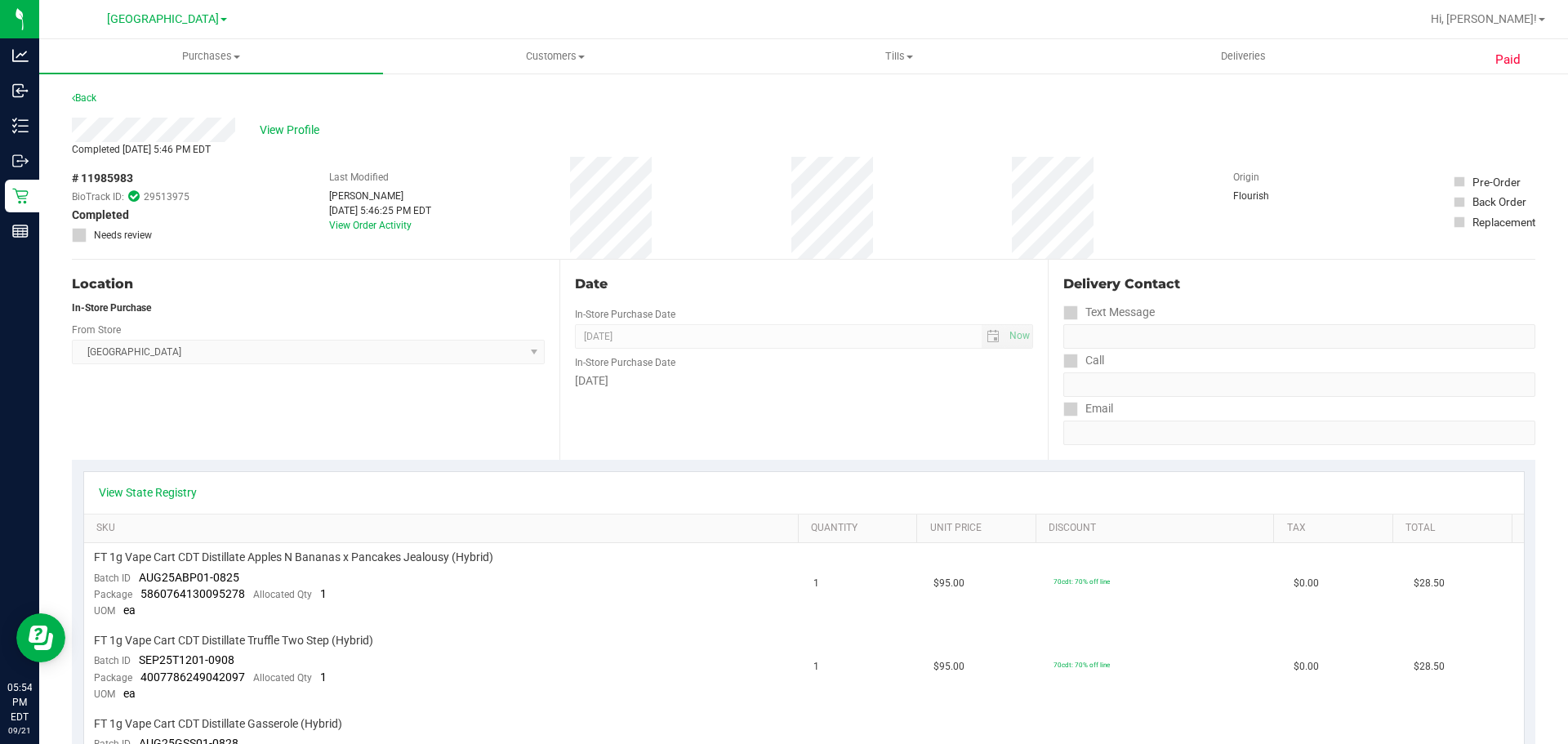
click at [99, 97] on div "Back" at bounding box center [804, 103] width 1464 height 30
click at [226, 44] on uib-tab-heading "Purchases Summary of purchases Fulfillment All purchases" at bounding box center [211, 56] width 344 height 34
click at [151, 122] on li "Fulfillment" at bounding box center [211, 118] width 344 height 20
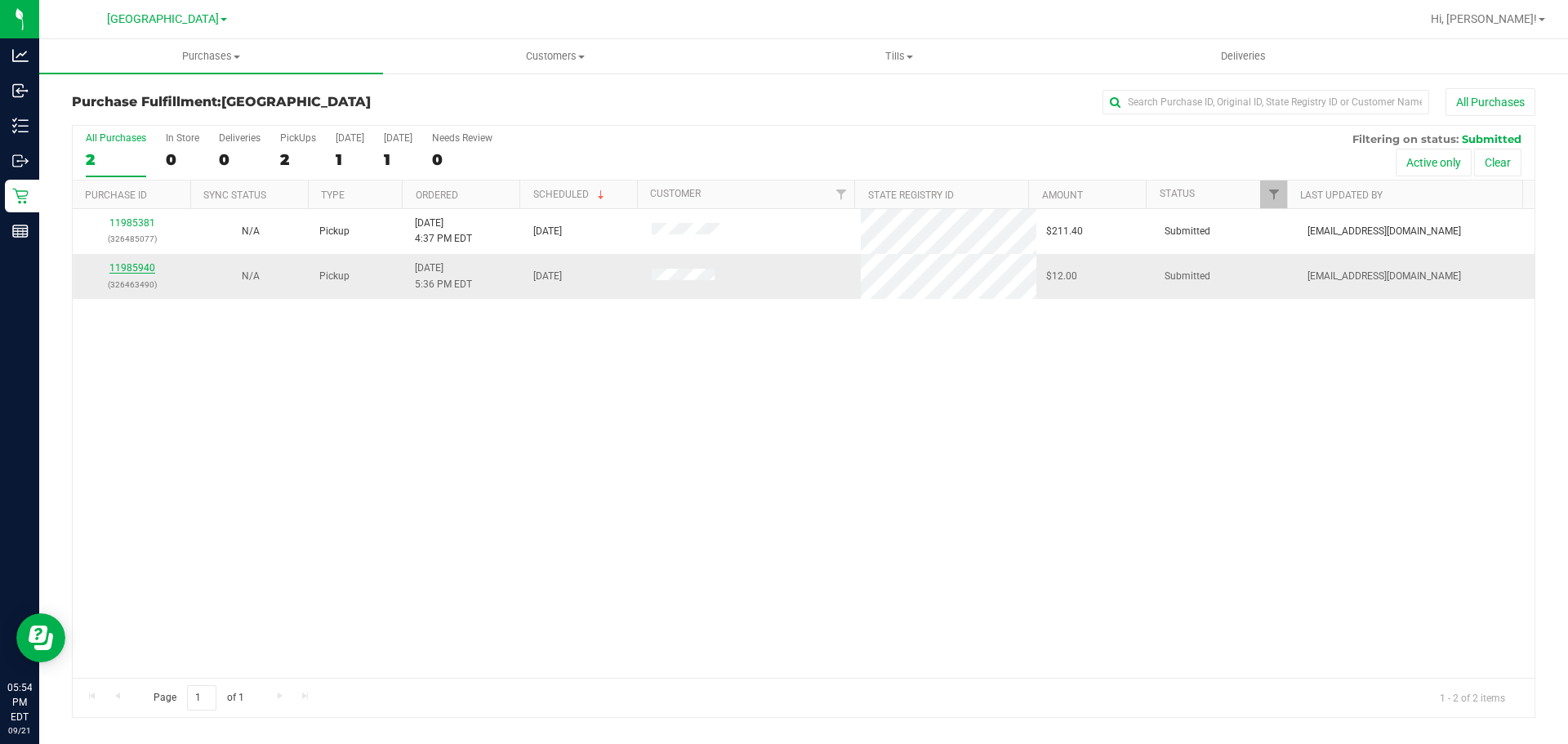
click at [124, 271] on link "11985940" at bounding box center [132, 267] width 46 height 11
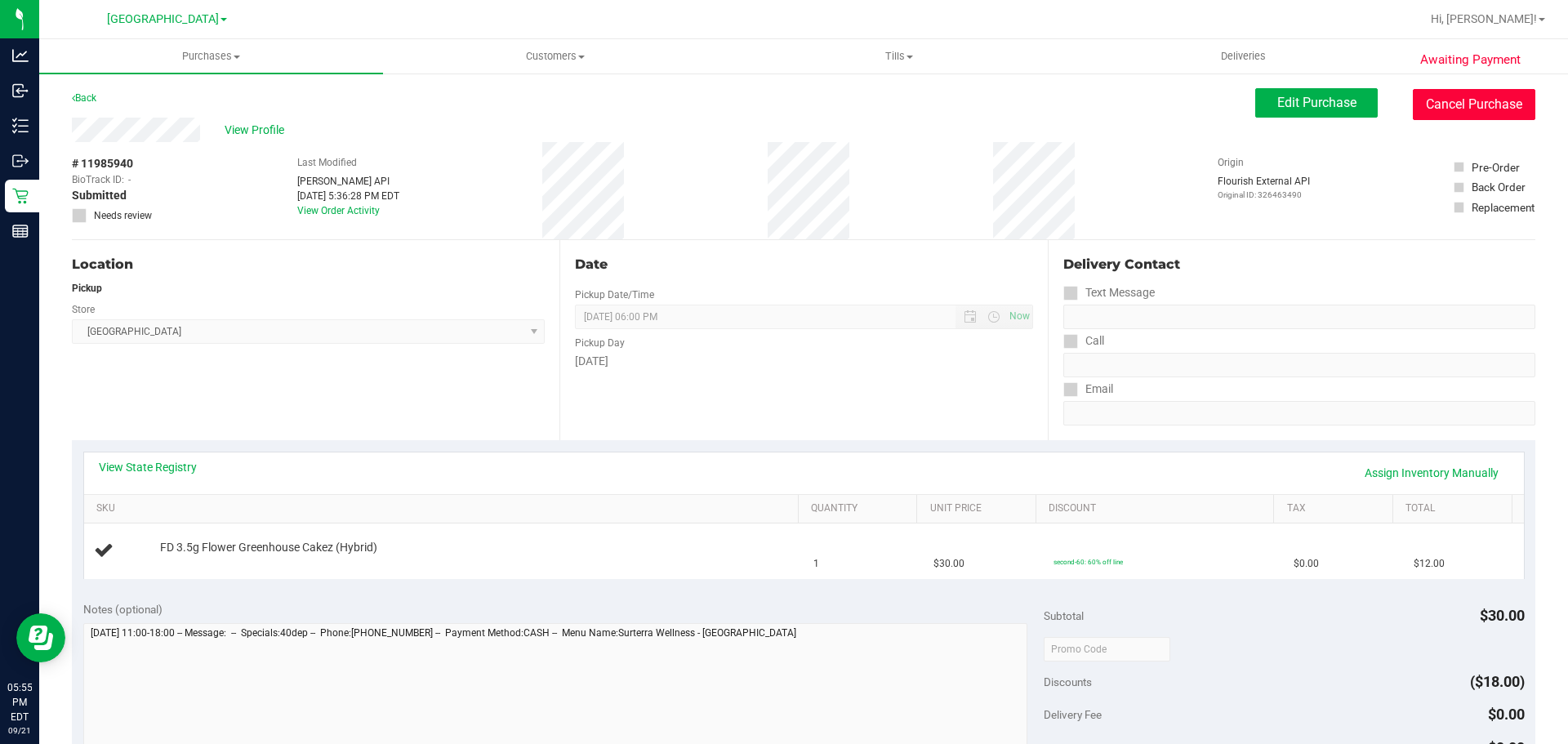
click at [1477, 105] on button "Cancel Purchase" at bounding box center [1474, 104] width 123 height 31
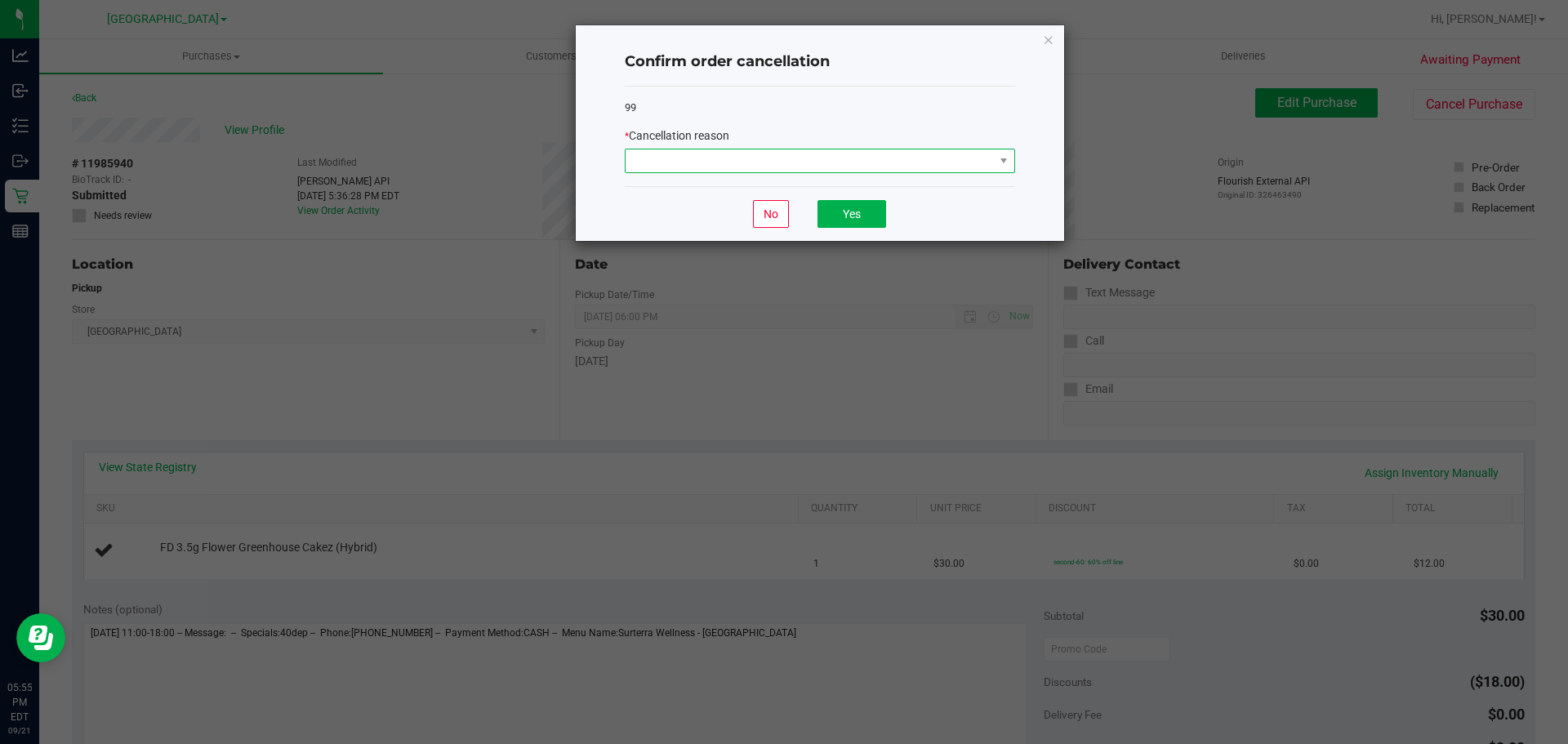
click at [883, 154] on span at bounding box center [810, 161] width 368 height 23
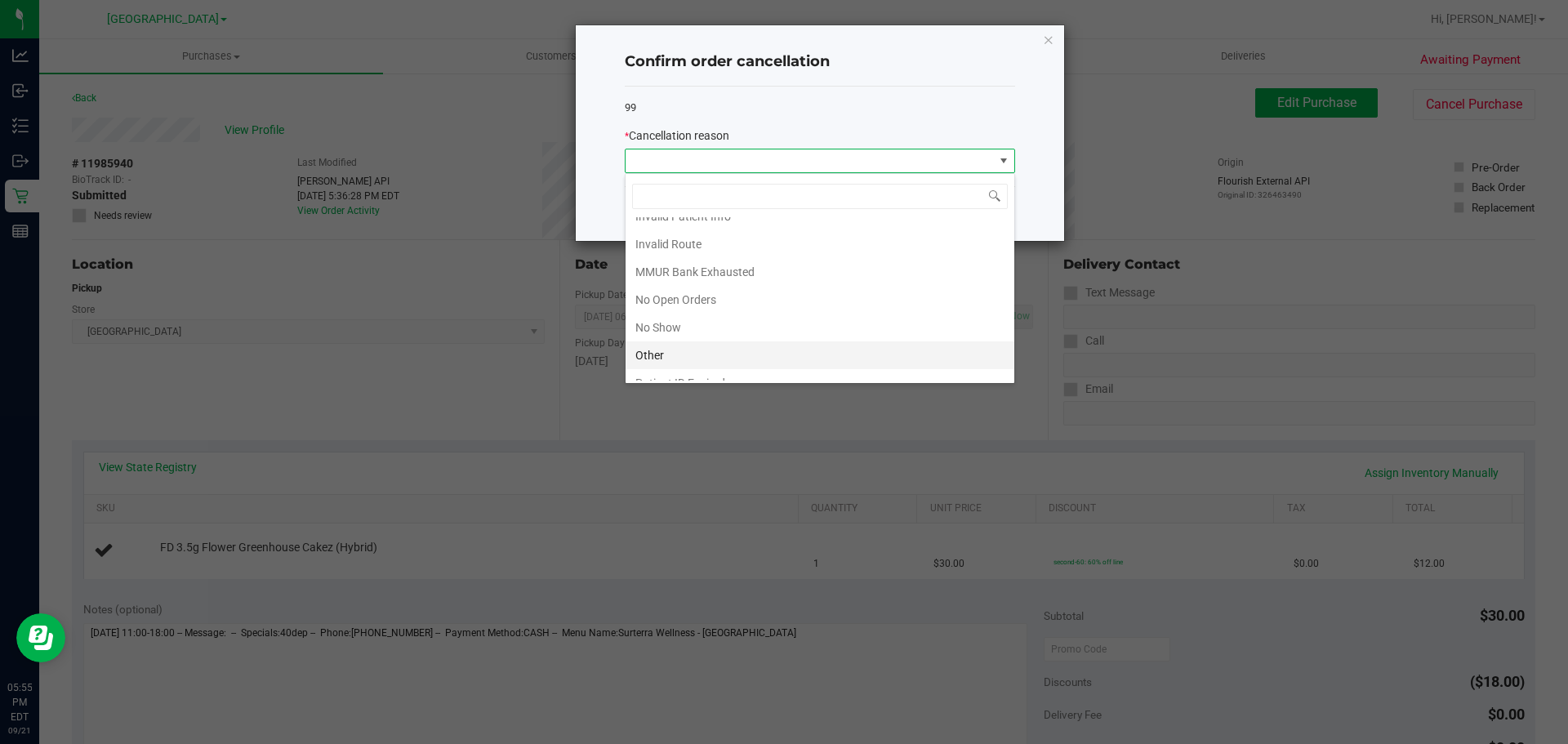
scroll to position [114, 0]
click at [683, 308] on li "Other" at bounding box center [820, 311] width 389 height 28
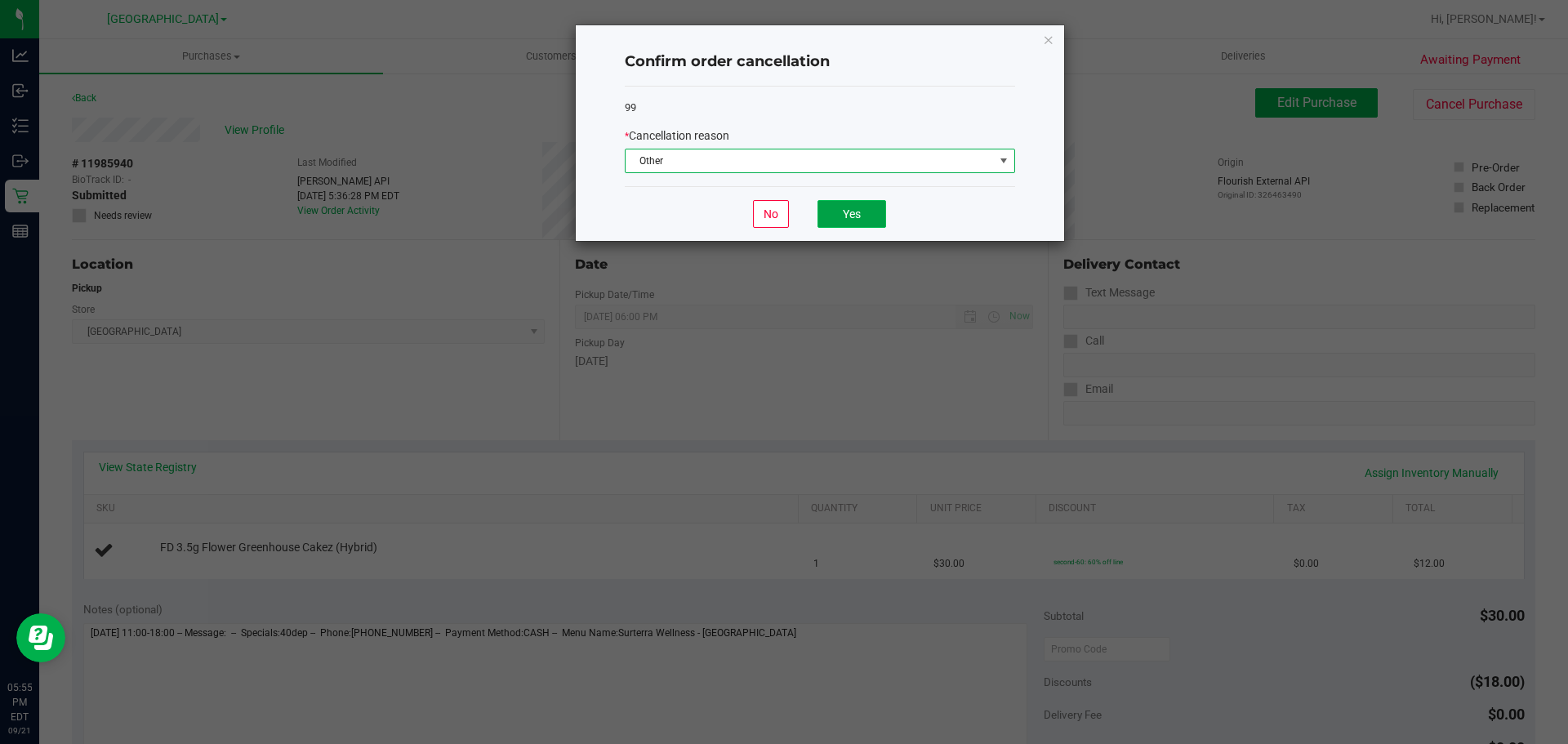
click at [852, 204] on button "Yes" at bounding box center [851, 214] width 69 height 28
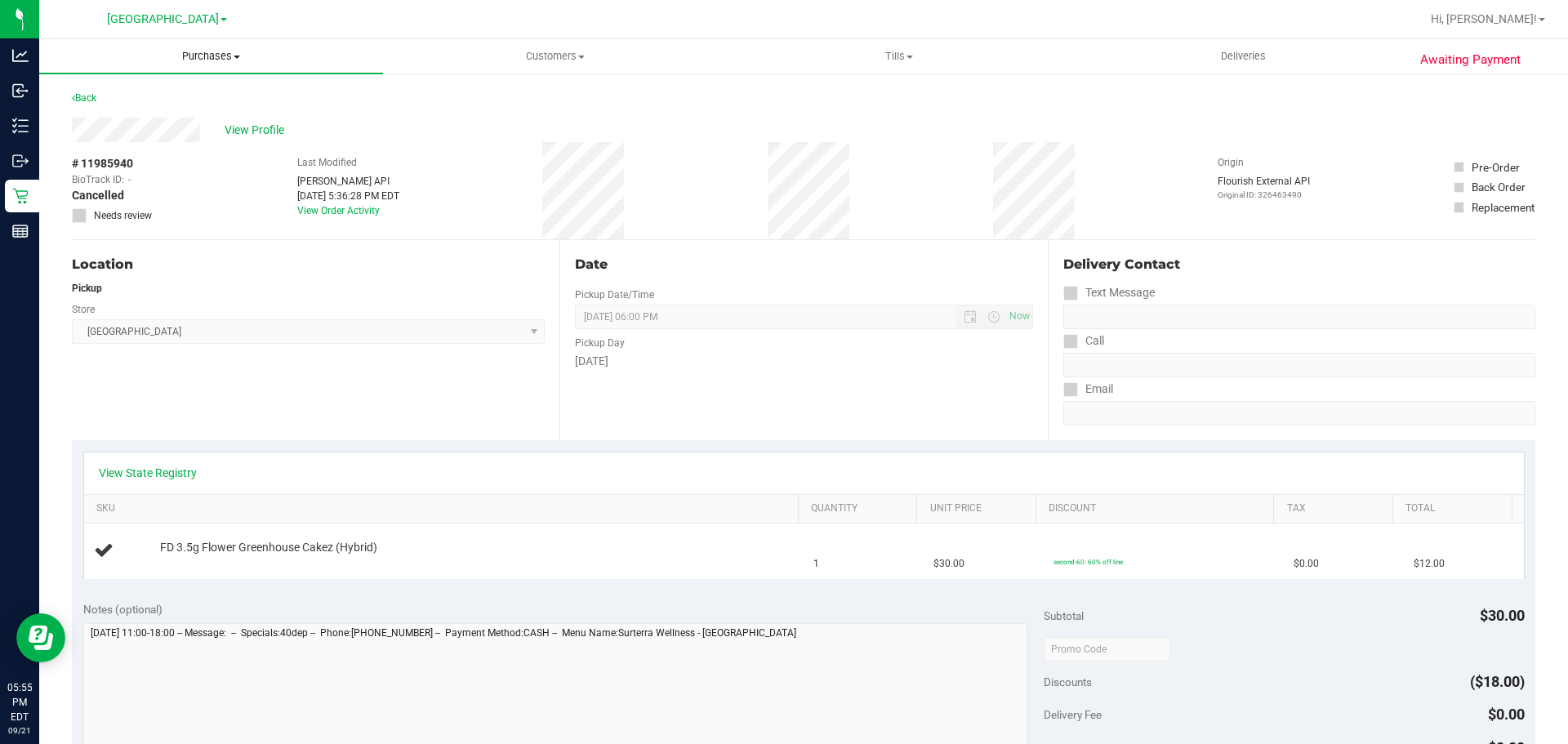
click at [200, 63] on span "Purchases" at bounding box center [211, 56] width 344 height 15
click at [133, 87] on ul "Summary of purchases Fulfillment All purchases" at bounding box center [211, 117] width 344 height 88
click at [192, 58] on span "Purchases" at bounding box center [211, 56] width 344 height 15
click at [161, 91] on span "Summary of purchases" at bounding box center [123, 98] width 167 height 14
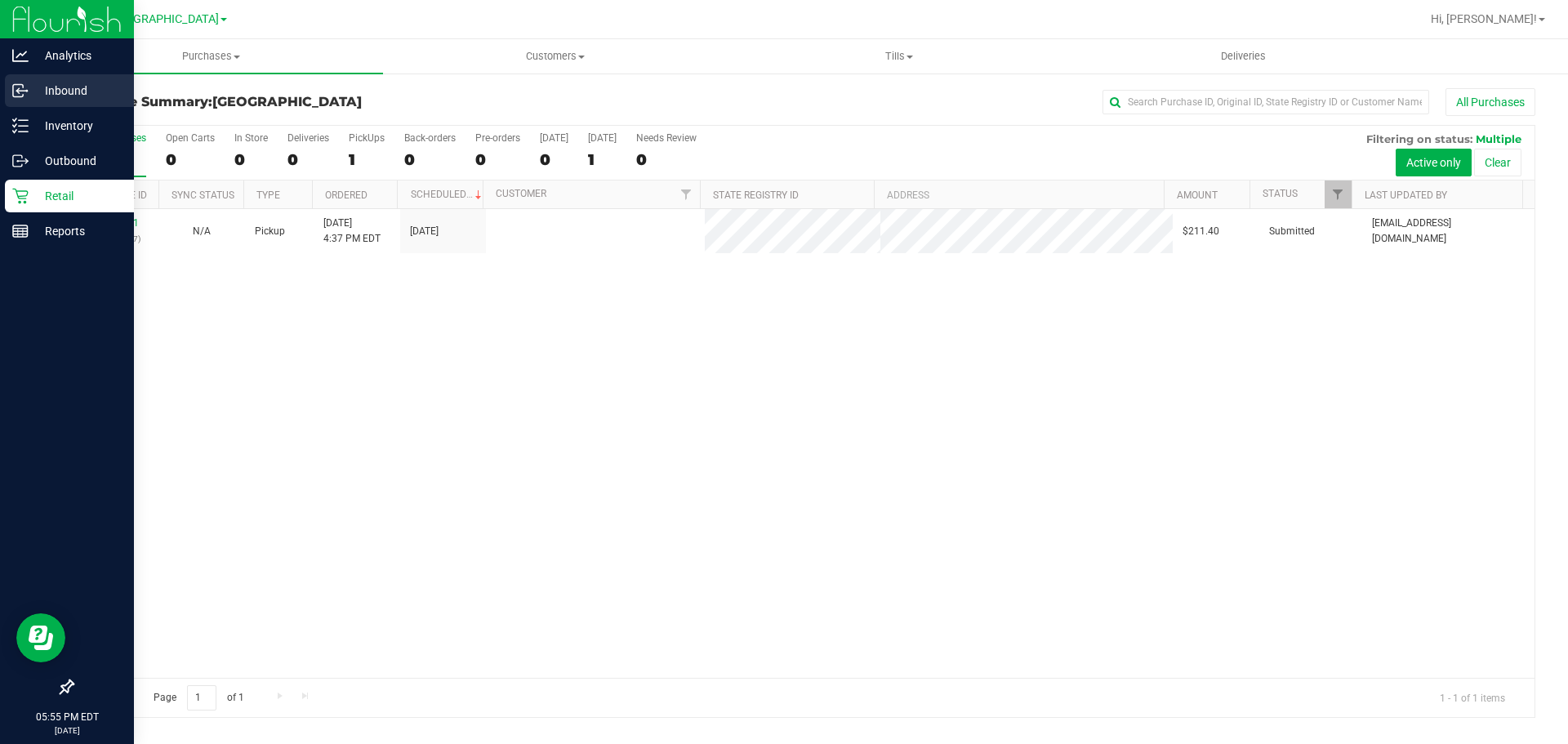
click at [26, 90] on icon at bounding box center [20, 90] width 17 height 17
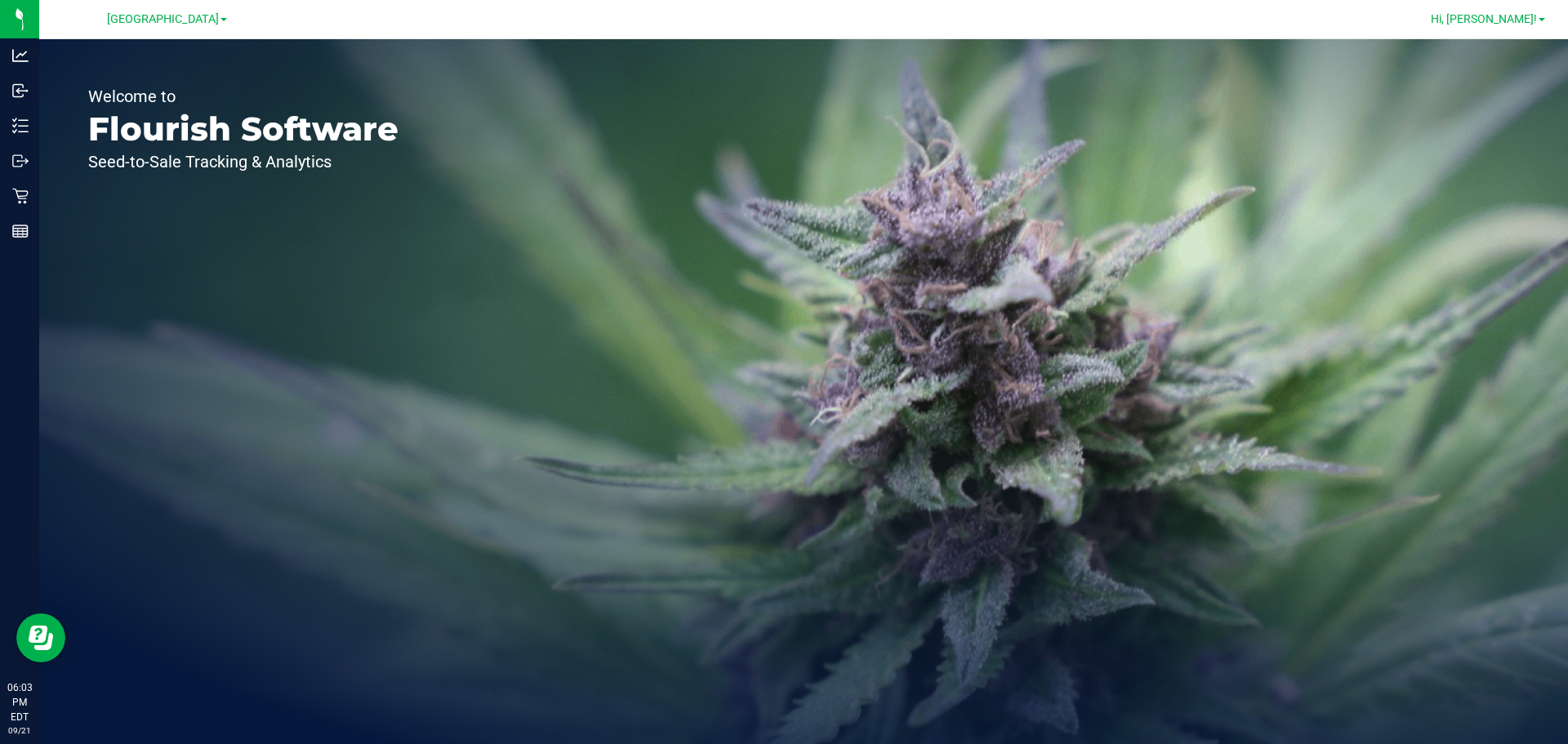
click at [1547, 17] on link "Hi, [PERSON_NAME]!" at bounding box center [1488, 19] width 127 height 17
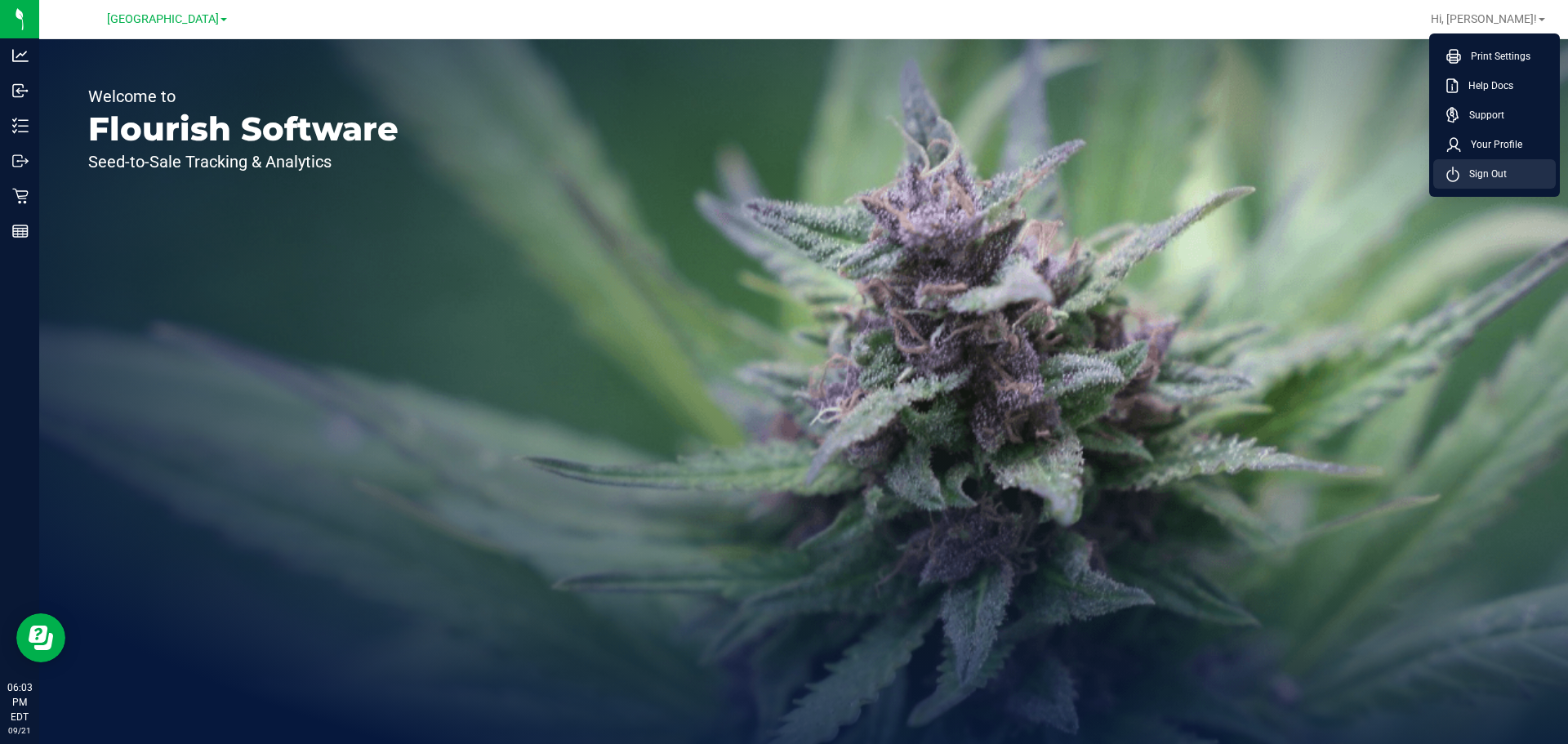
click at [1495, 165] on span "Sign Out" at bounding box center [1483, 173] width 47 height 17
